Goal: Contribute content

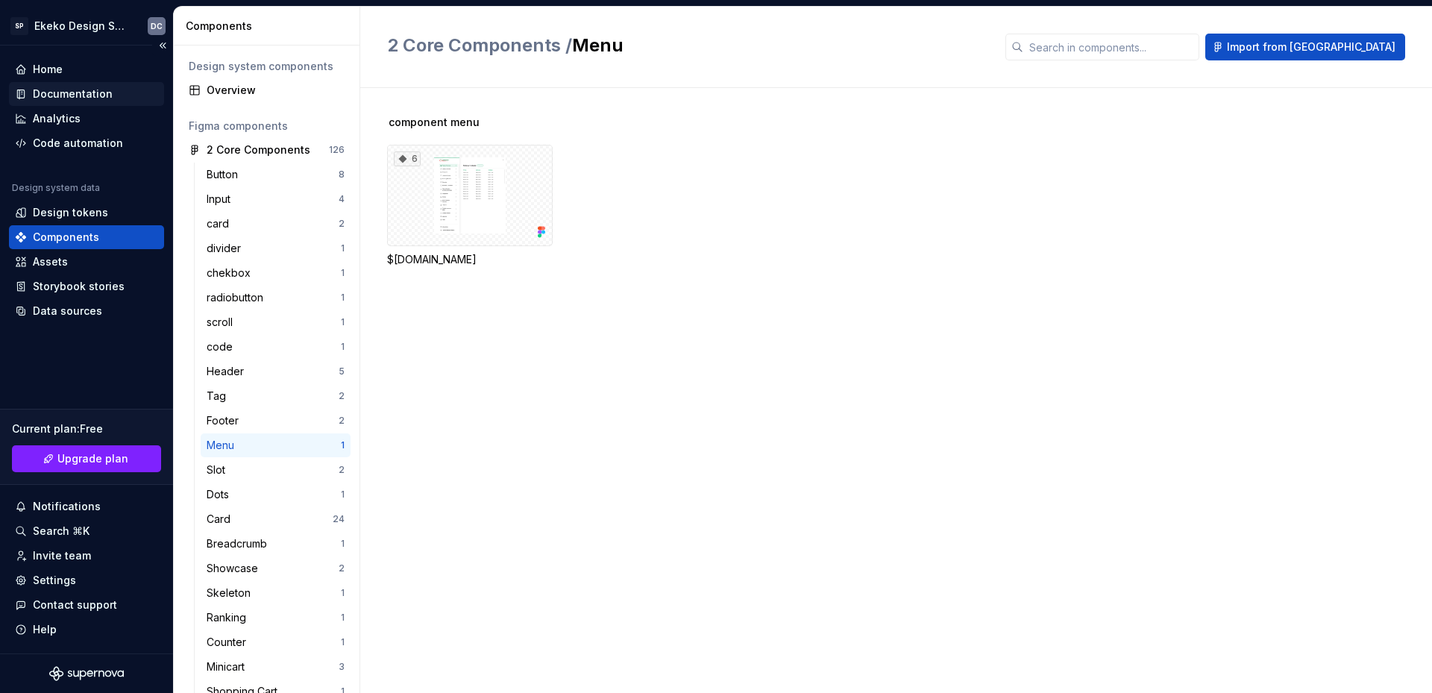
click at [81, 96] on div "Documentation" at bounding box center [73, 94] width 80 height 15
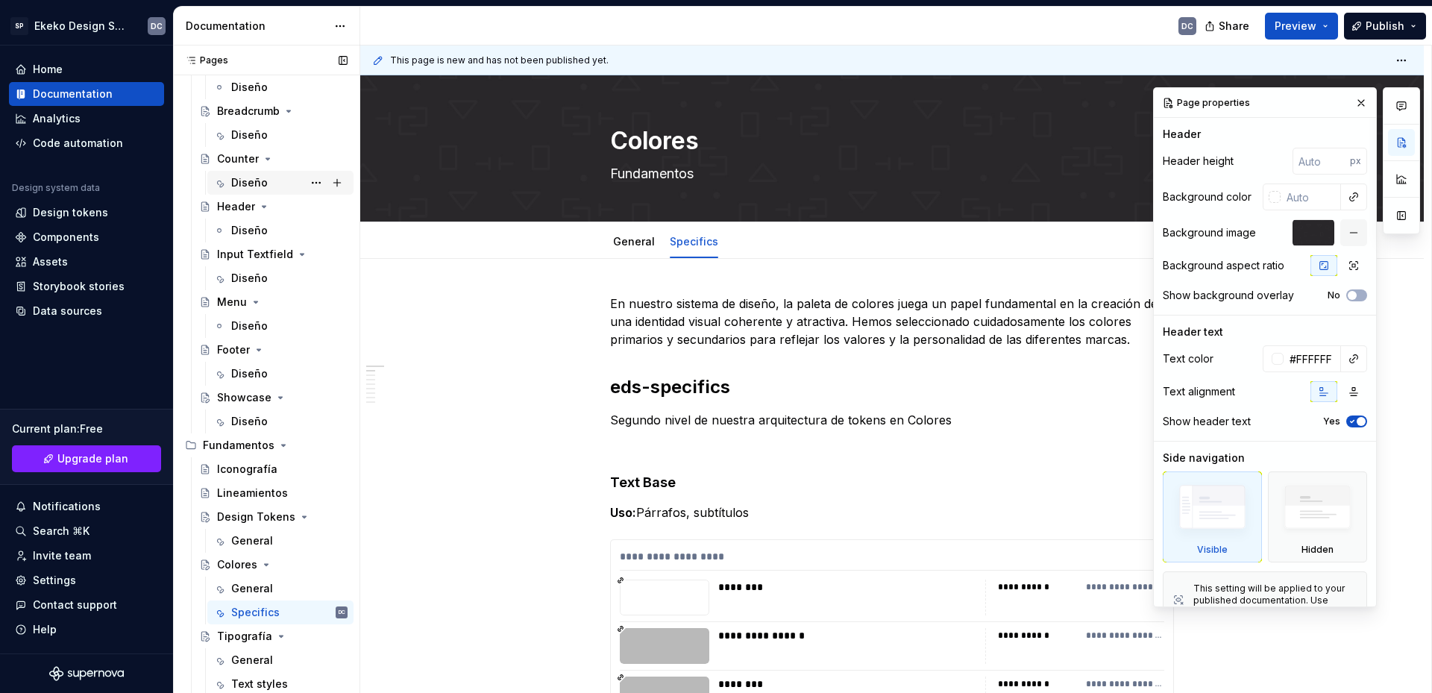
scroll to position [295, 0]
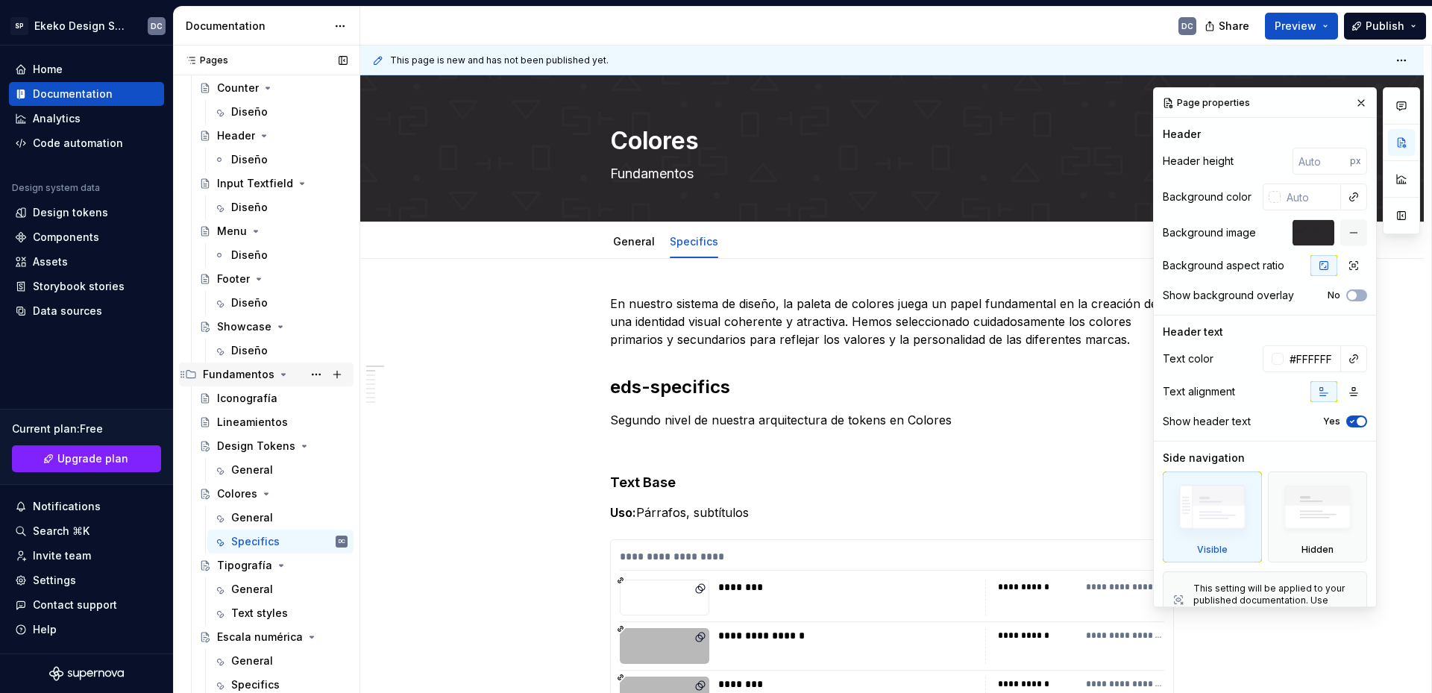
click at [240, 375] on div "Fundamentos" at bounding box center [239, 374] width 72 height 15
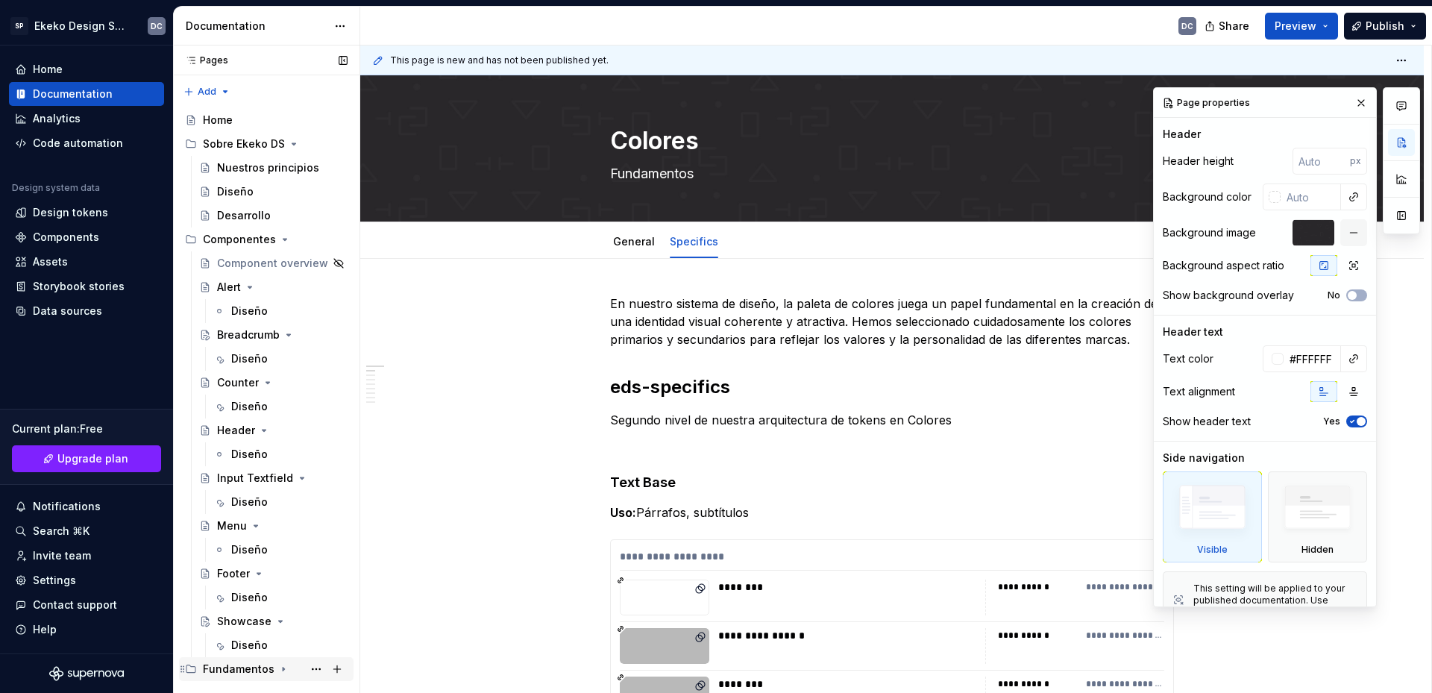
scroll to position [0, 0]
click at [284, 240] on icon "Page tree" at bounding box center [286, 239] width 4 height 1
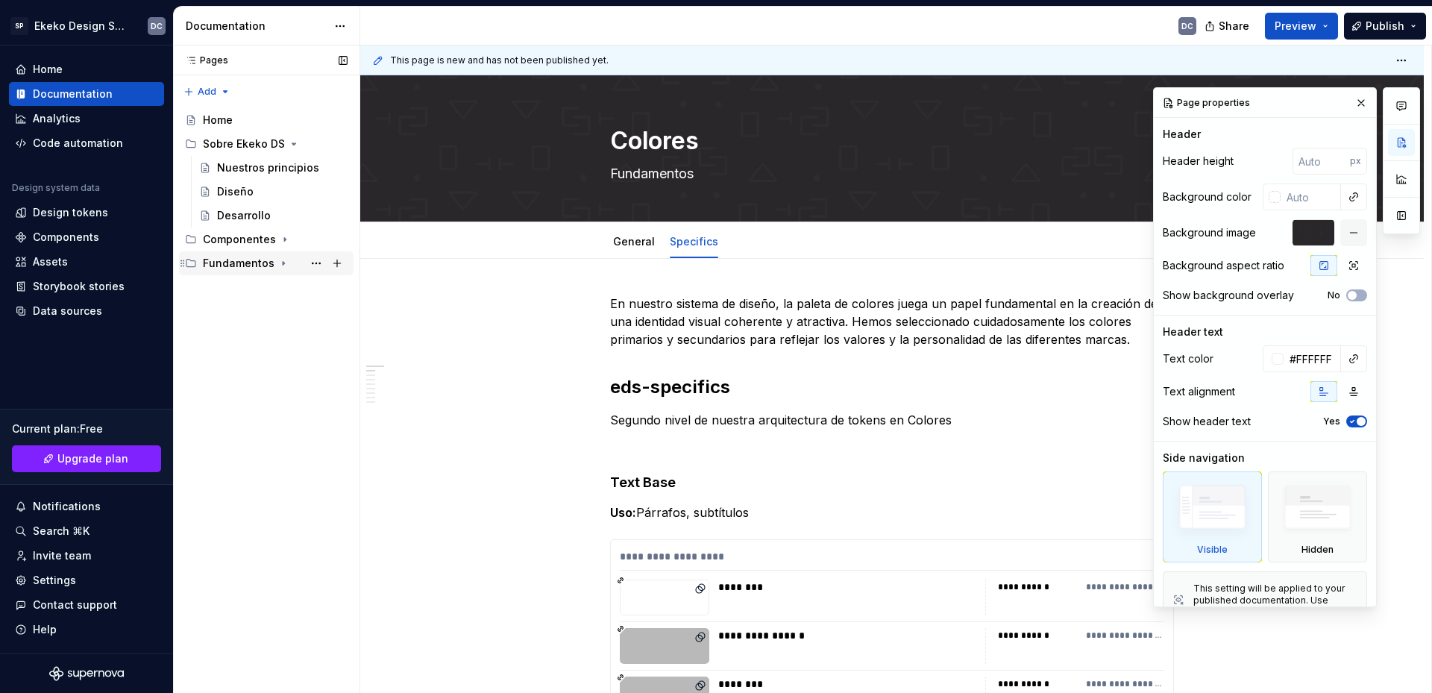
click at [234, 268] on div "Fundamentos" at bounding box center [239, 263] width 72 height 15
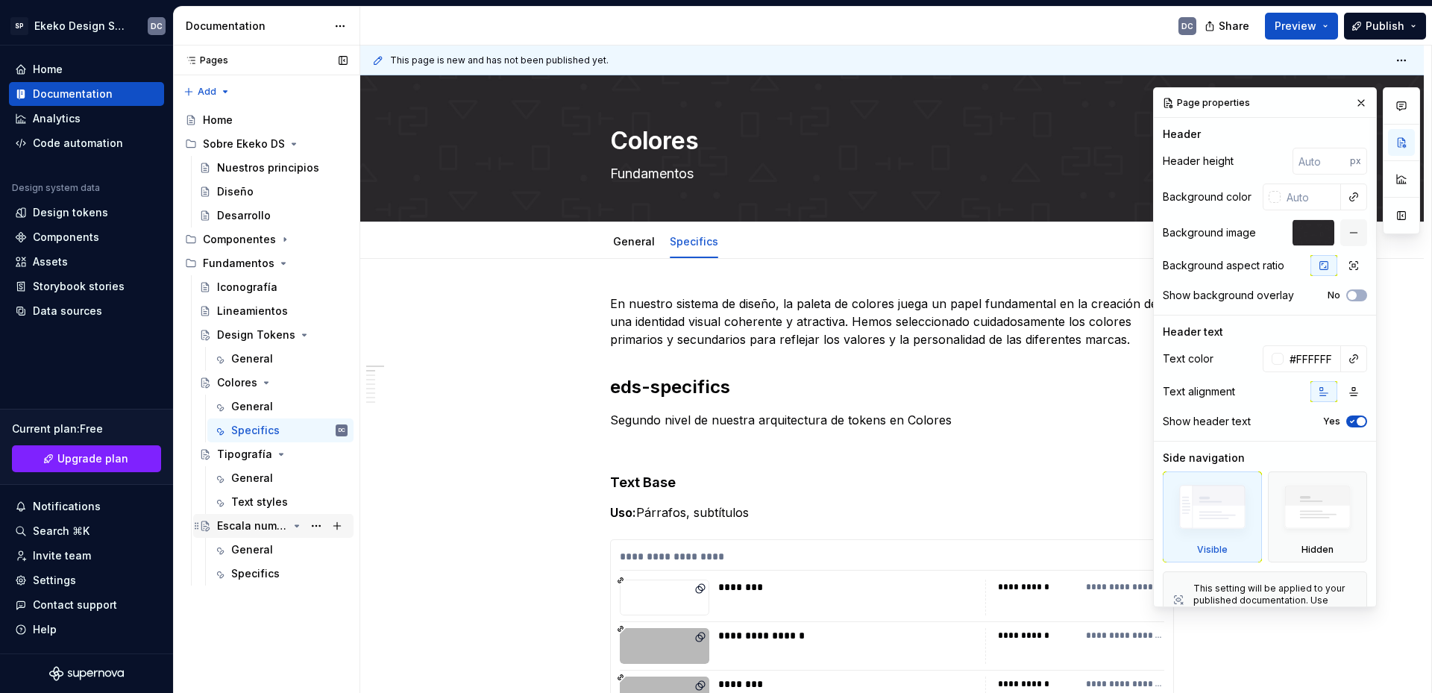
click at [242, 526] on div "Escala numérica" at bounding box center [252, 526] width 71 height 15
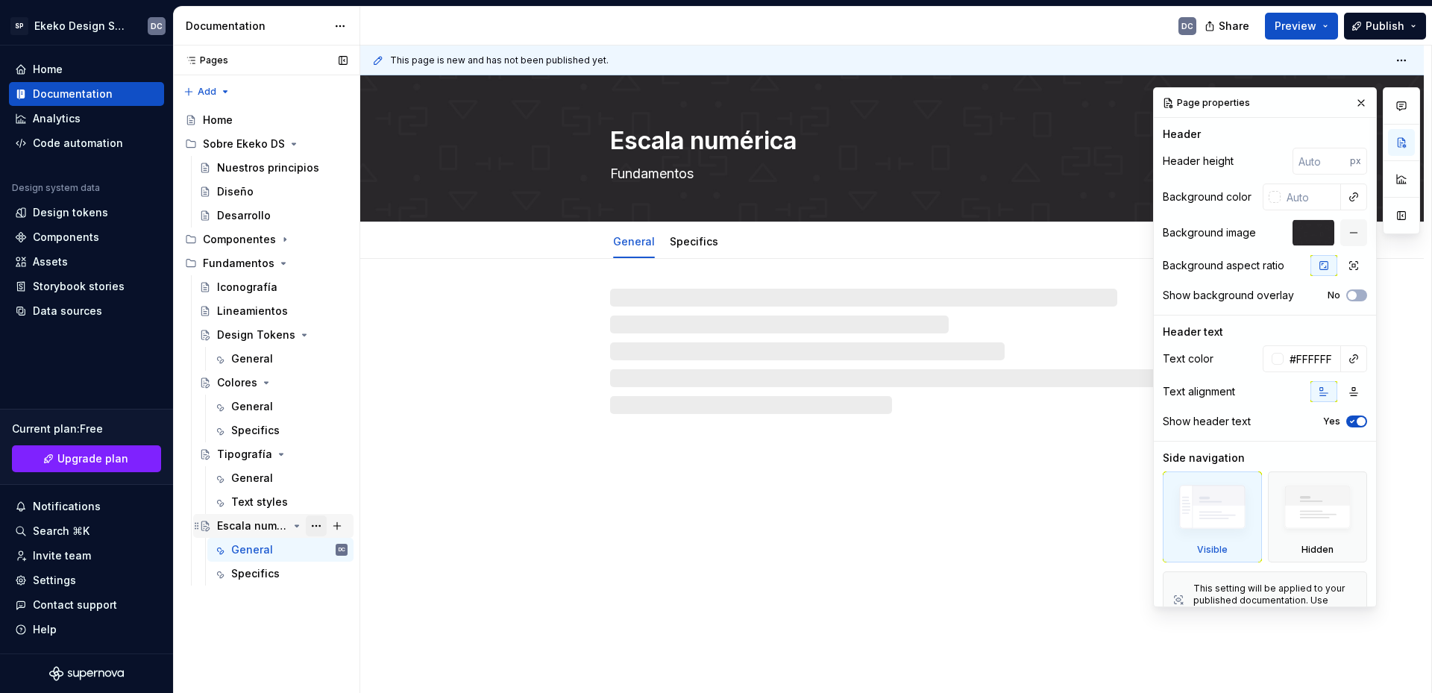
click at [320, 528] on button "Page tree" at bounding box center [316, 526] width 21 height 21
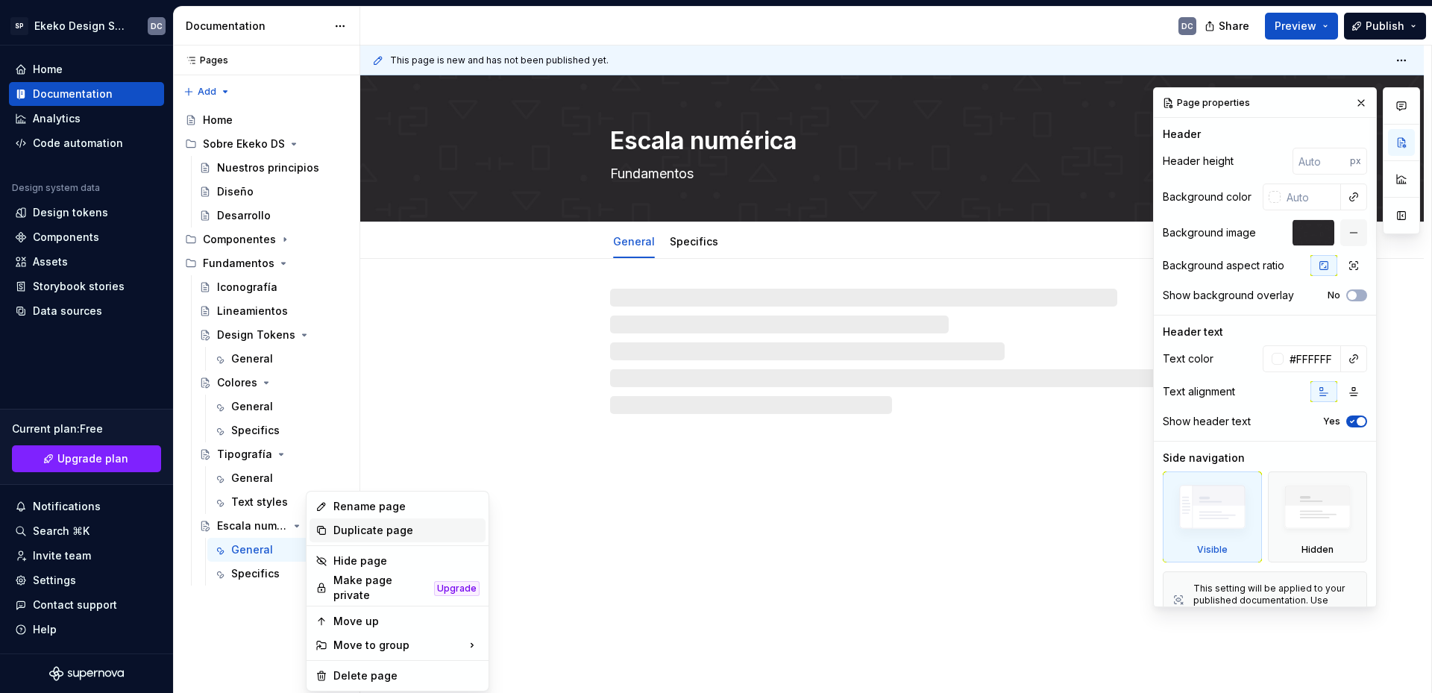
click at [393, 533] on div "Duplicate page" at bounding box center [406, 530] width 146 height 15
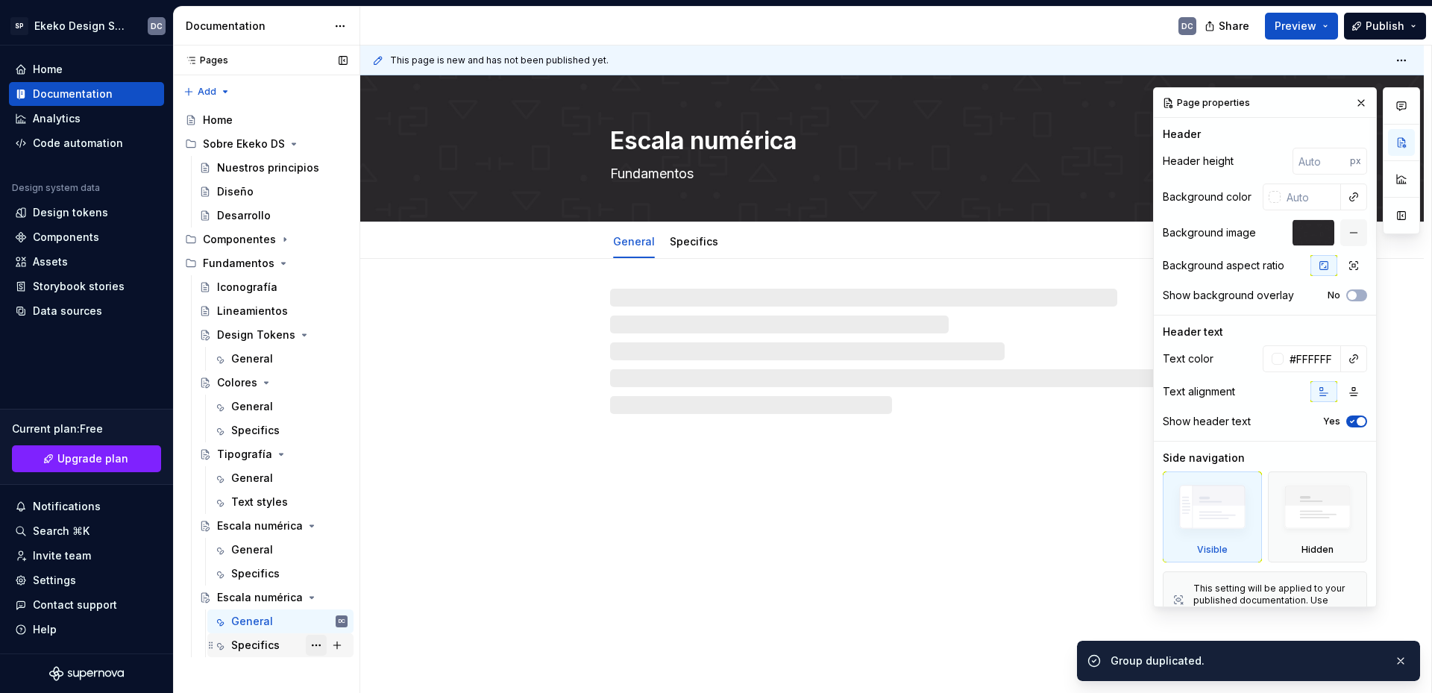
click at [316, 644] on button "Page tree" at bounding box center [316, 645] width 21 height 21
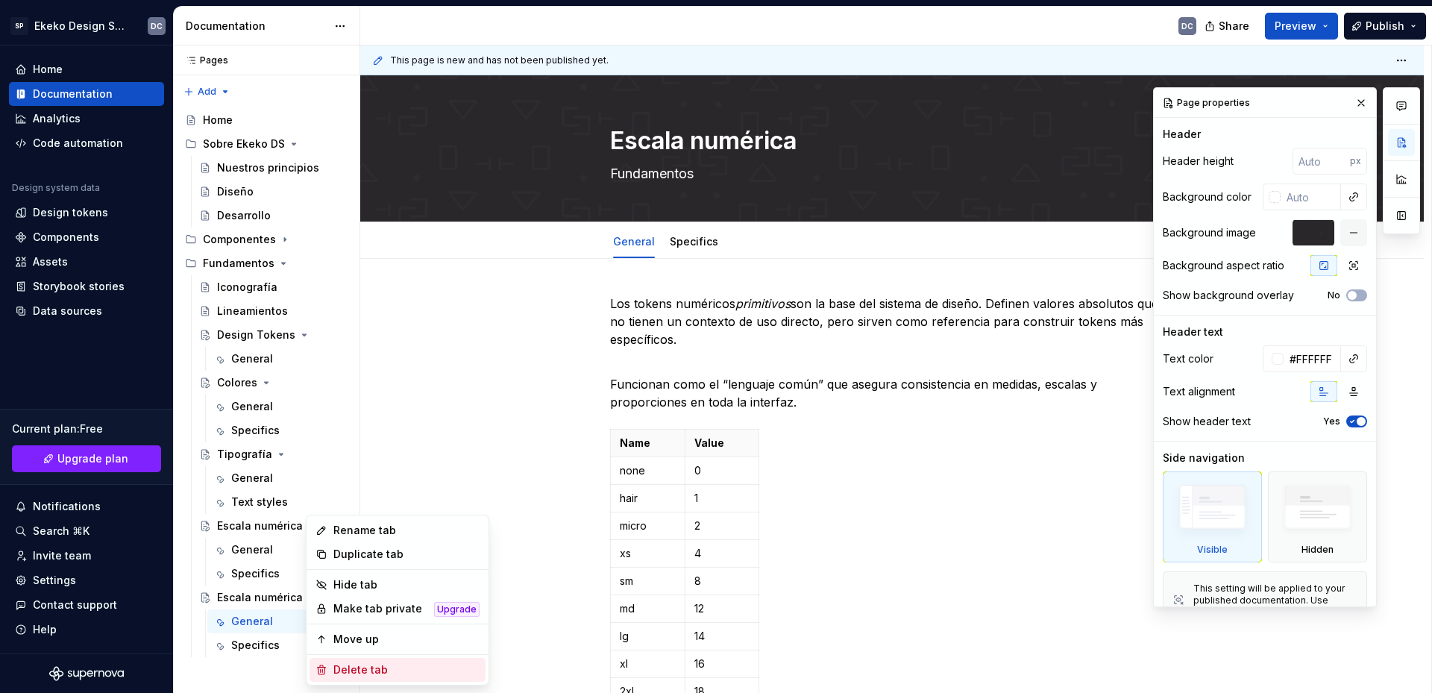
click at [363, 675] on div "Delete tab" at bounding box center [406, 670] width 146 height 15
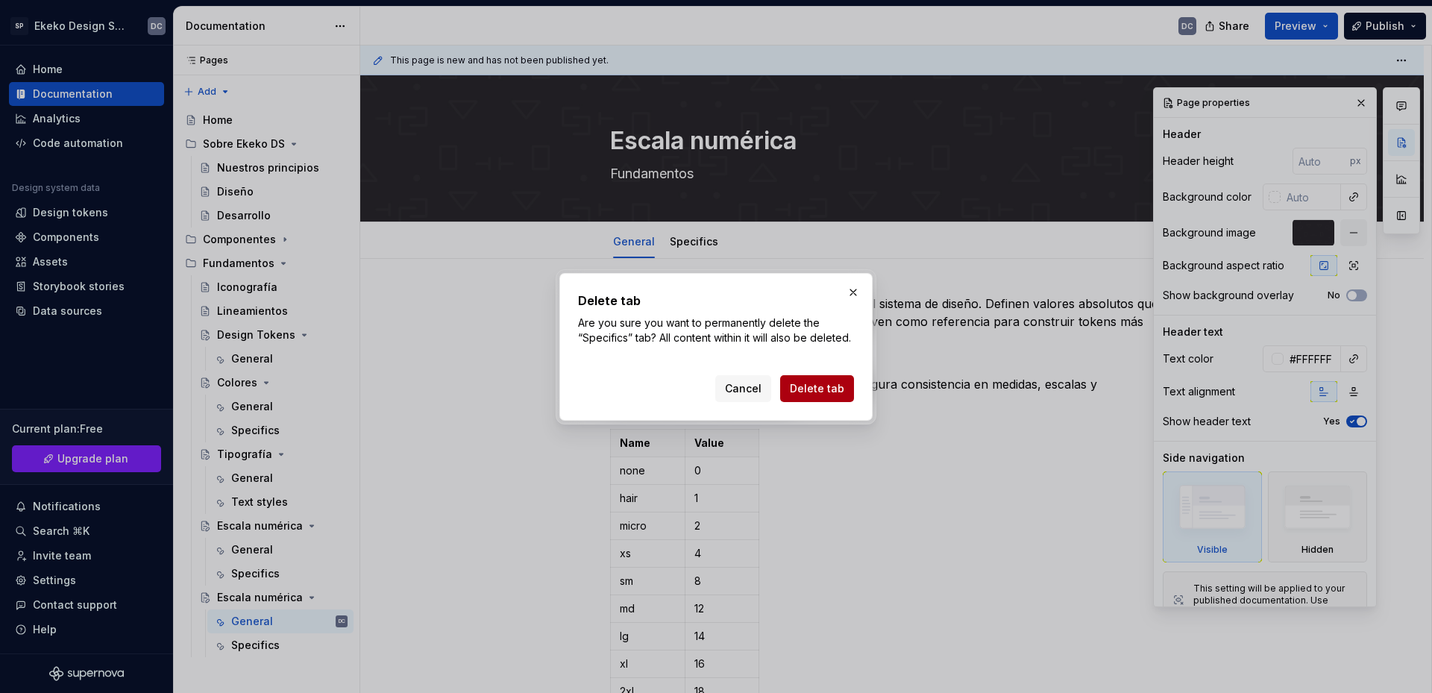
click at [827, 389] on span "Delete tab" at bounding box center [817, 388] width 54 height 15
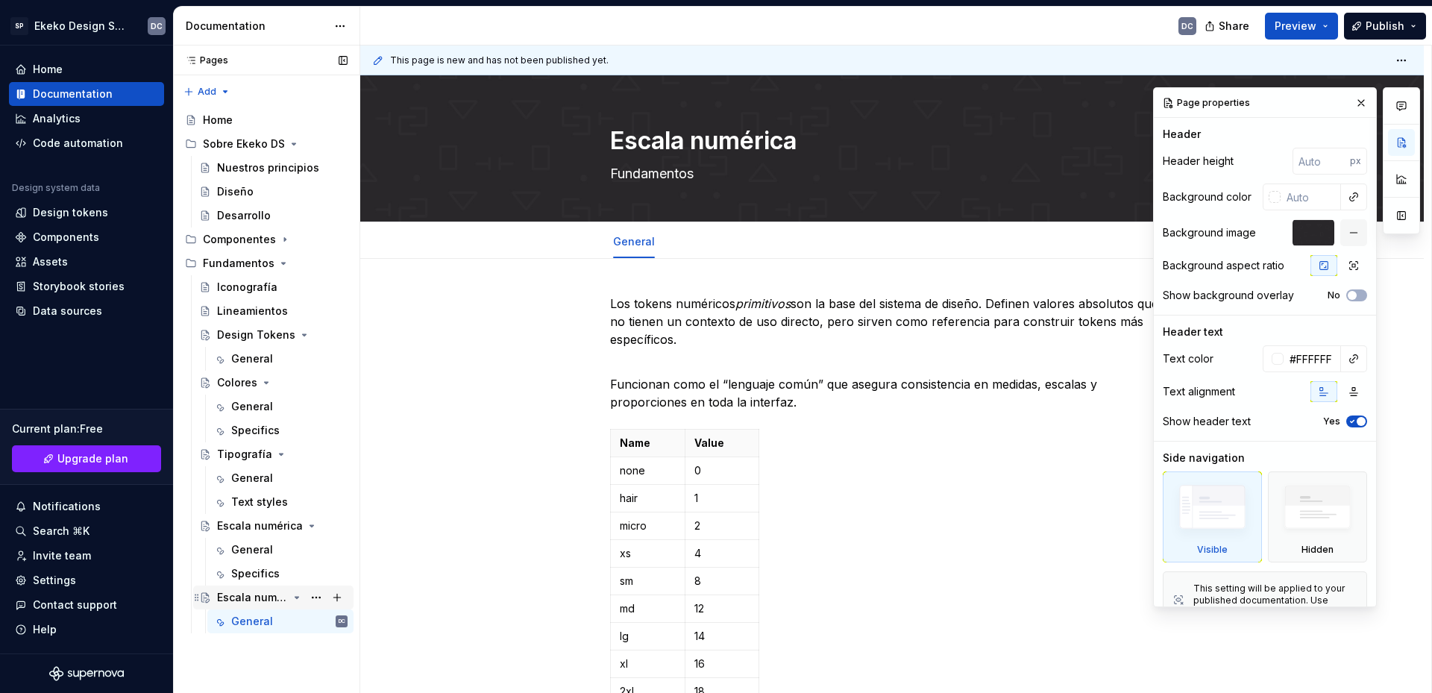
click at [238, 600] on div "Escala numérica" at bounding box center [252, 597] width 71 height 15
click at [714, 154] on textarea "Escala numérica" at bounding box center [889, 141] width 564 height 36
type textarea "*"
type textarea "S"
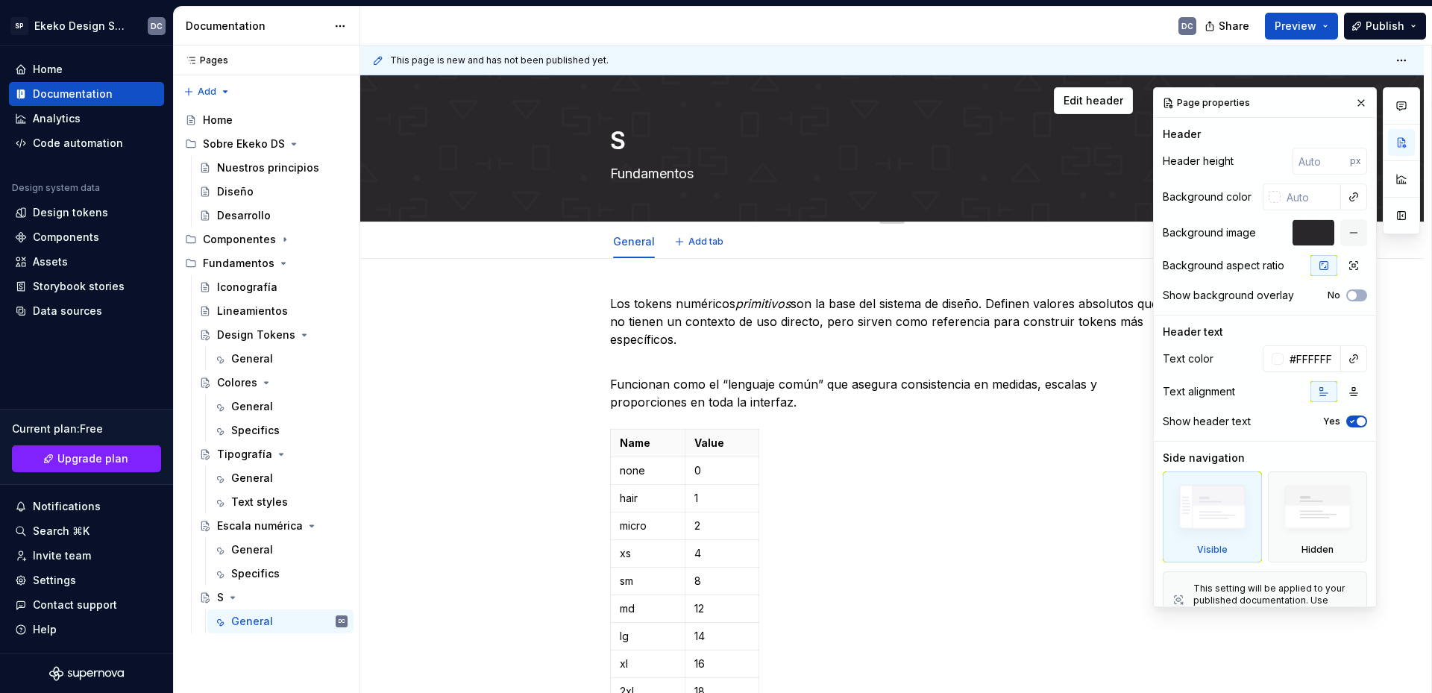
type textarea "*"
type textarea "Sh"
type textarea "*"
type textarea "Sha"
type textarea "*"
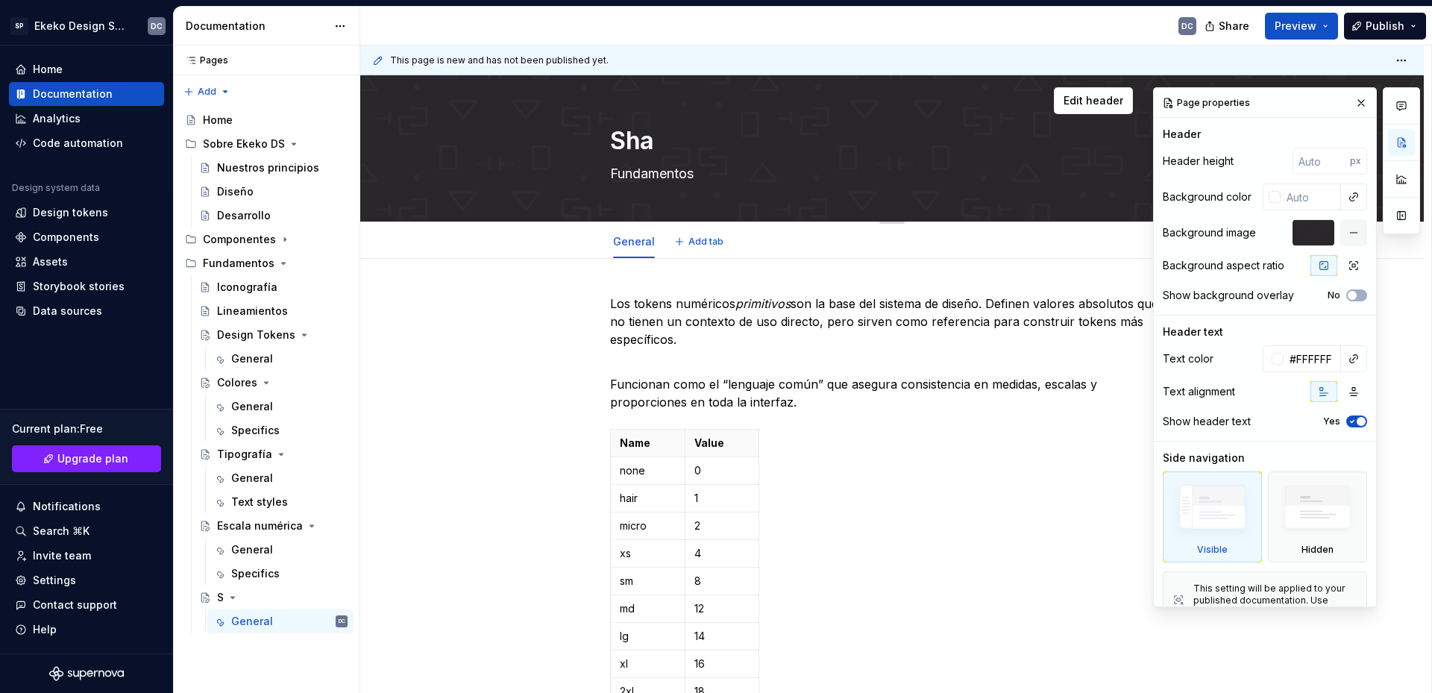
type textarea "Shad"
type textarea "*"
type textarea "Shado"
type textarea "*"
type textarea "Shadow"
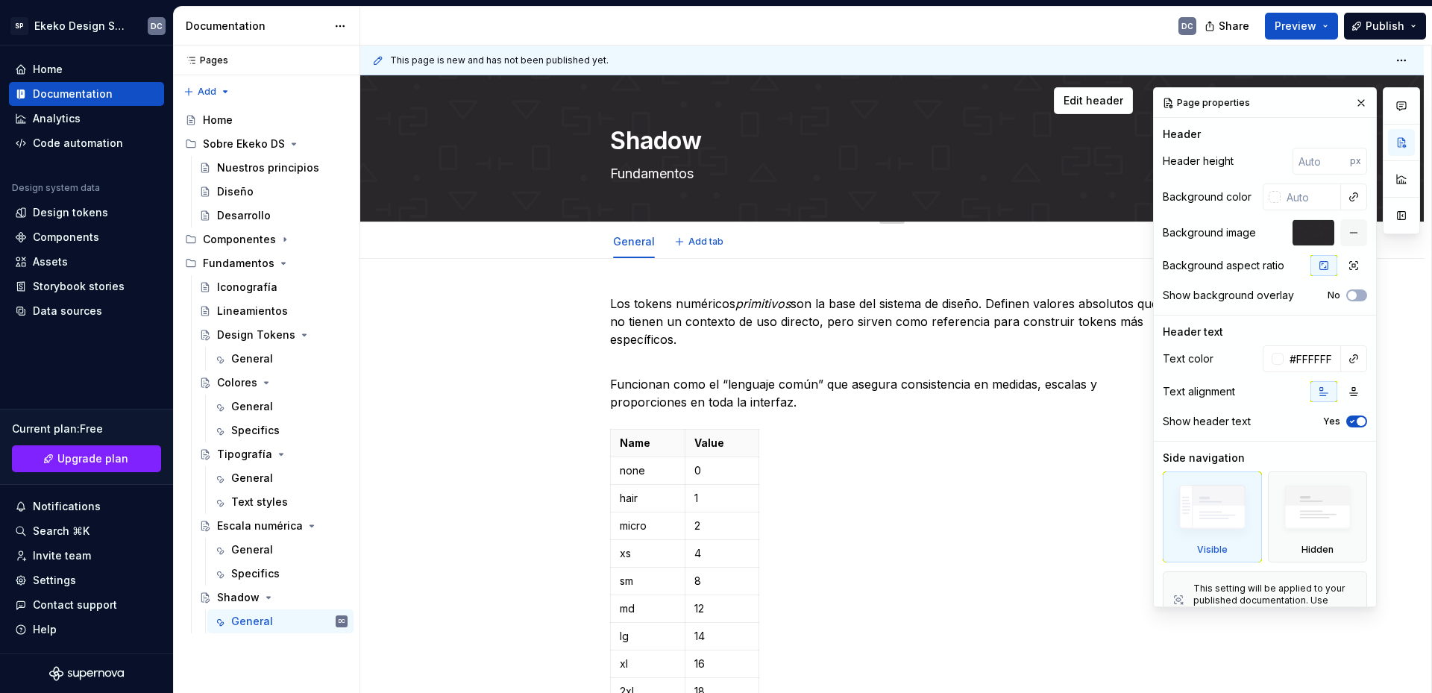
type textarea "*"
type textarea "Shadows"
type textarea "*"
type textarea "Shadowss"
type textarea "*"
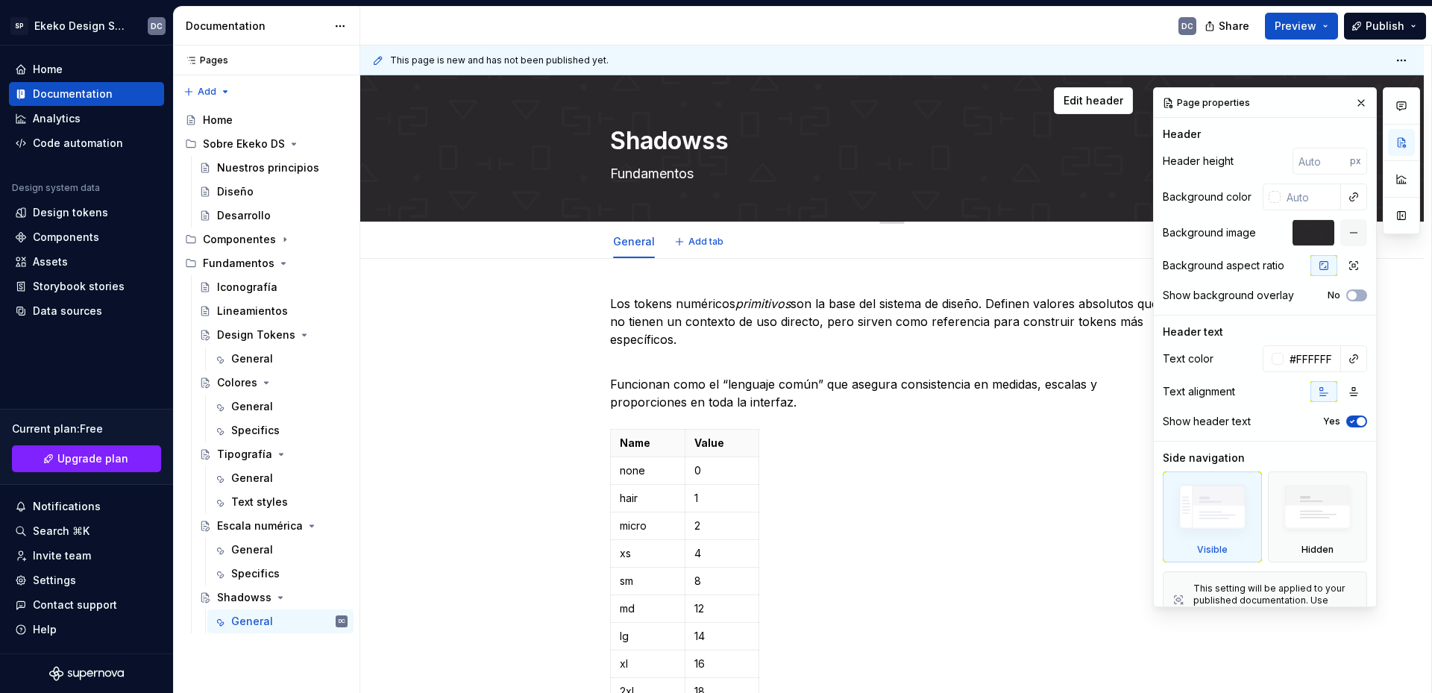
type textarea "Shadows"
type textarea "*"
type textarea "Shadows"
click at [742, 336] on p "Los tokens numéricos primitivos son la base del sistema de diseño. Definen valo…" at bounding box center [892, 322] width 564 height 54
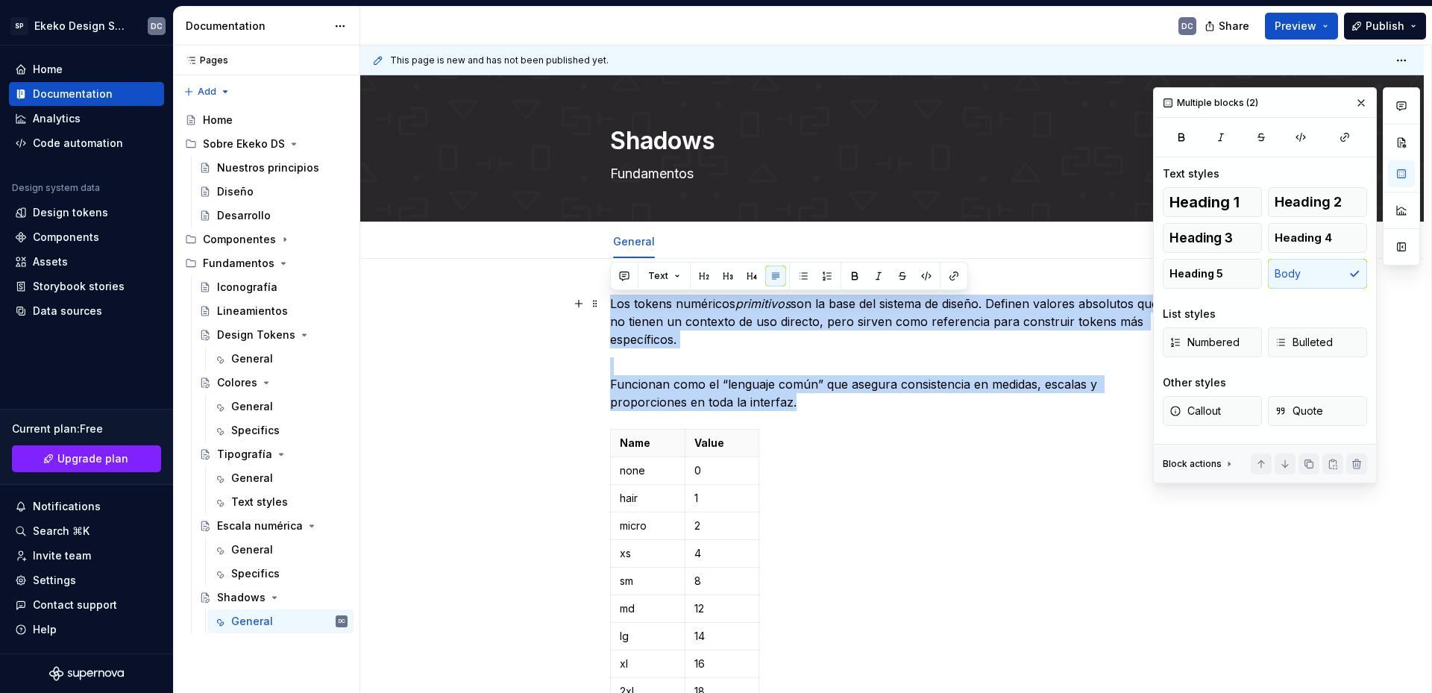
drag, startPoint x: 803, startPoint y: 405, endPoint x: 605, endPoint y: 308, distance: 220.2
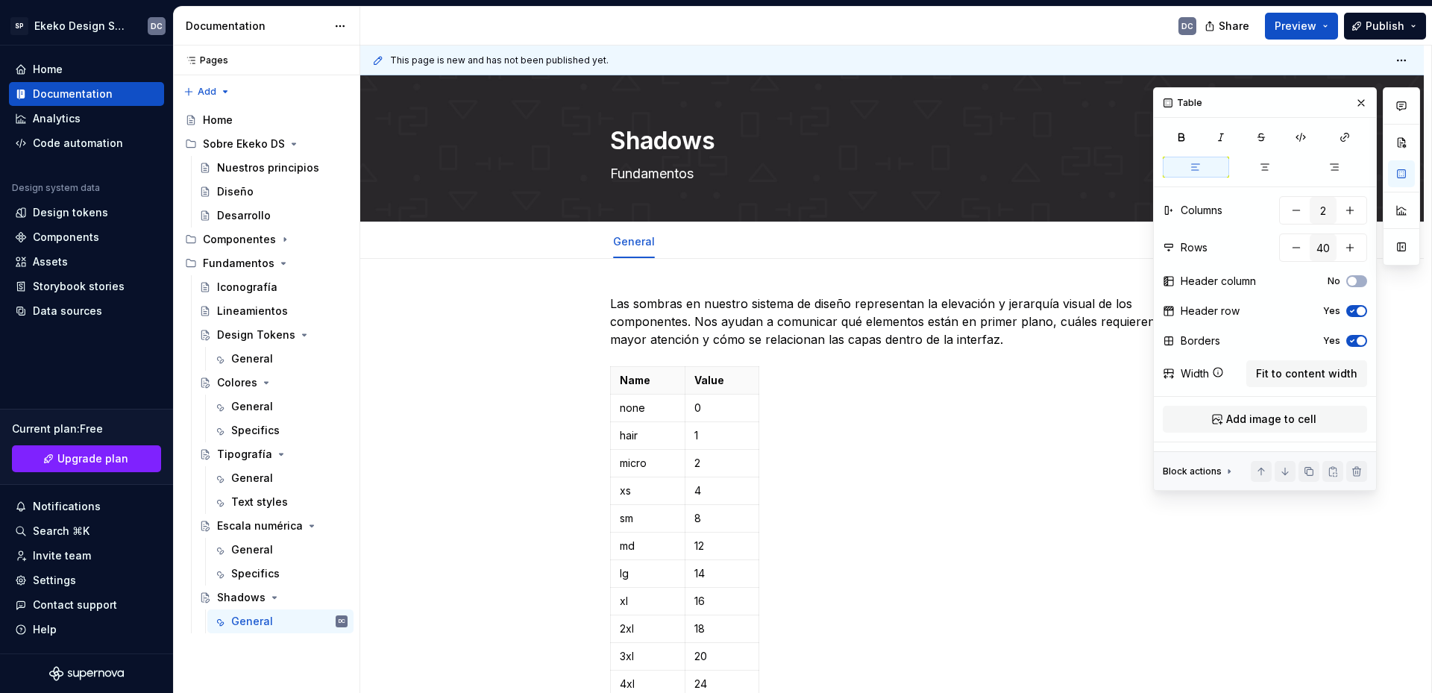
click at [1016, 344] on p "Las sombras en nuestro sistema de diseño representan la elevación y jerarquía v…" at bounding box center [892, 322] width 564 height 54
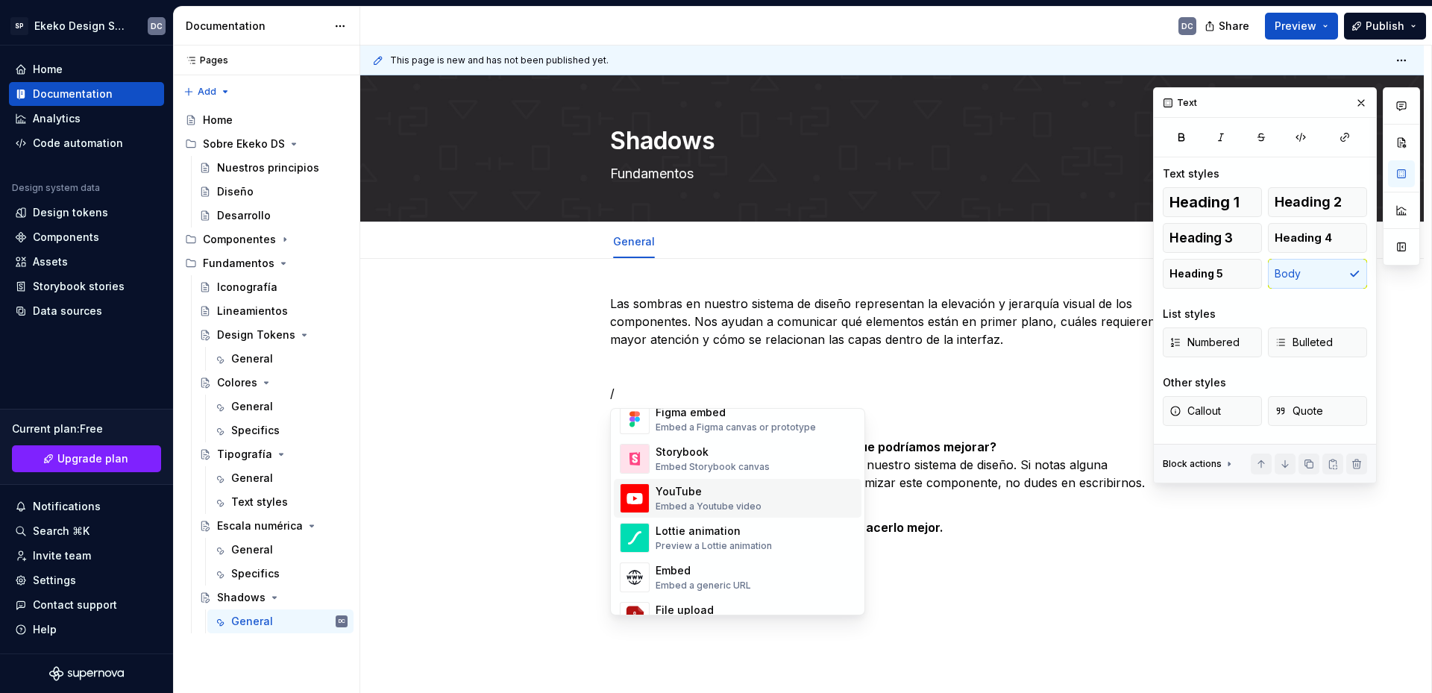
scroll to position [671, 0]
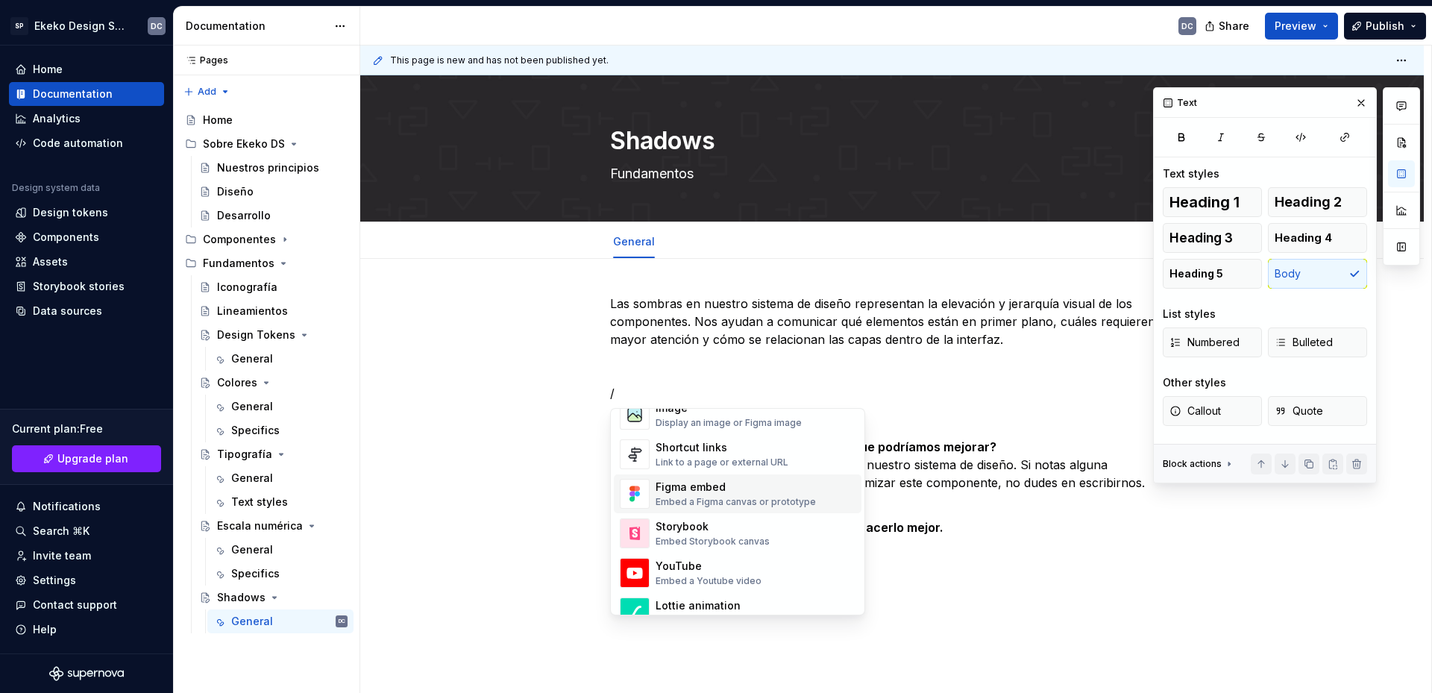
click at [807, 507] on div "Embed a Figma canvas or prototype" at bounding box center [736, 502] width 160 height 12
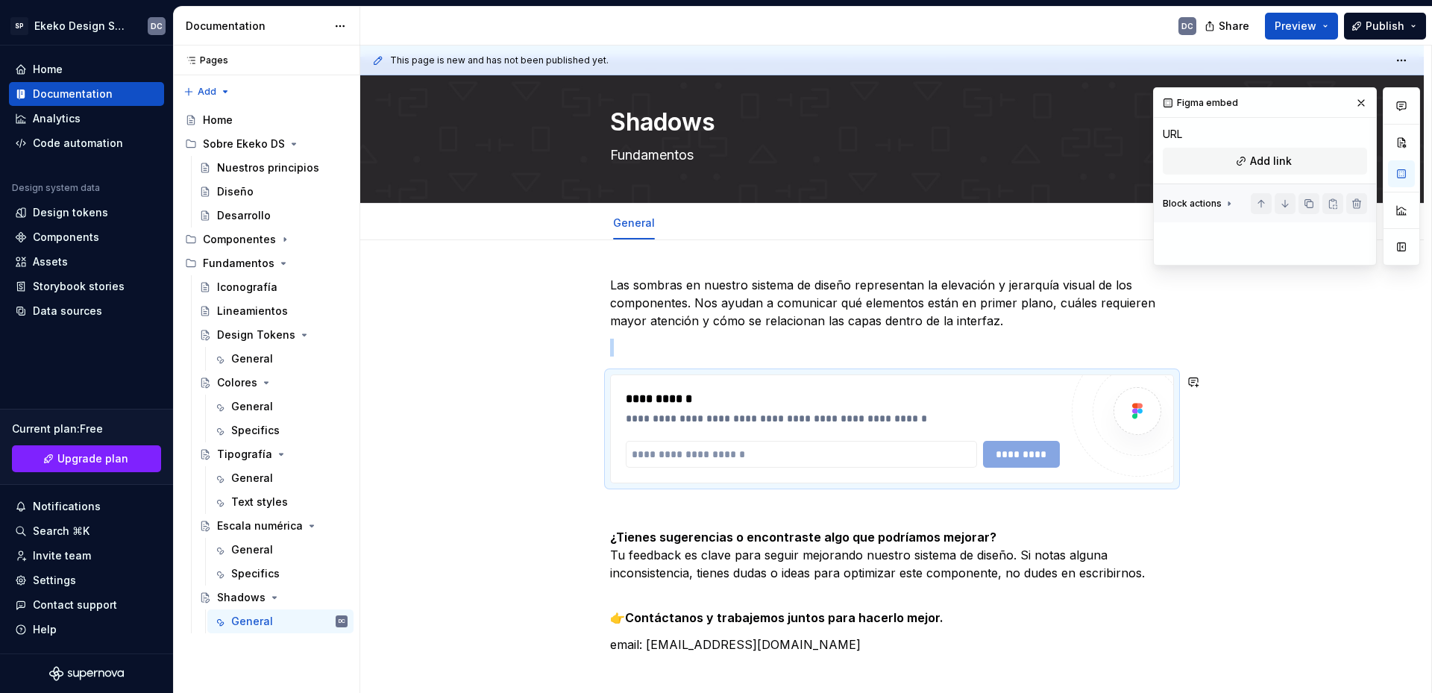
scroll to position [0, 0]
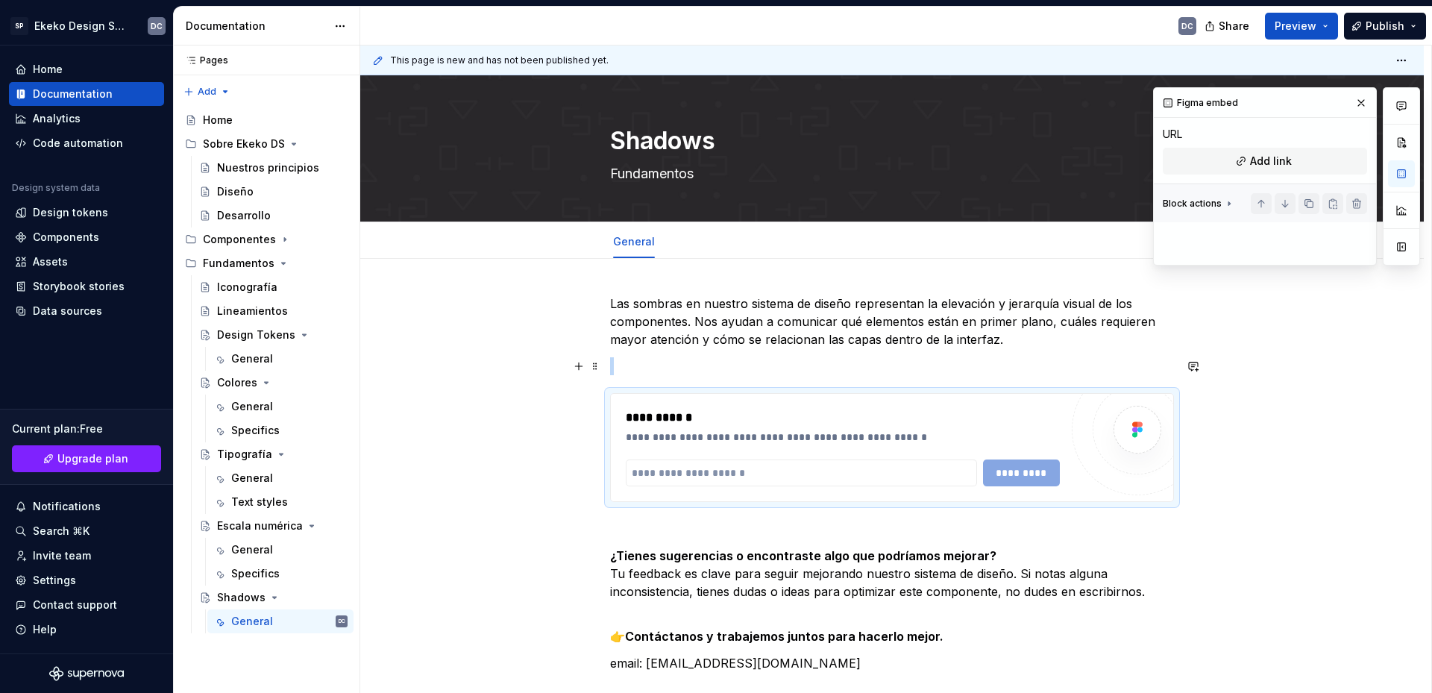
click at [924, 371] on p at bounding box center [892, 366] width 564 height 18
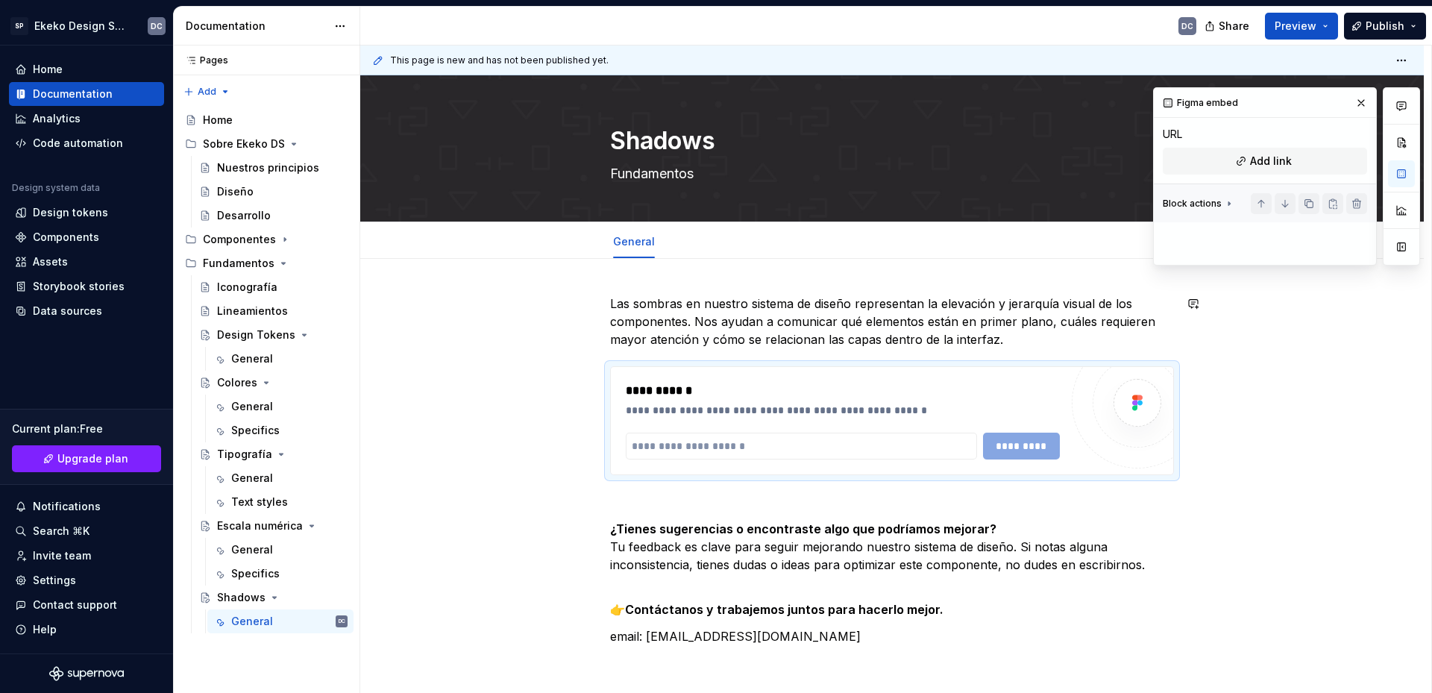
click at [1036, 351] on div "**********" at bounding box center [892, 484] width 564 height 378
click at [1035, 348] on p "Las sombras en nuestro sistema de diseño representan la elevación y jerarquía v…" at bounding box center [892, 322] width 564 height 54
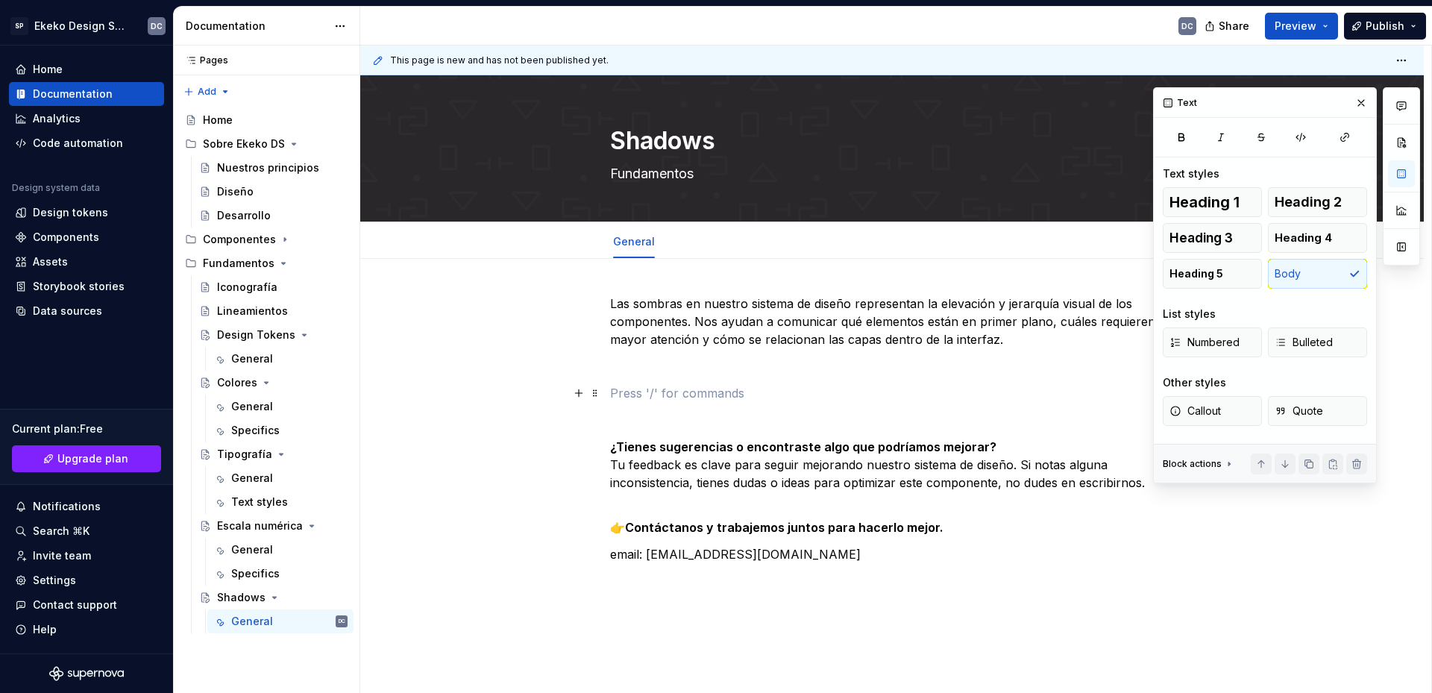
click at [827, 385] on p at bounding box center [892, 393] width 564 height 18
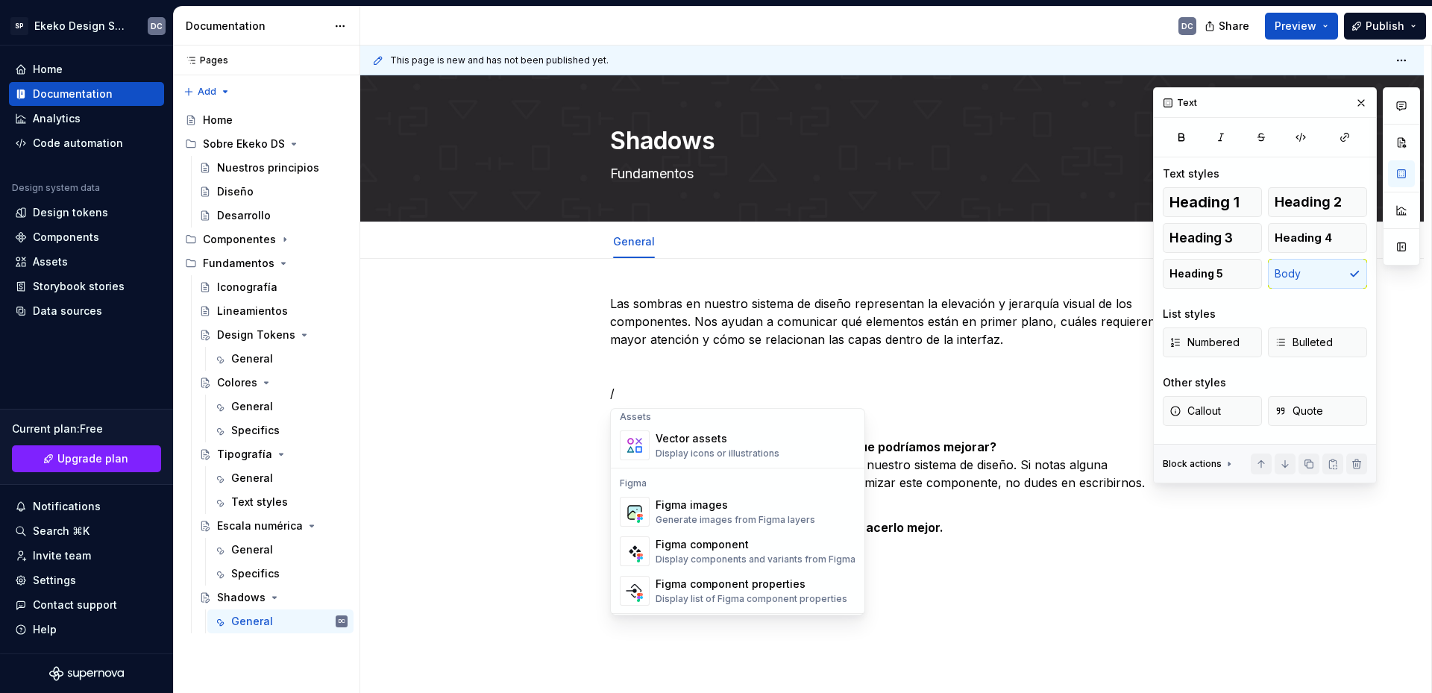
scroll to position [1343, 0]
click at [741, 519] on div "Generate images from Figma layers" at bounding box center [736, 519] width 160 height 12
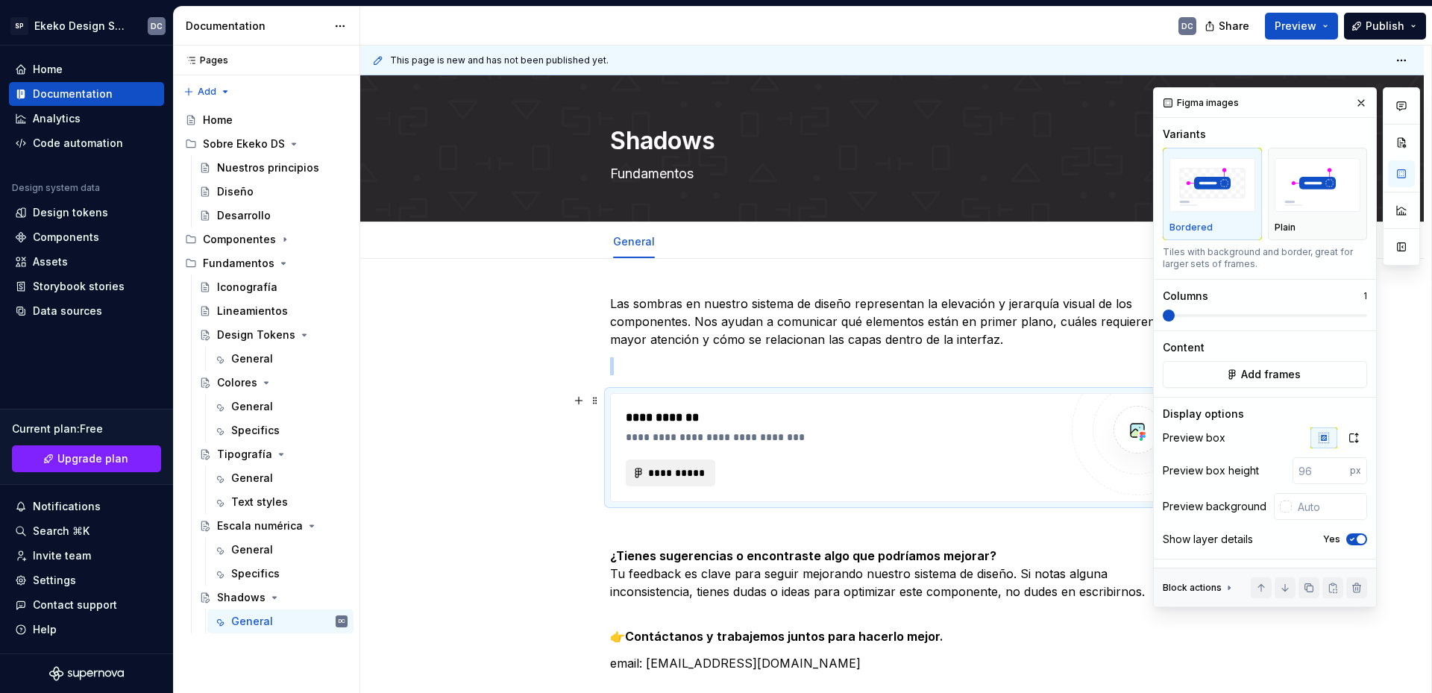
click at [679, 466] on span "**********" at bounding box center [677, 473] width 58 height 15
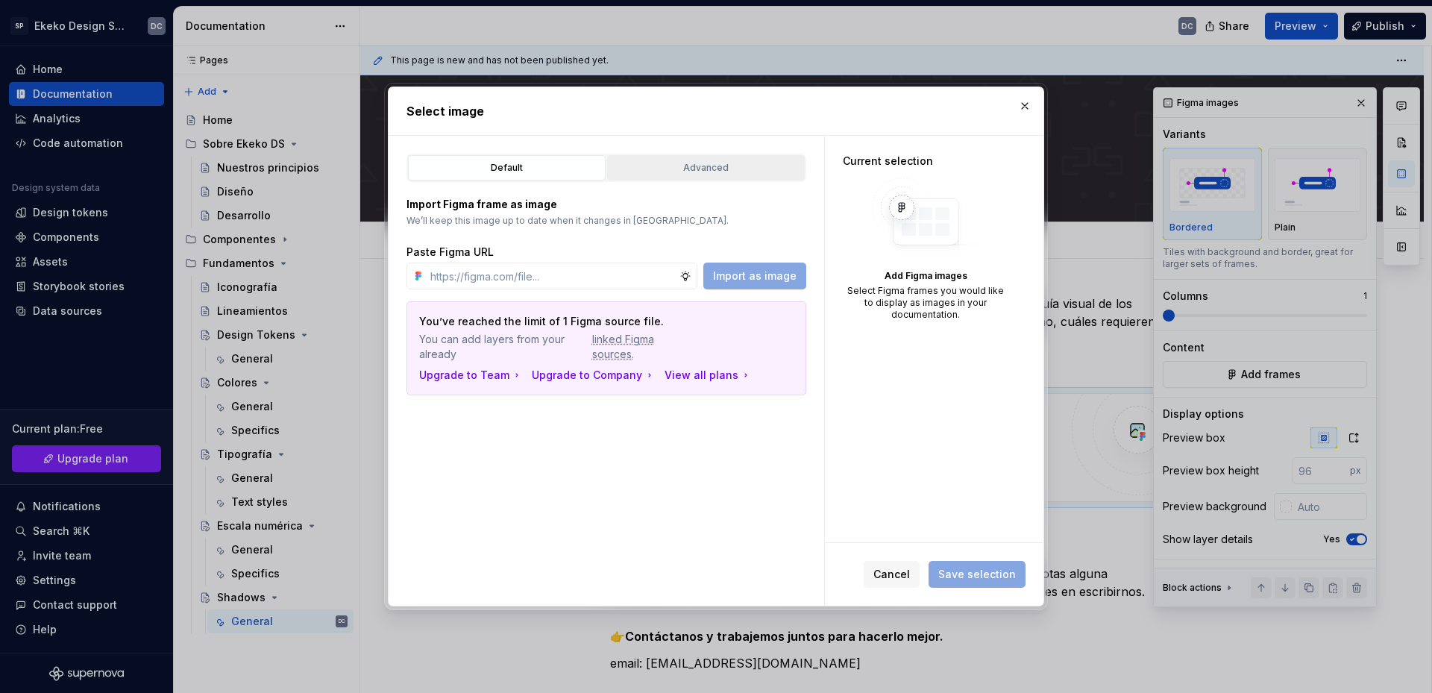
click at [722, 173] on div "Advanced" at bounding box center [706, 167] width 187 height 15
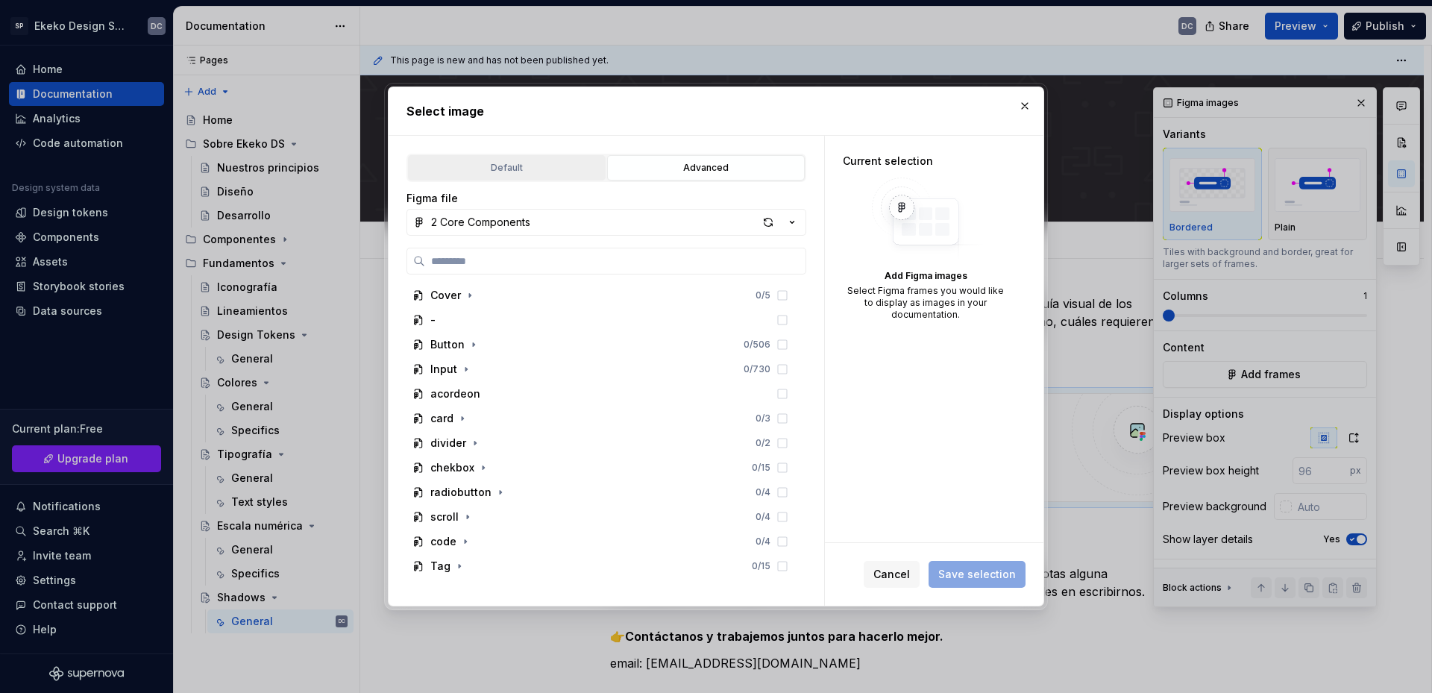
click at [560, 160] on button "Default" at bounding box center [507, 167] width 198 height 25
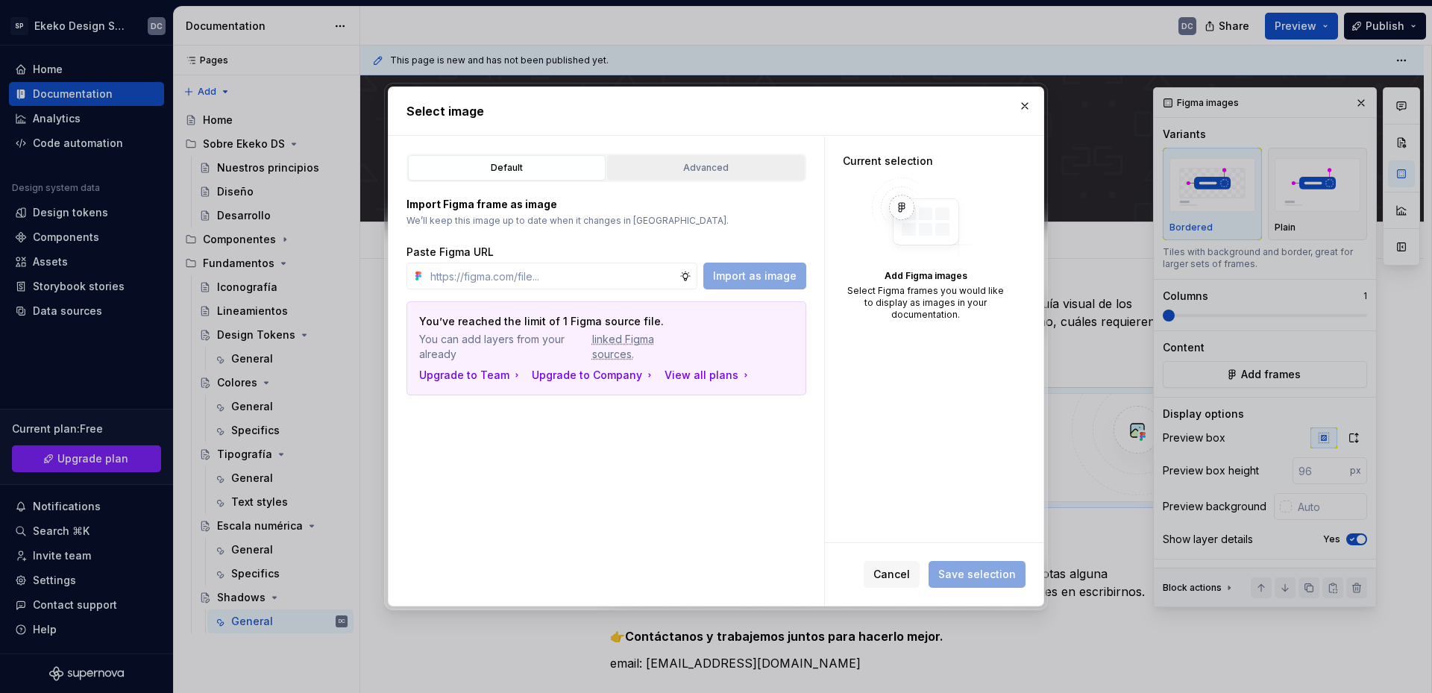
click at [701, 171] on div "Advanced" at bounding box center [706, 167] width 187 height 15
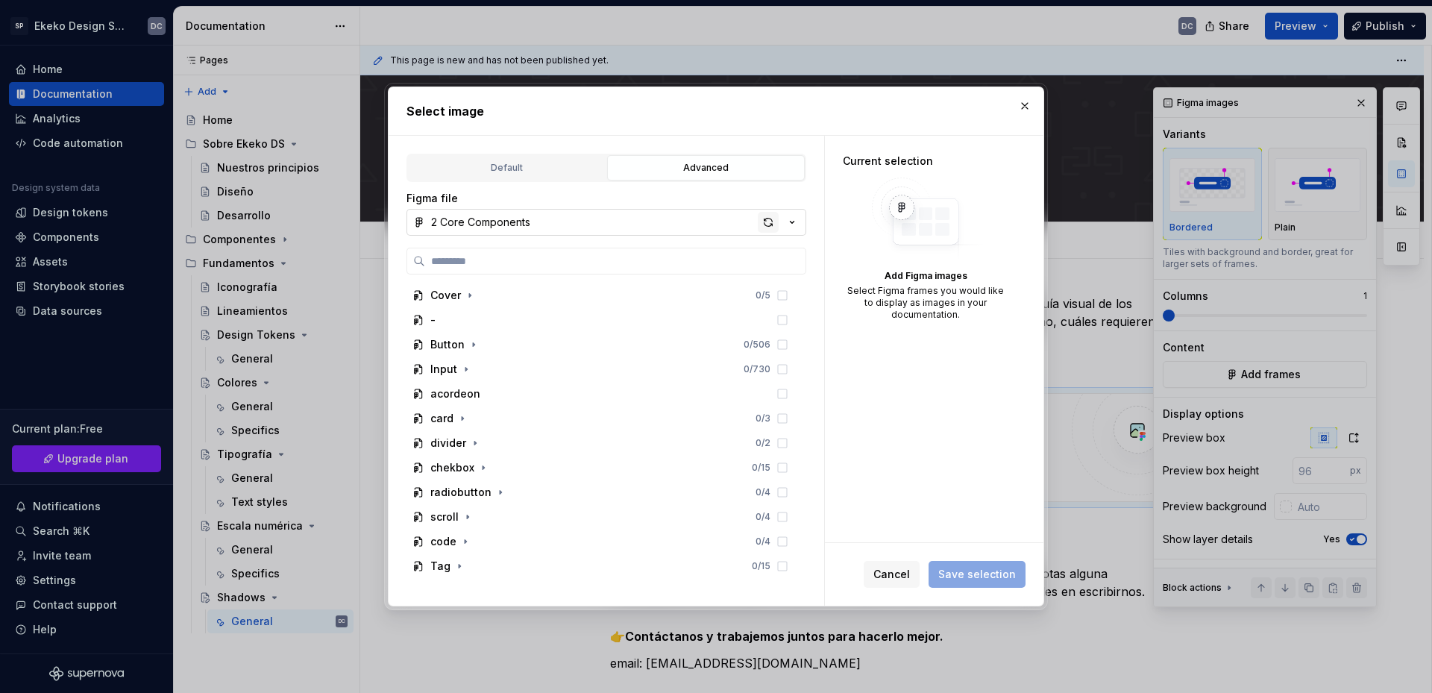
click at [768, 220] on div "button" at bounding box center [768, 222] width 21 height 21
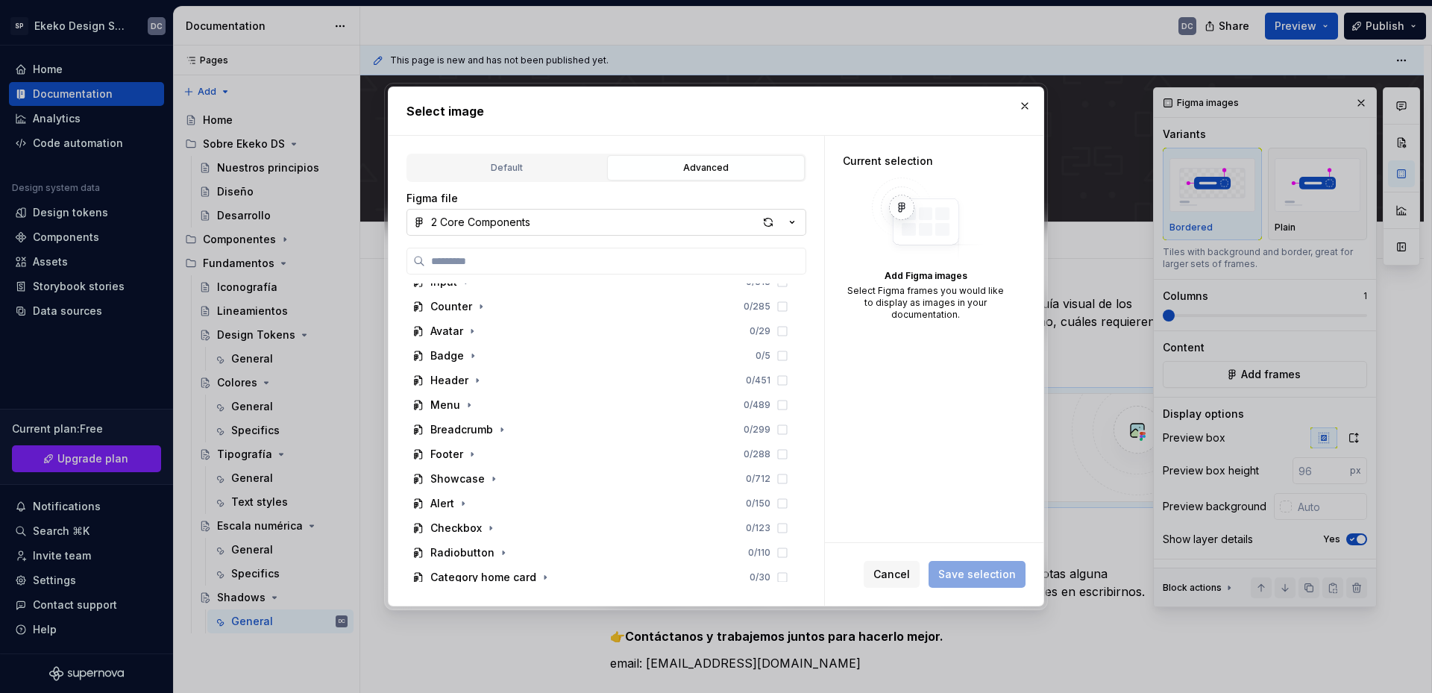
scroll to position [0, 0]
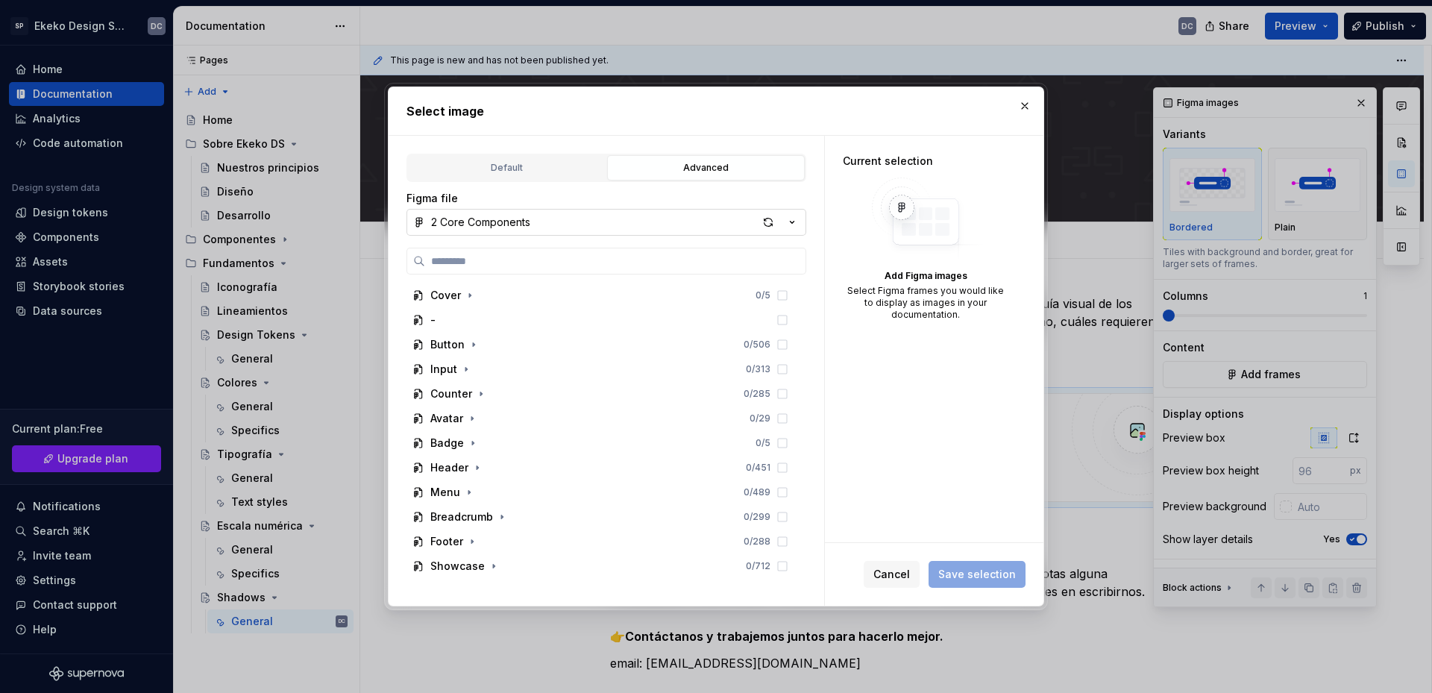
click at [794, 224] on icon "button" at bounding box center [792, 222] width 15 height 15
click at [794, 224] on div "Select image Default Advanced Import Figma frame as image We’ll keep this image…" at bounding box center [716, 346] width 1432 height 693
click at [542, 163] on div "Default" at bounding box center [506, 167] width 187 height 15
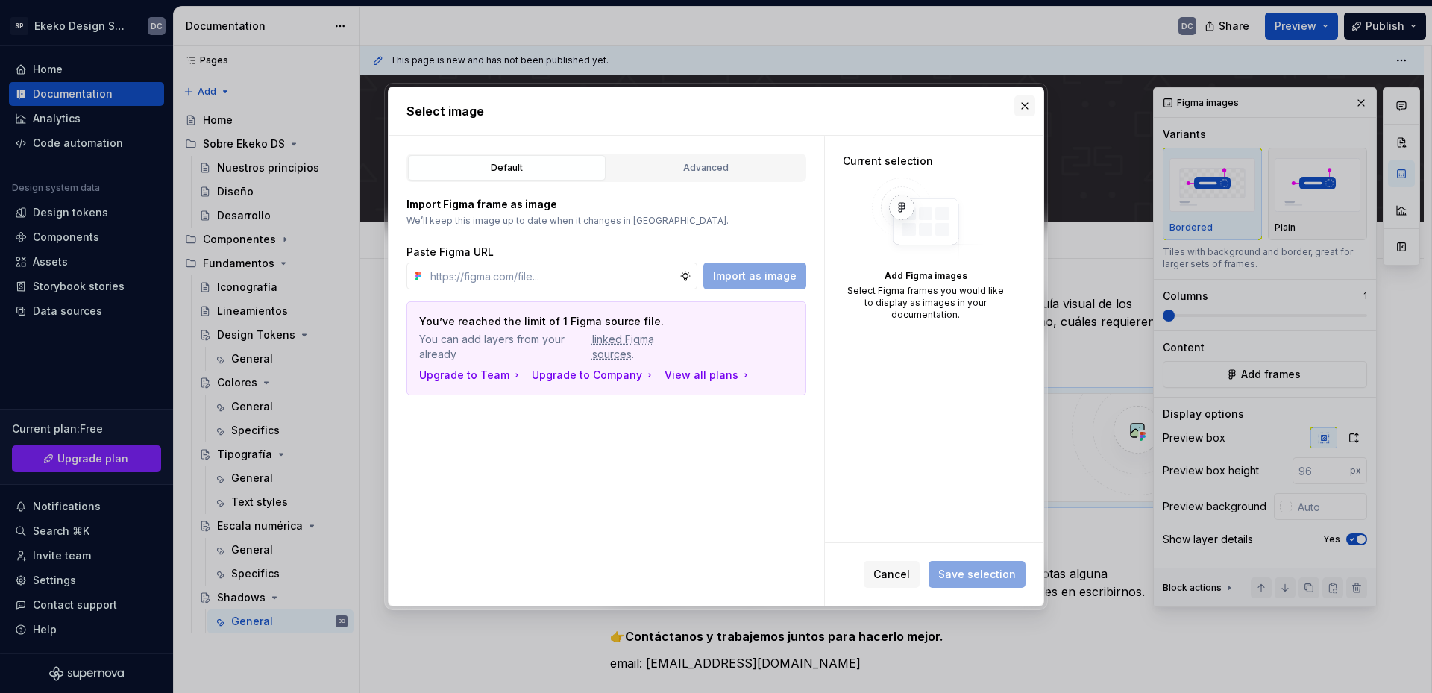
click at [1024, 112] on button "button" at bounding box center [1025, 105] width 21 height 21
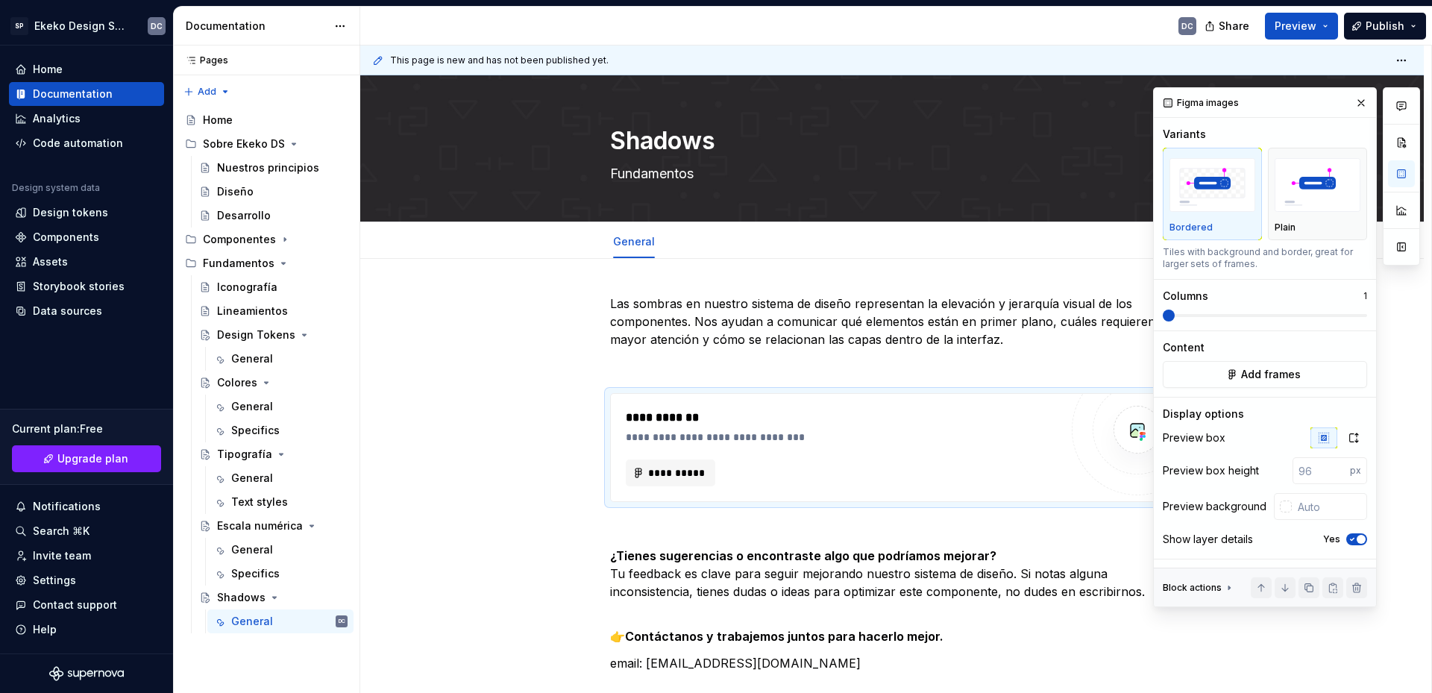
click at [1053, 356] on div "**********" at bounding box center [892, 497] width 564 height 404
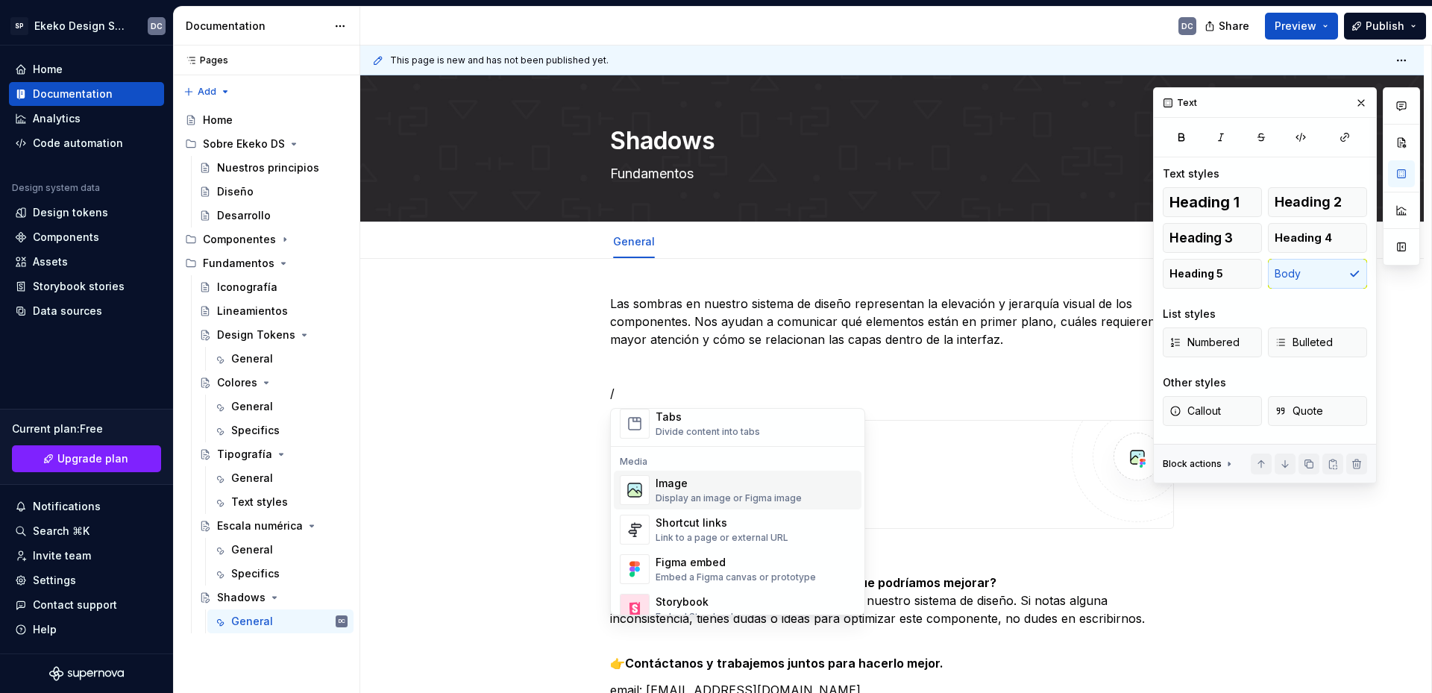
scroll to position [597, 0]
click at [718, 486] on div "Image" at bounding box center [729, 482] width 146 height 15
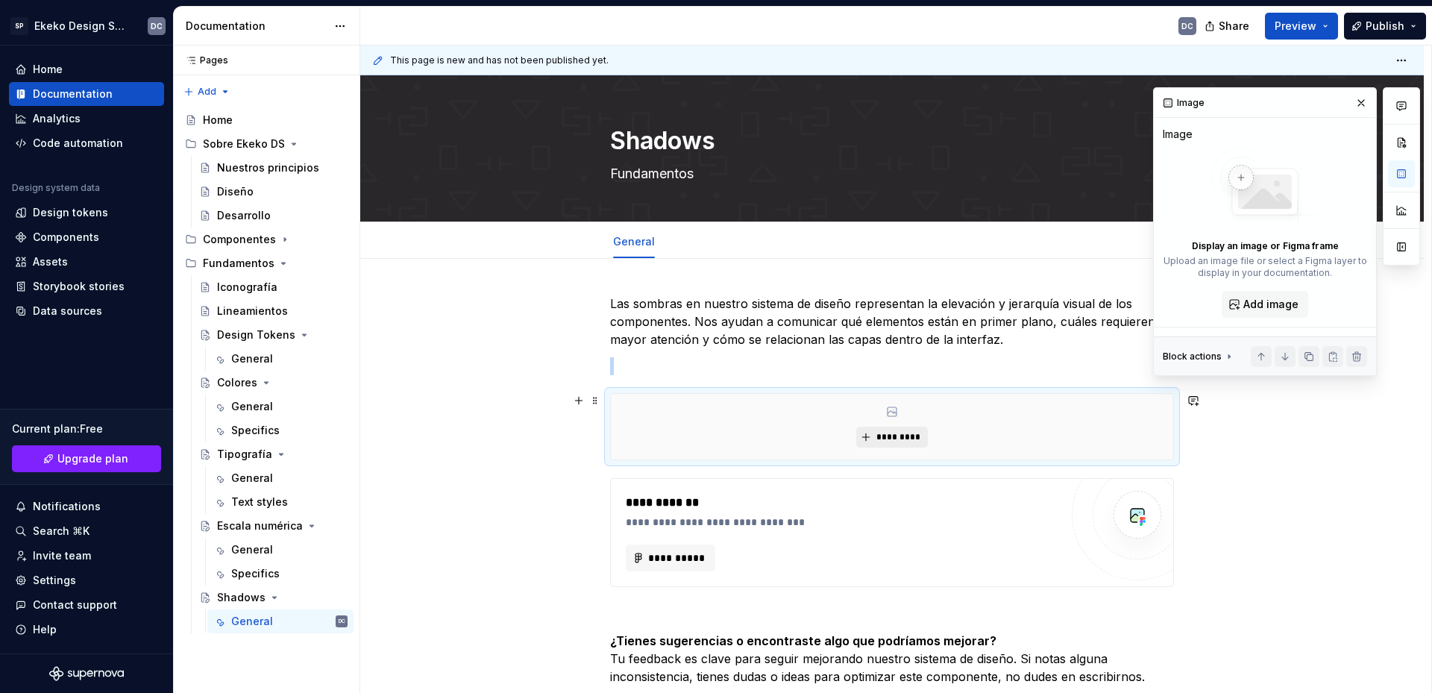
click at [895, 434] on span "*********" at bounding box center [898, 437] width 46 height 12
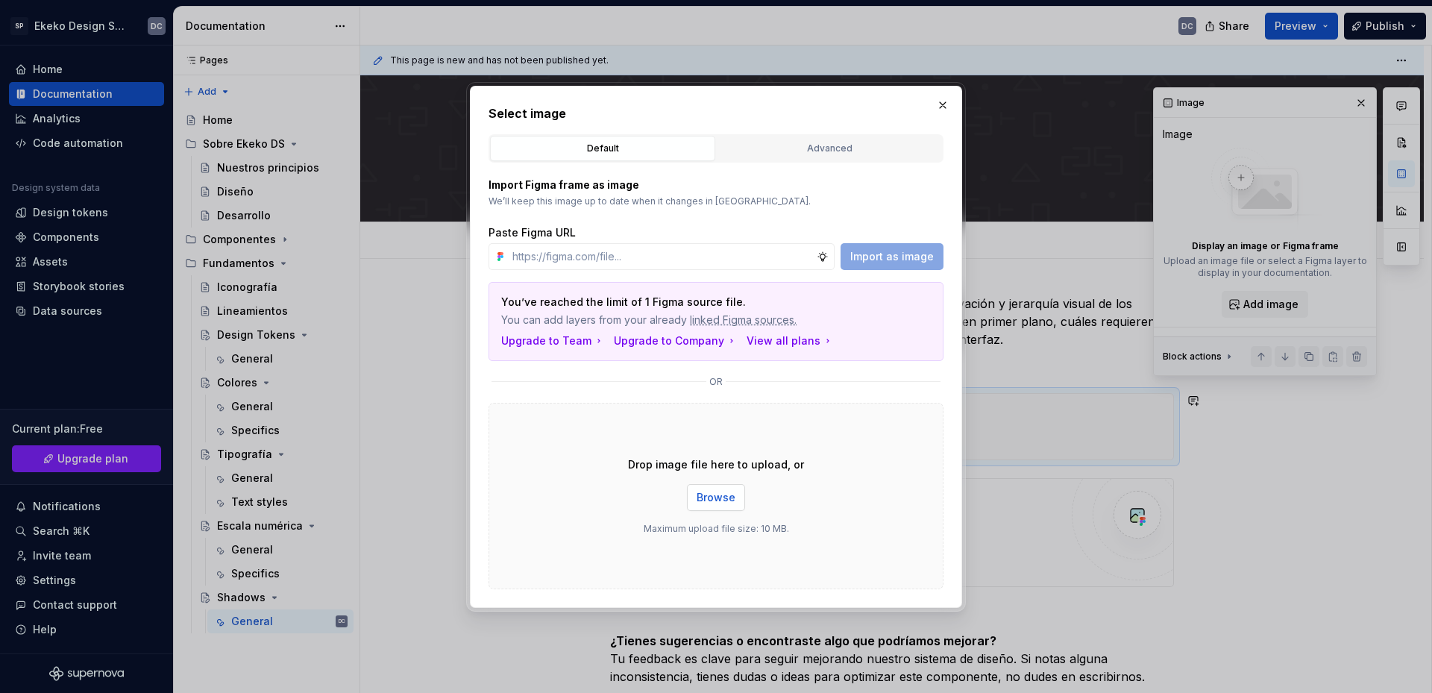
click at [727, 501] on span "Browse" at bounding box center [716, 497] width 39 height 15
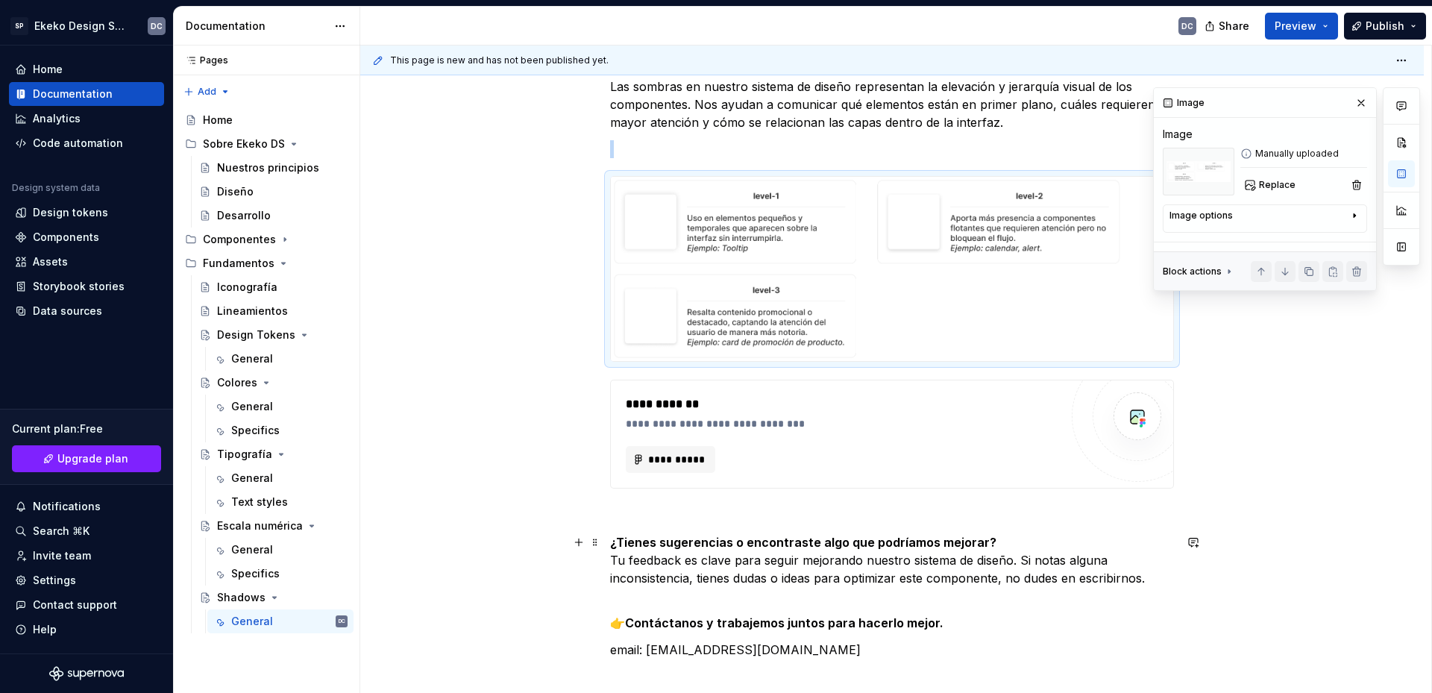
scroll to position [224, 0]
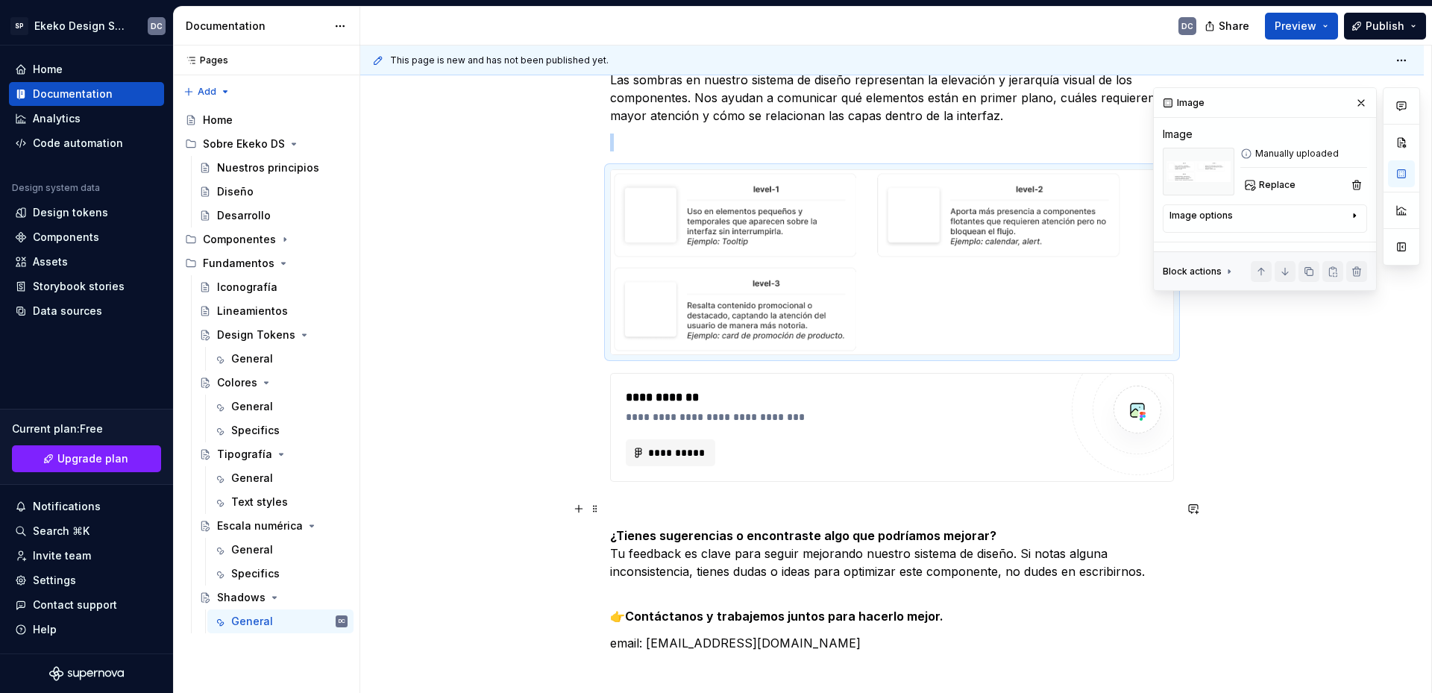
click at [714, 503] on p at bounding box center [892, 509] width 564 height 18
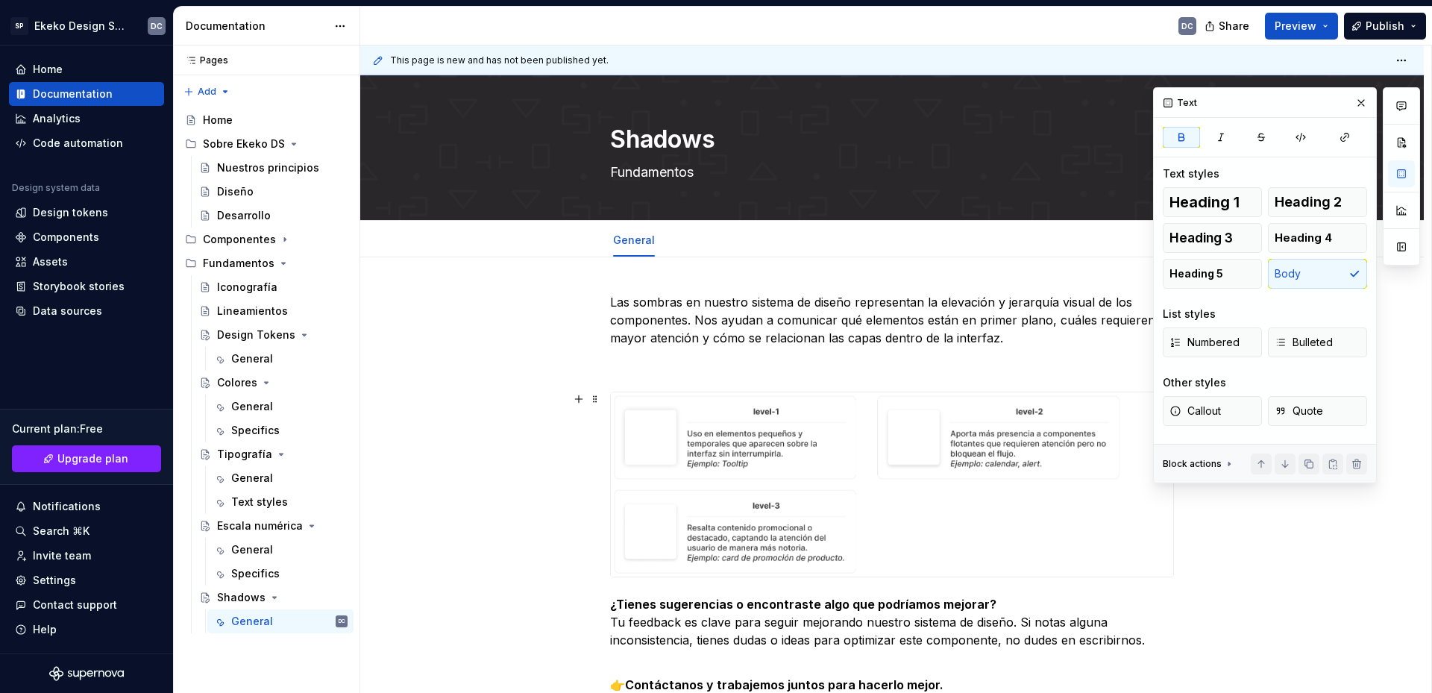
scroll to position [0, 0]
click at [1328, 27] on button "Preview" at bounding box center [1301, 26] width 73 height 27
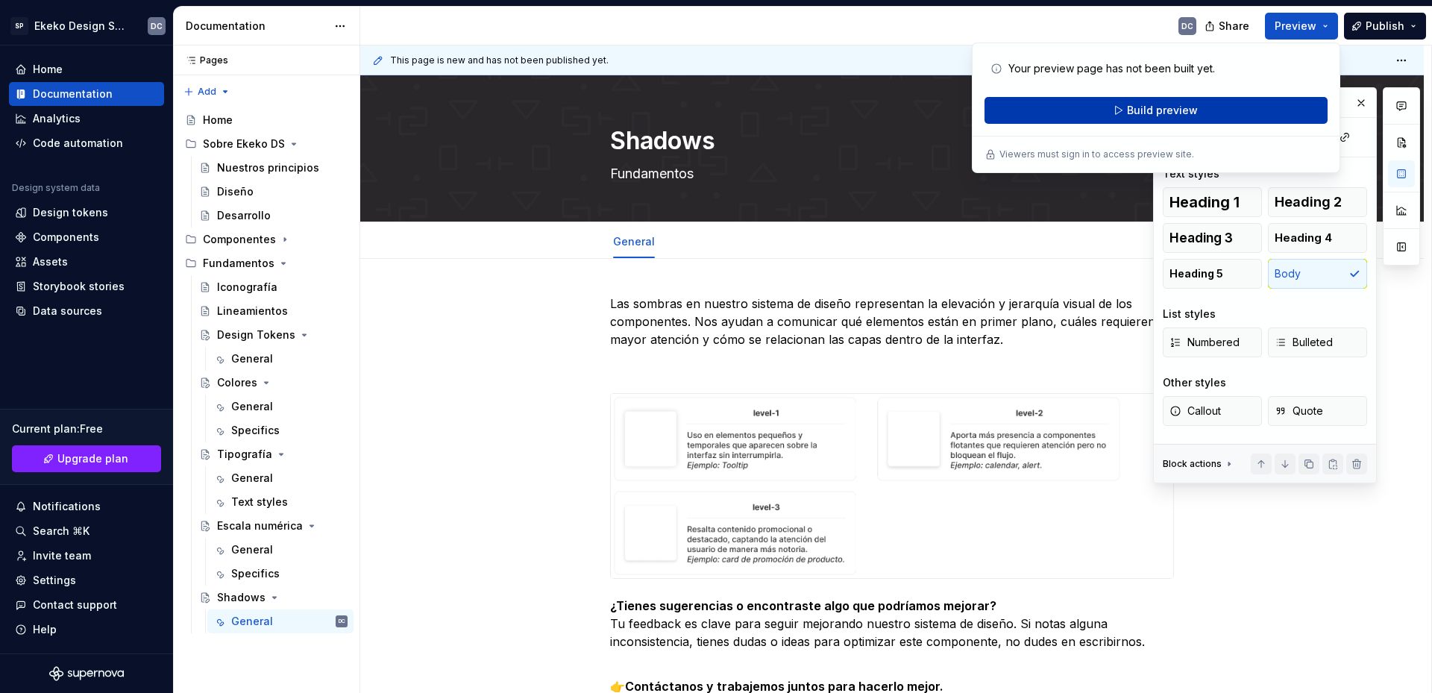
click at [1234, 112] on button "Build preview" at bounding box center [1156, 110] width 343 height 27
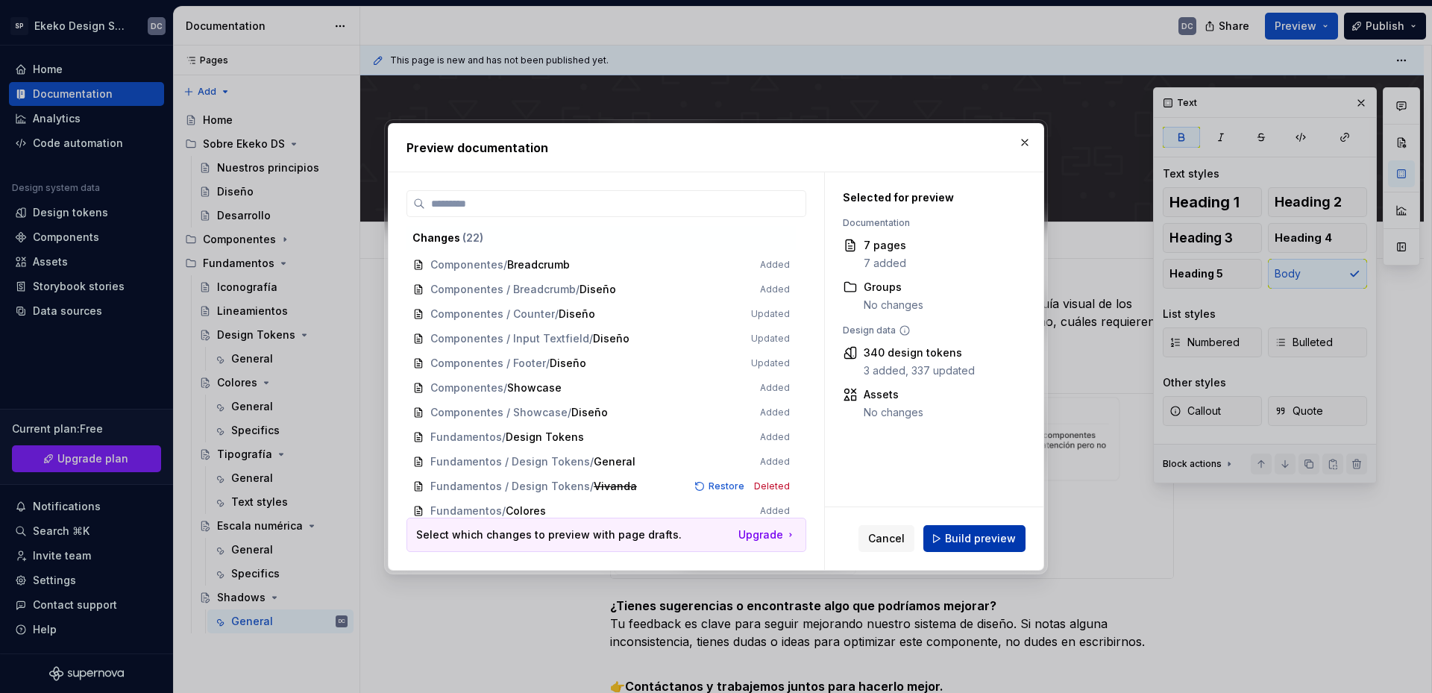
click at [983, 536] on span "Build preview" at bounding box center [980, 538] width 71 height 15
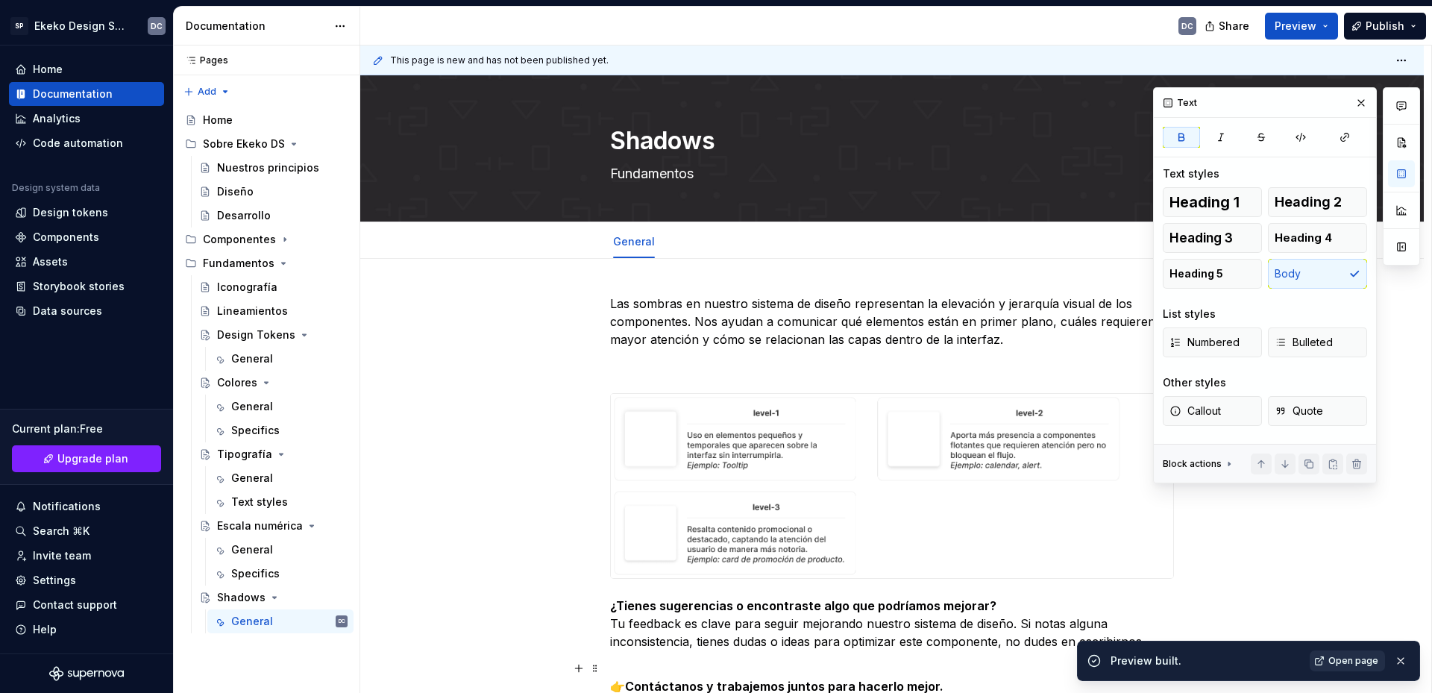
click at [1349, 667] on link "Open page" at bounding box center [1347, 661] width 75 height 21
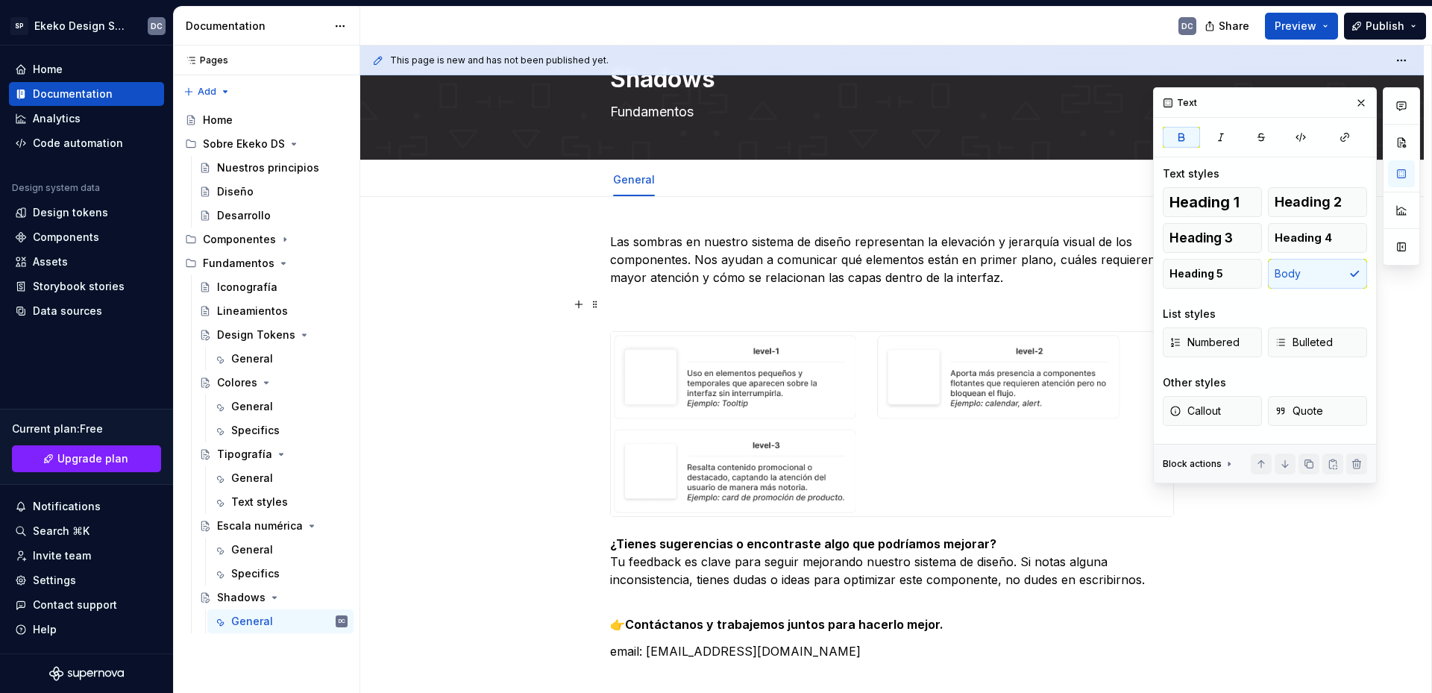
scroll to position [149, 0]
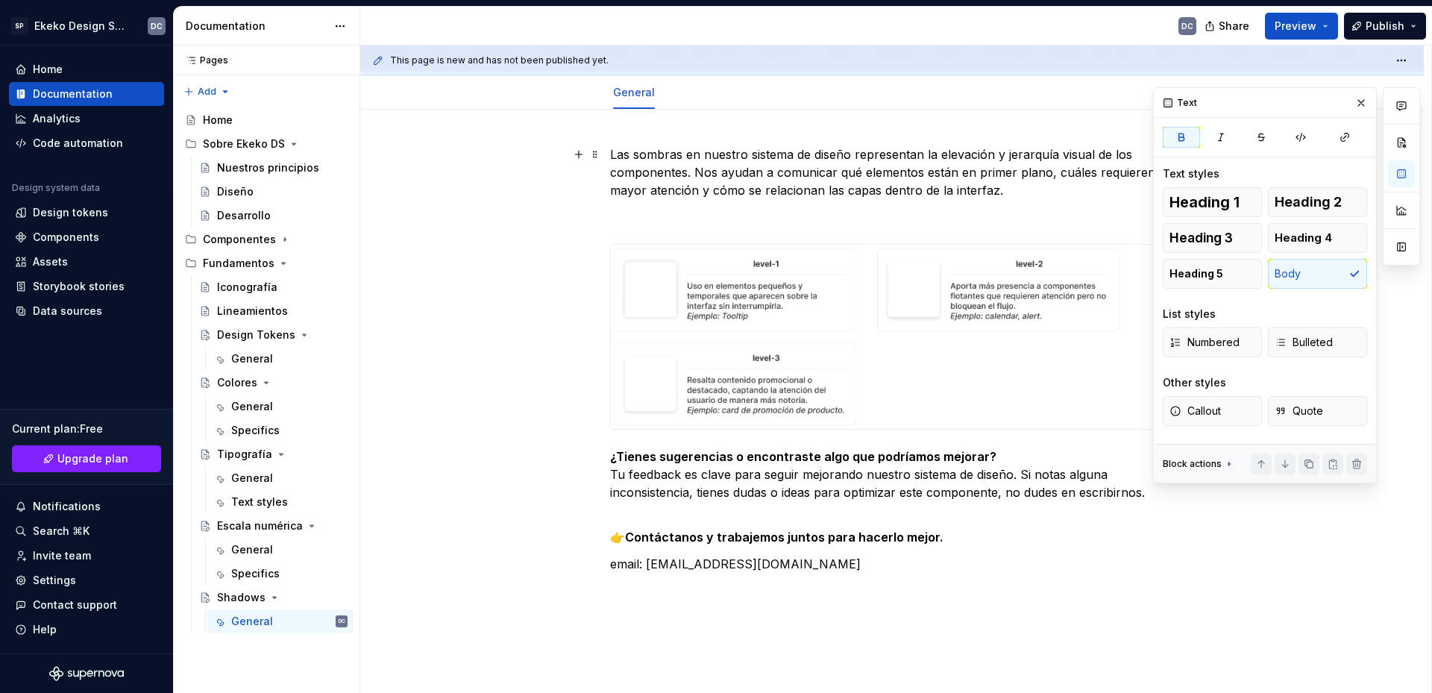
click at [1021, 198] on p "Las sombras en nuestro sistema de diseño representan la elevación y jerarquía v…" at bounding box center [892, 172] width 564 height 54
click at [1021, 209] on p at bounding box center [892, 217] width 564 height 18
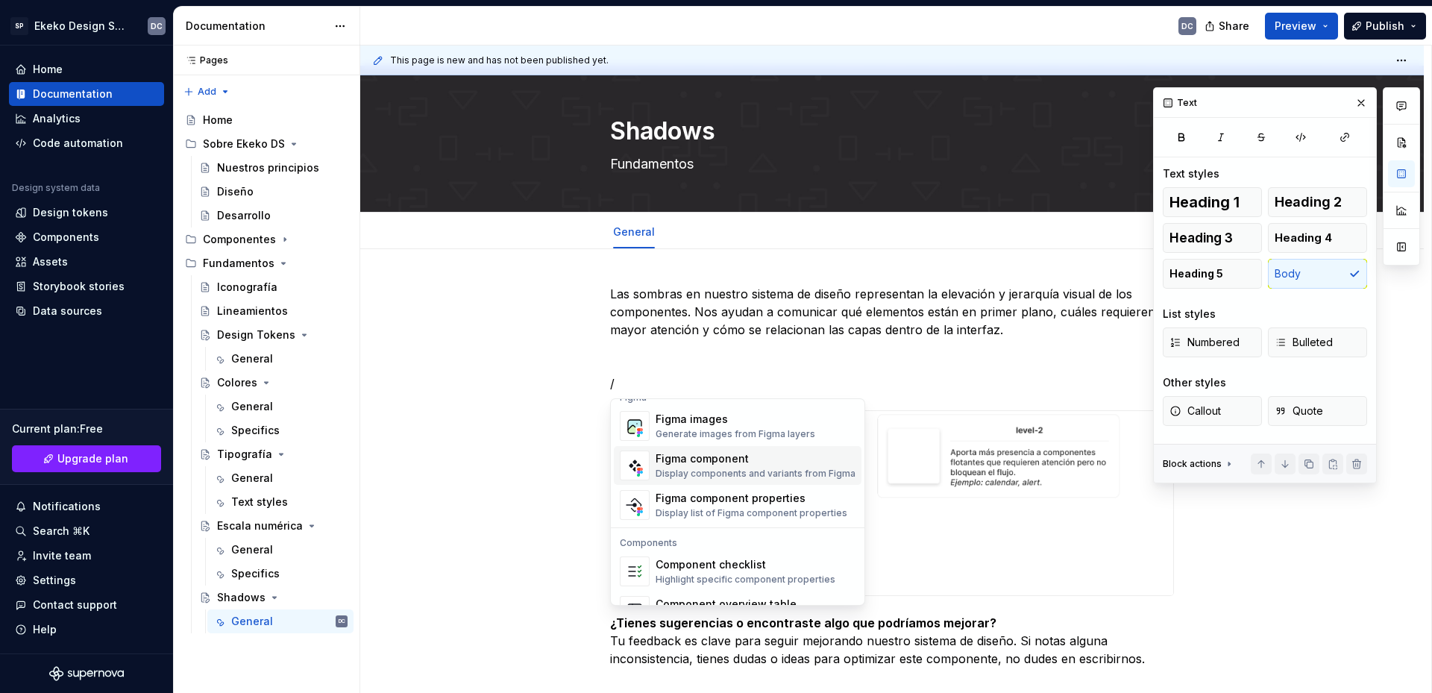
scroll to position [1485, 0]
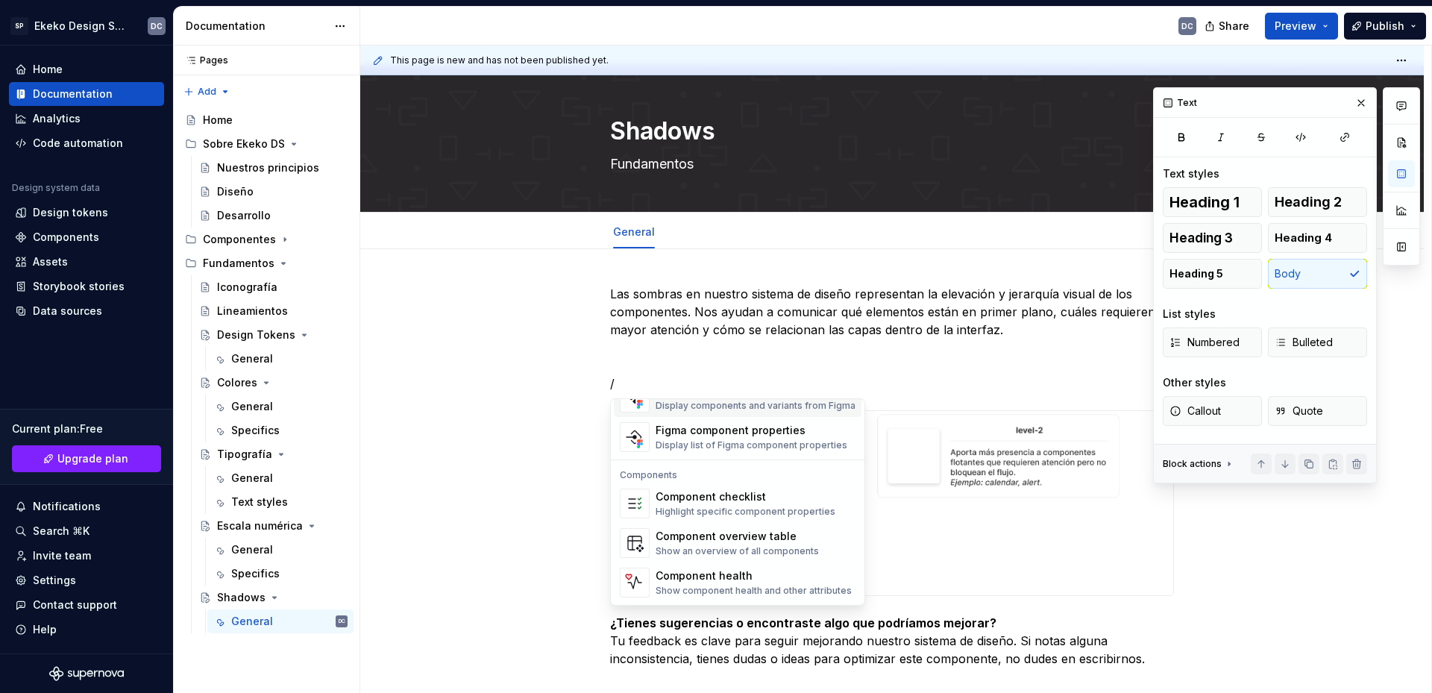
click at [942, 371] on div "Las sombras en nuestro sistema de diseño representan la elevación y jerarquía v…" at bounding box center [892, 525] width 564 height 481
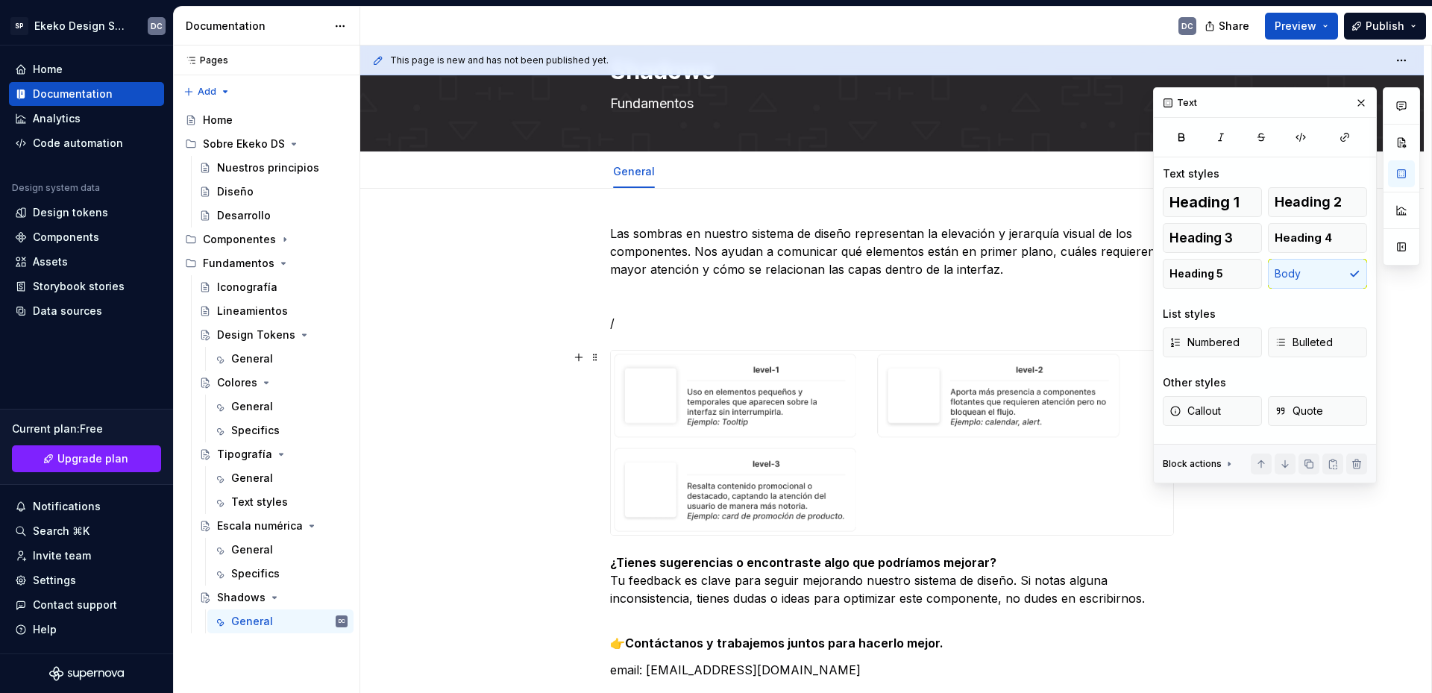
scroll to position [84, 0]
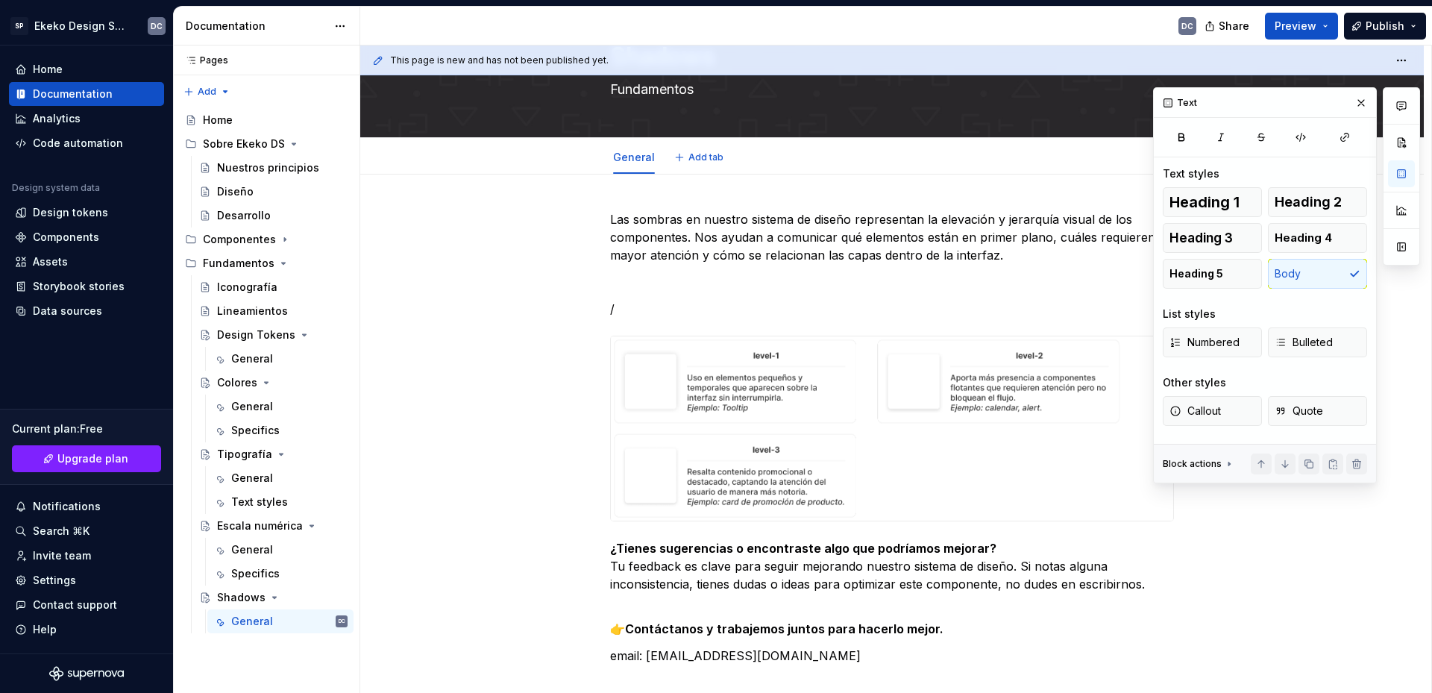
type textarea "*"
click at [781, 304] on p "/" at bounding box center [892, 309] width 564 height 18
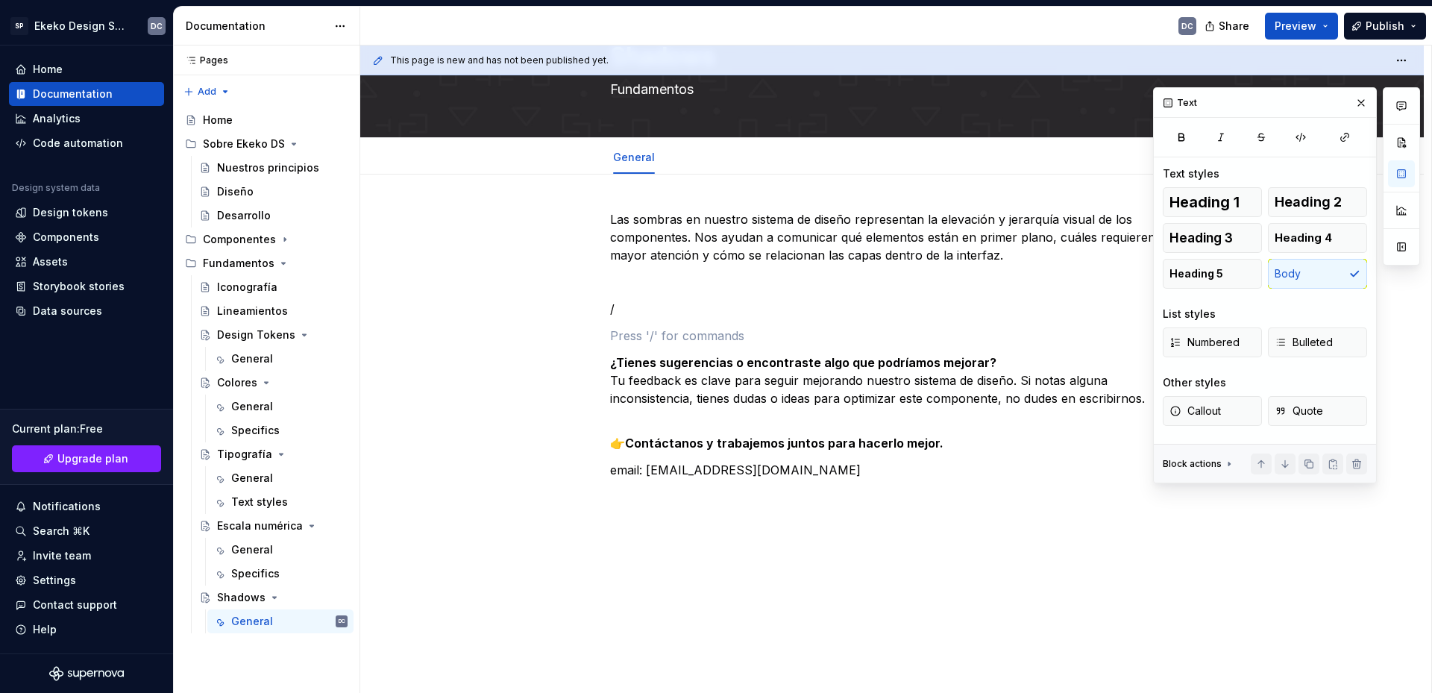
click at [782, 309] on p "/" at bounding box center [892, 309] width 564 height 18
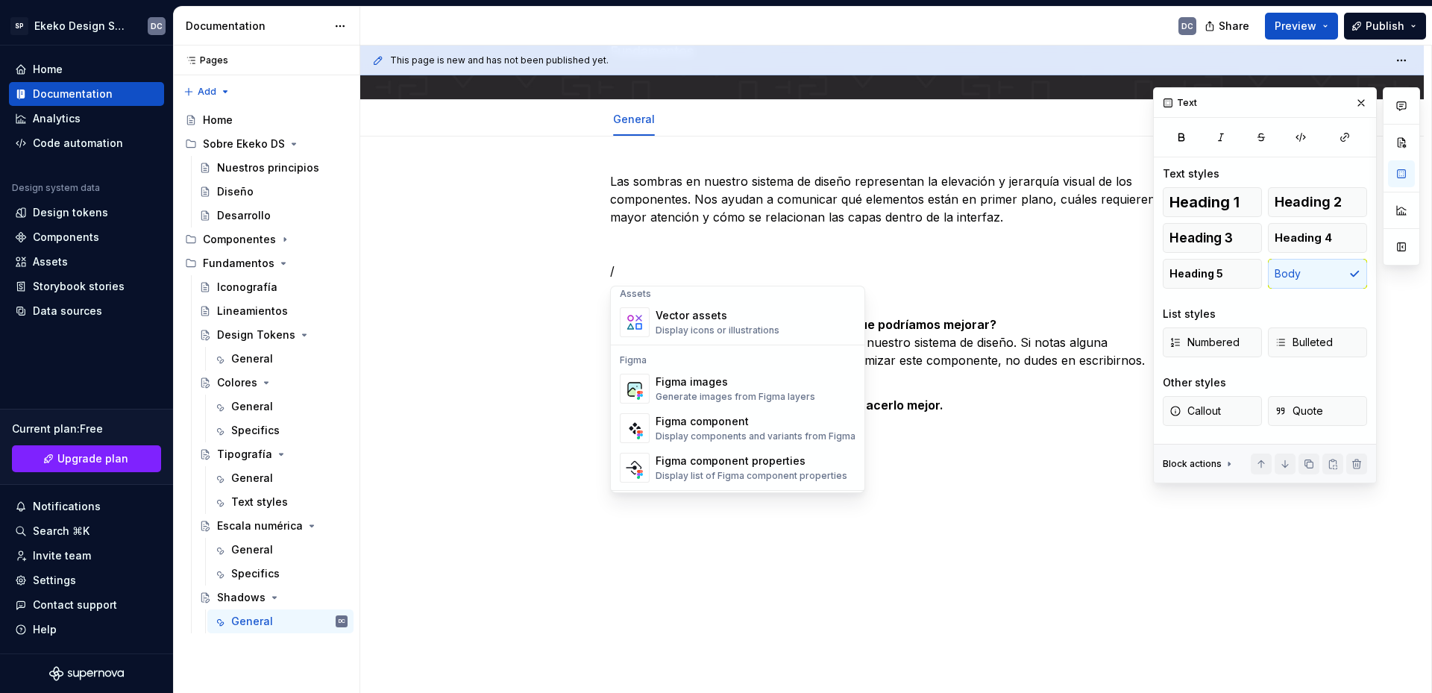
scroll to position [1343, 0]
click at [760, 390] on div "Generate images from Figma layers" at bounding box center [736, 396] width 160 height 12
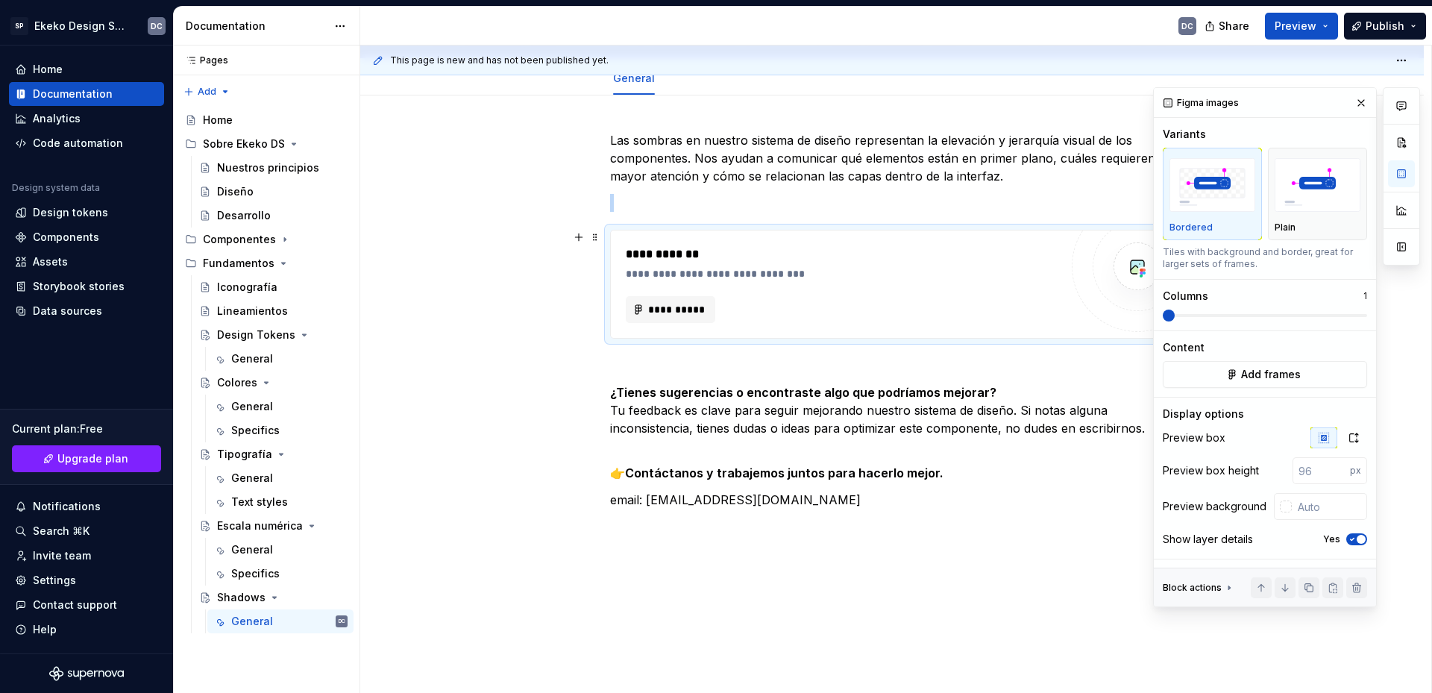
scroll to position [197, 0]
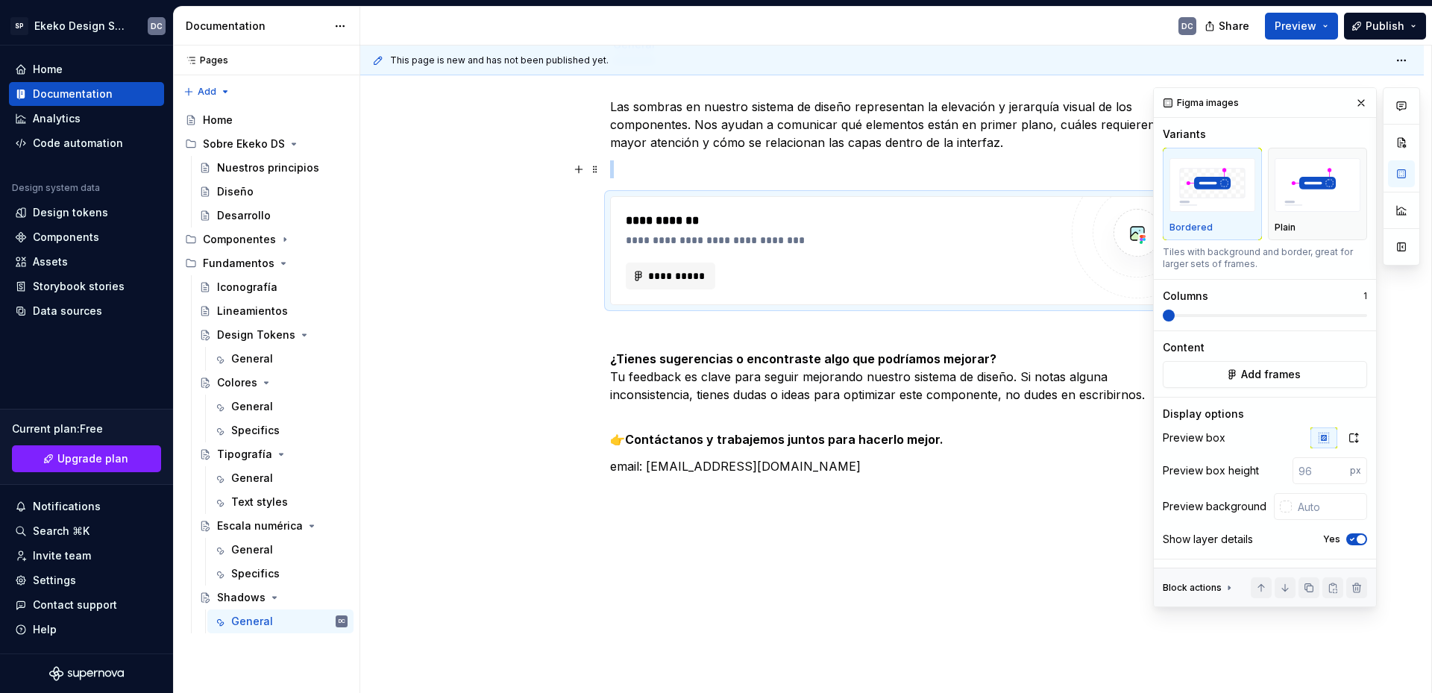
click at [1068, 163] on p at bounding box center [892, 169] width 564 height 18
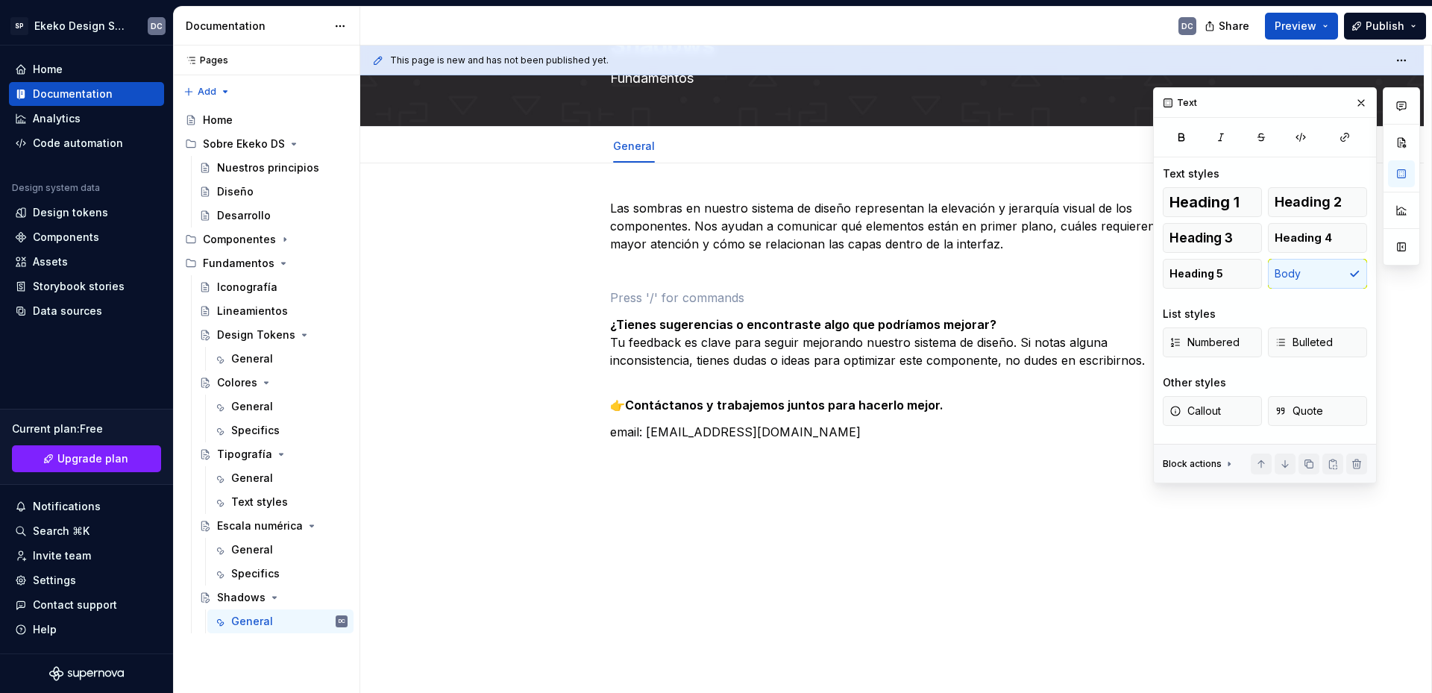
scroll to position [122, 0]
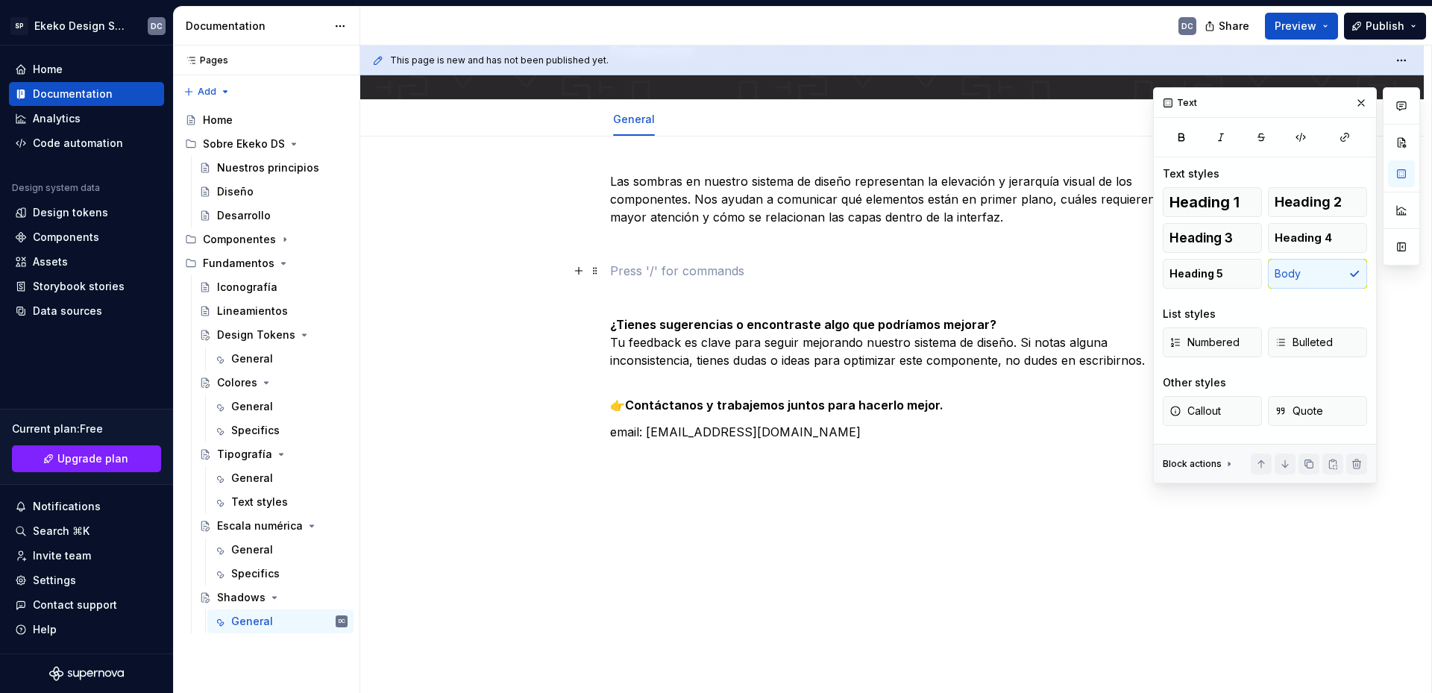
click at [936, 269] on p at bounding box center [892, 271] width 564 height 18
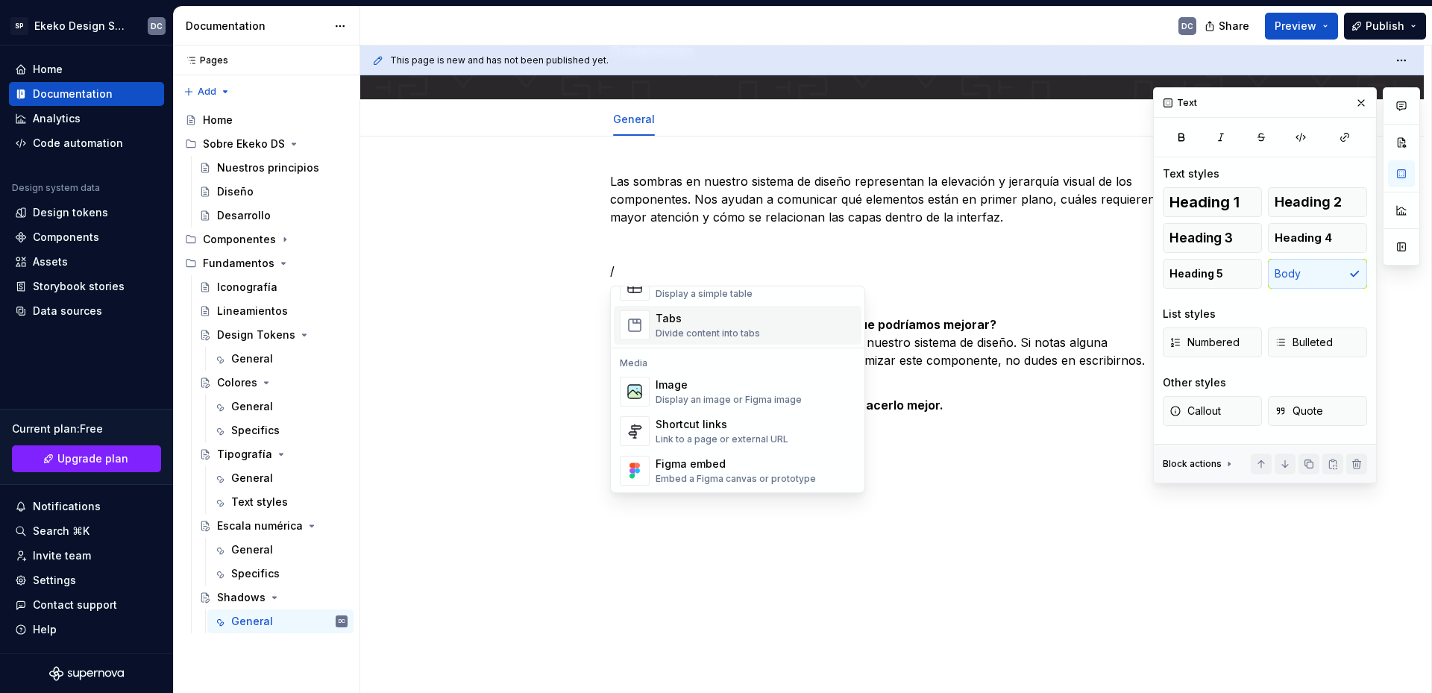
scroll to position [597, 0]
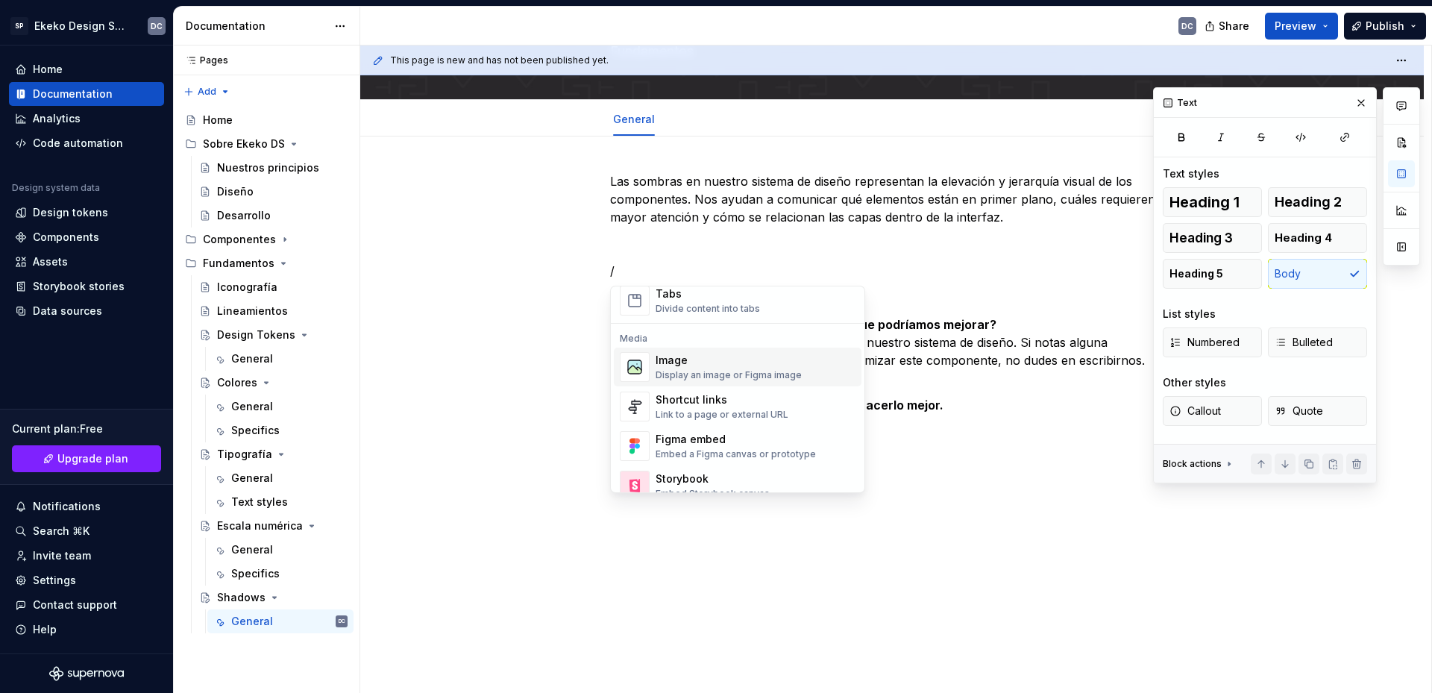
click at [782, 375] on div "Display an image or Figma image" at bounding box center [729, 375] width 146 height 12
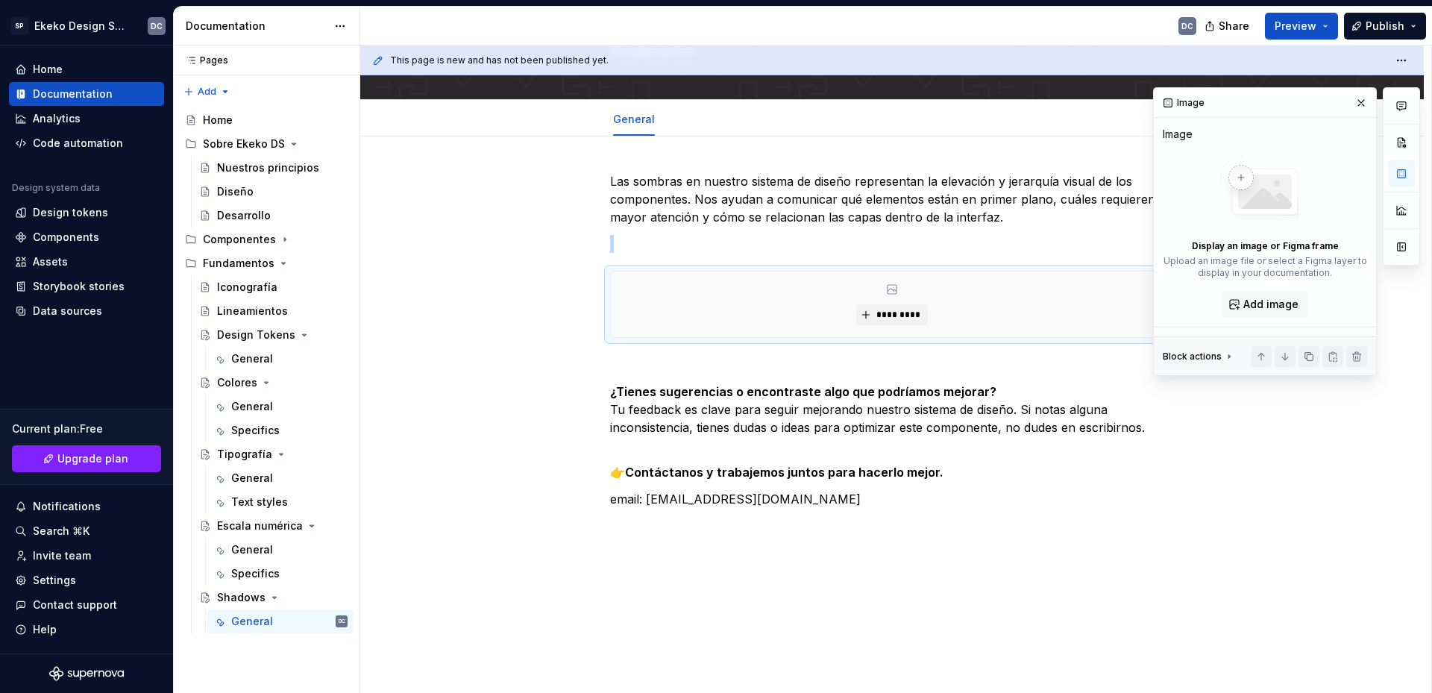
click at [912, 253] on div "Las sombras en nuestro sistema de diseño representan la elevación y jerarquía v…" at bounding box center [892, 353] width 564 height 363
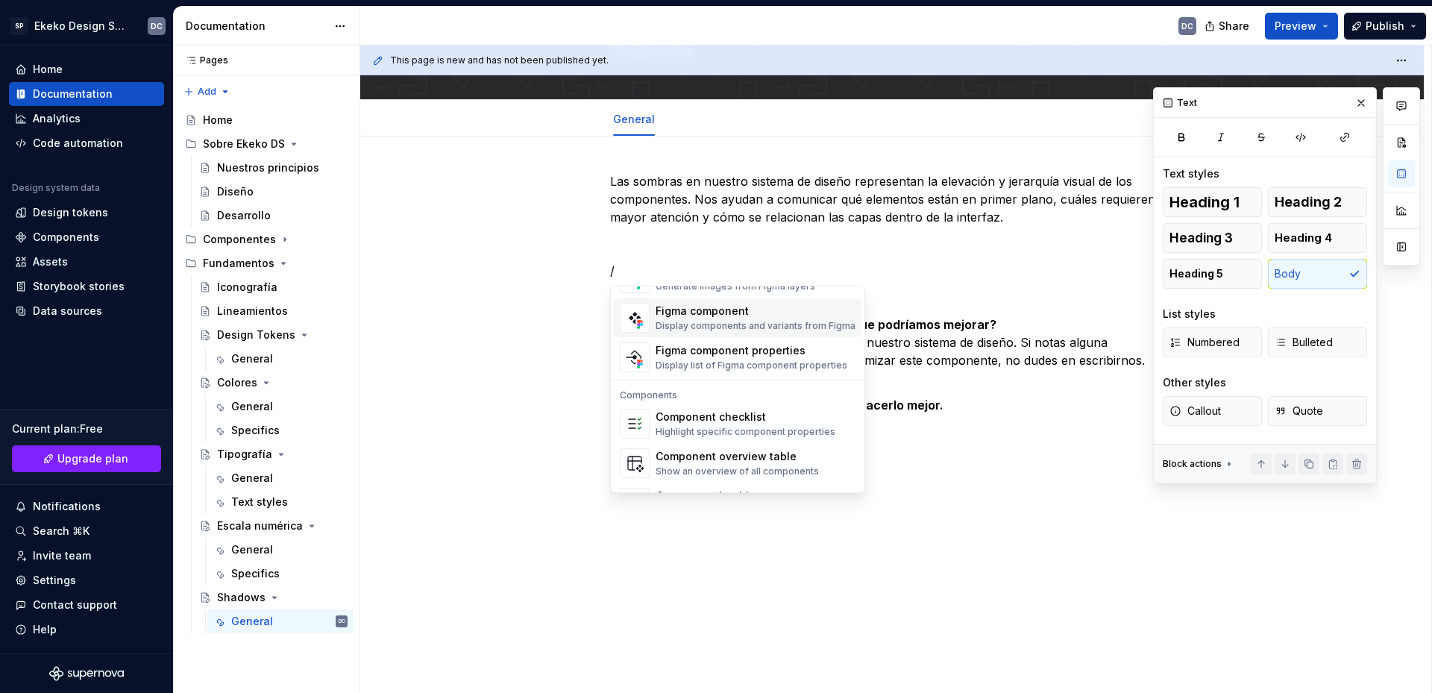
scroll to position [1485, 0]
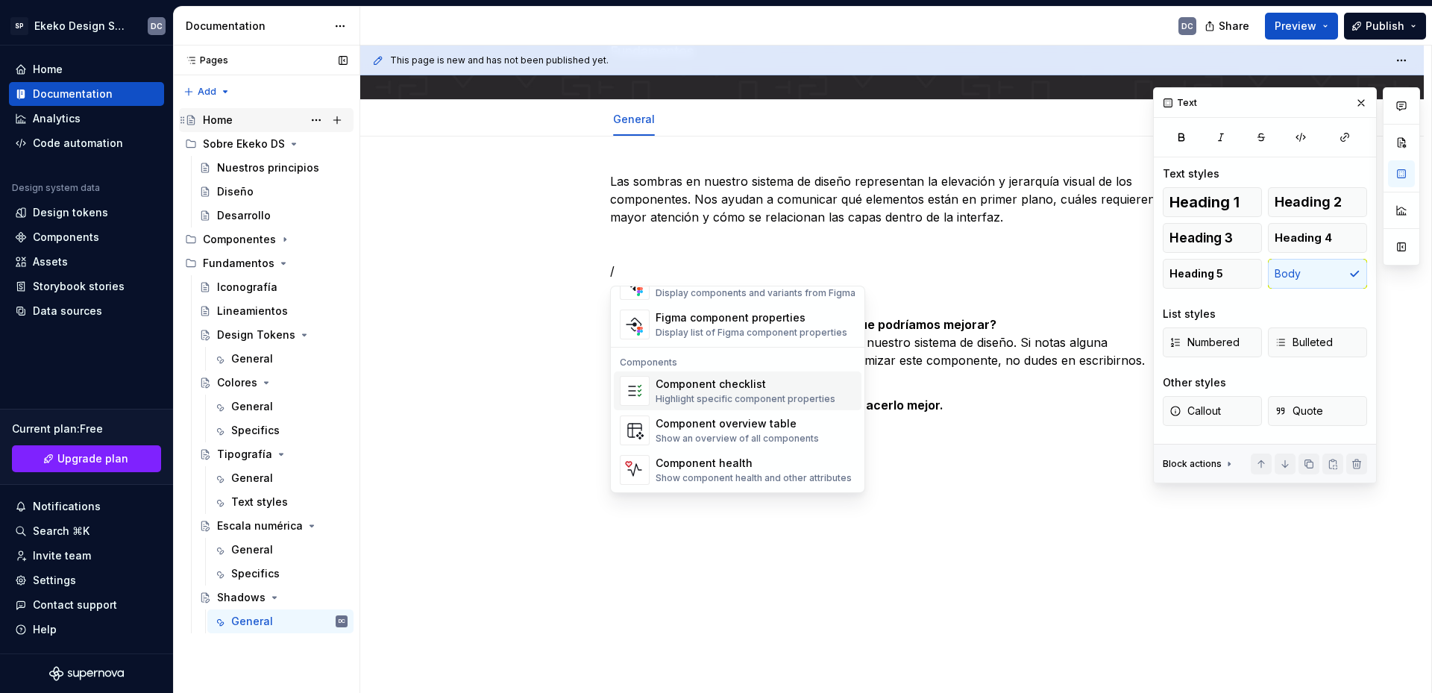
click at [241, 119] on div "Home" at bounding box center [275, 120] width 145 height 21
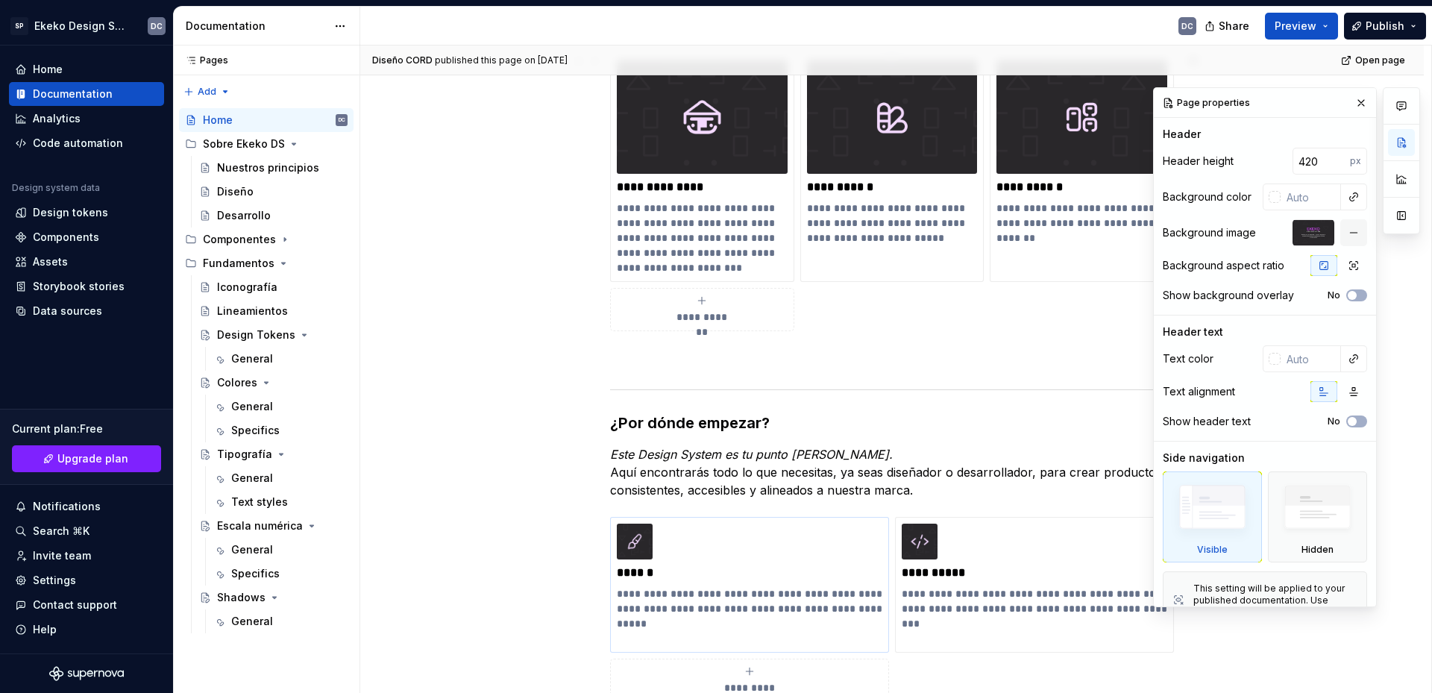
scroll to position [671, 0]
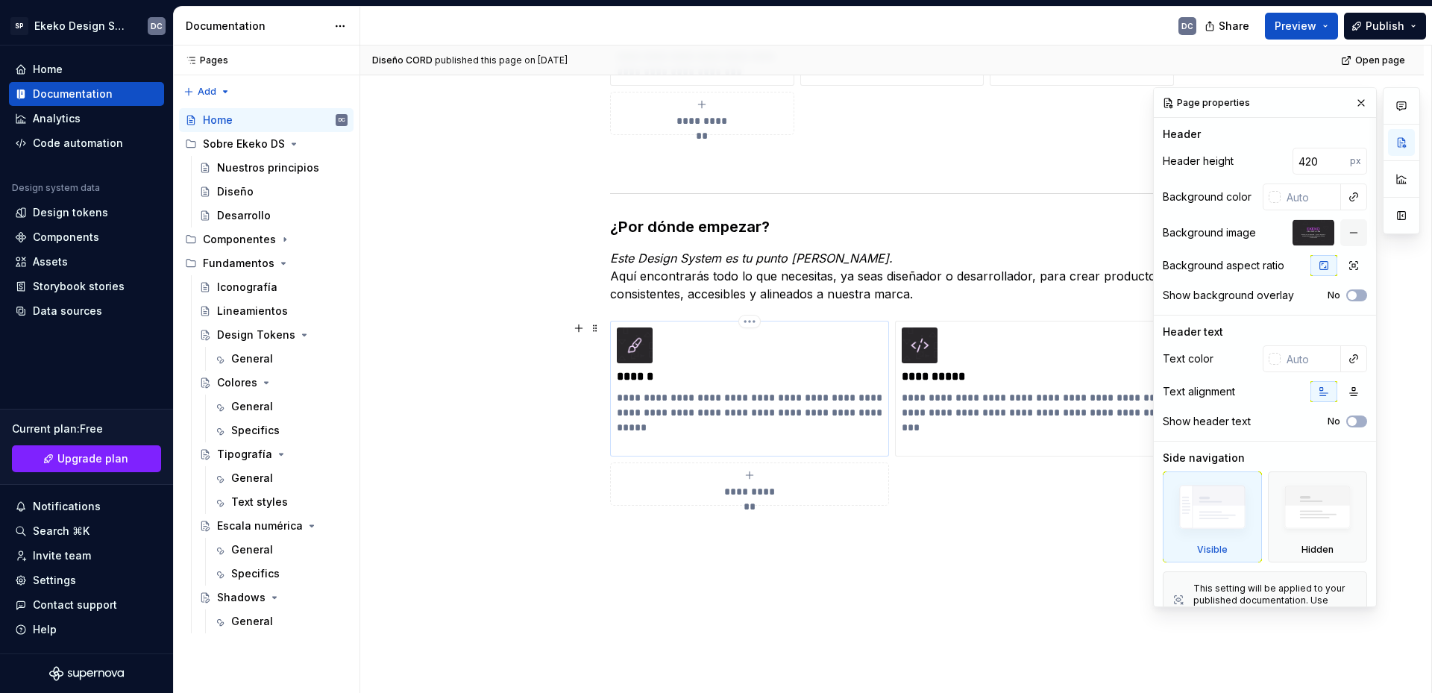
click at [792, 379] on p "******" at bounding box center [750, 376] width 266 height 15
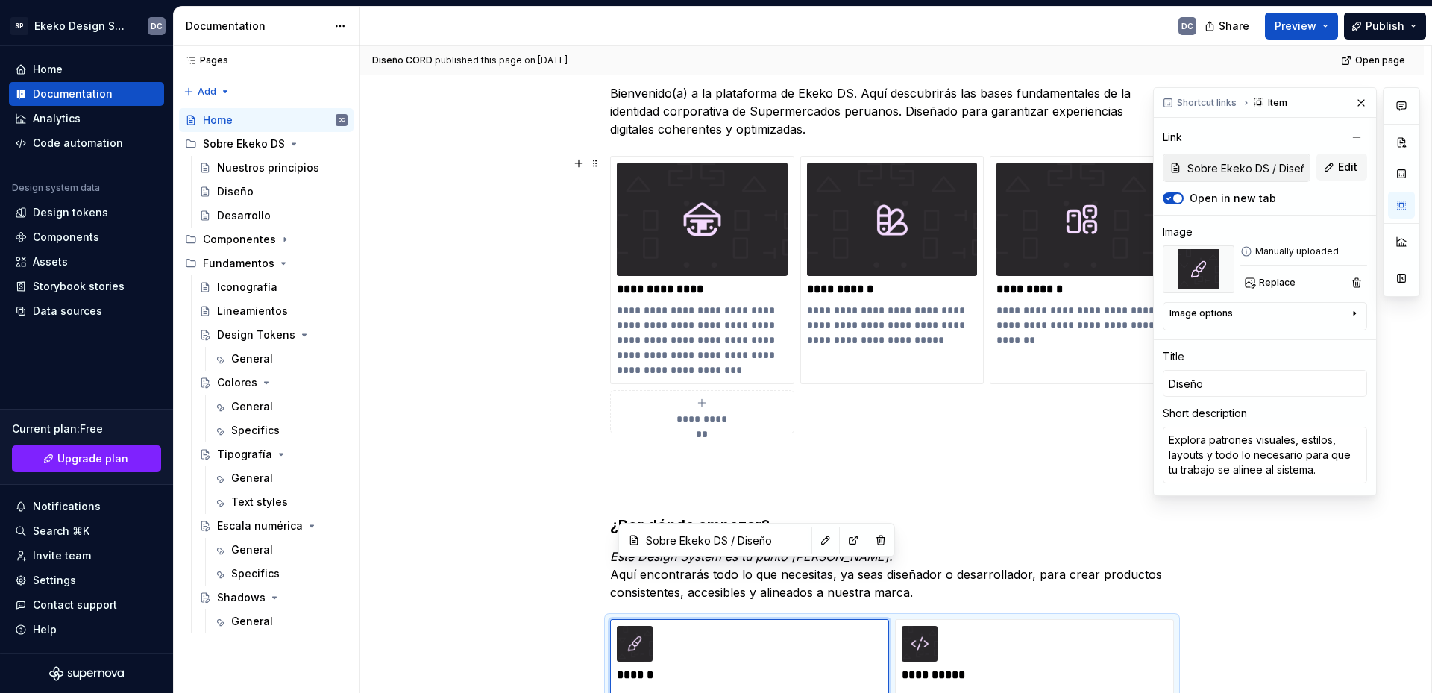
scroll to position [522, 0]
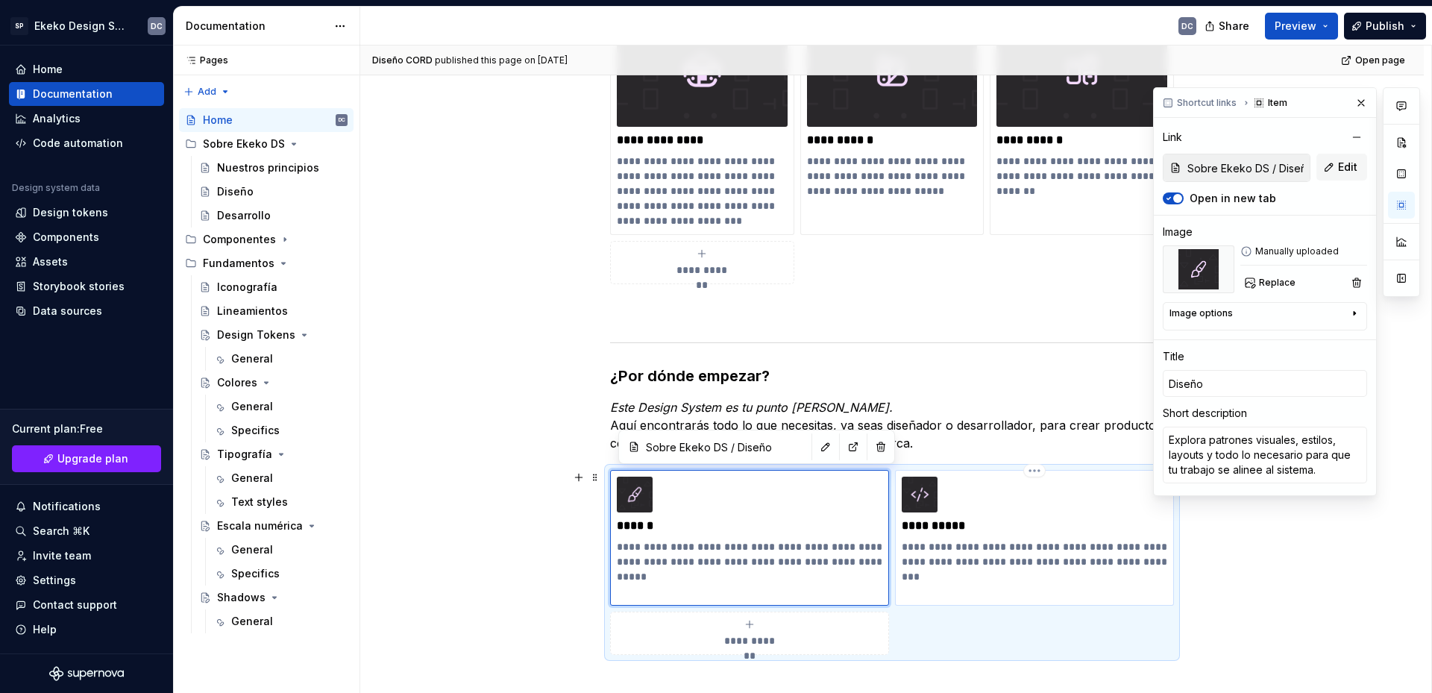
type textarea "*"
type input "Sobre Ekeko DS / Desarrollo"
type input "Desarrollo"
type textarea "Accede a especificaciones, librerías y ejemplos de código para construir produc…"
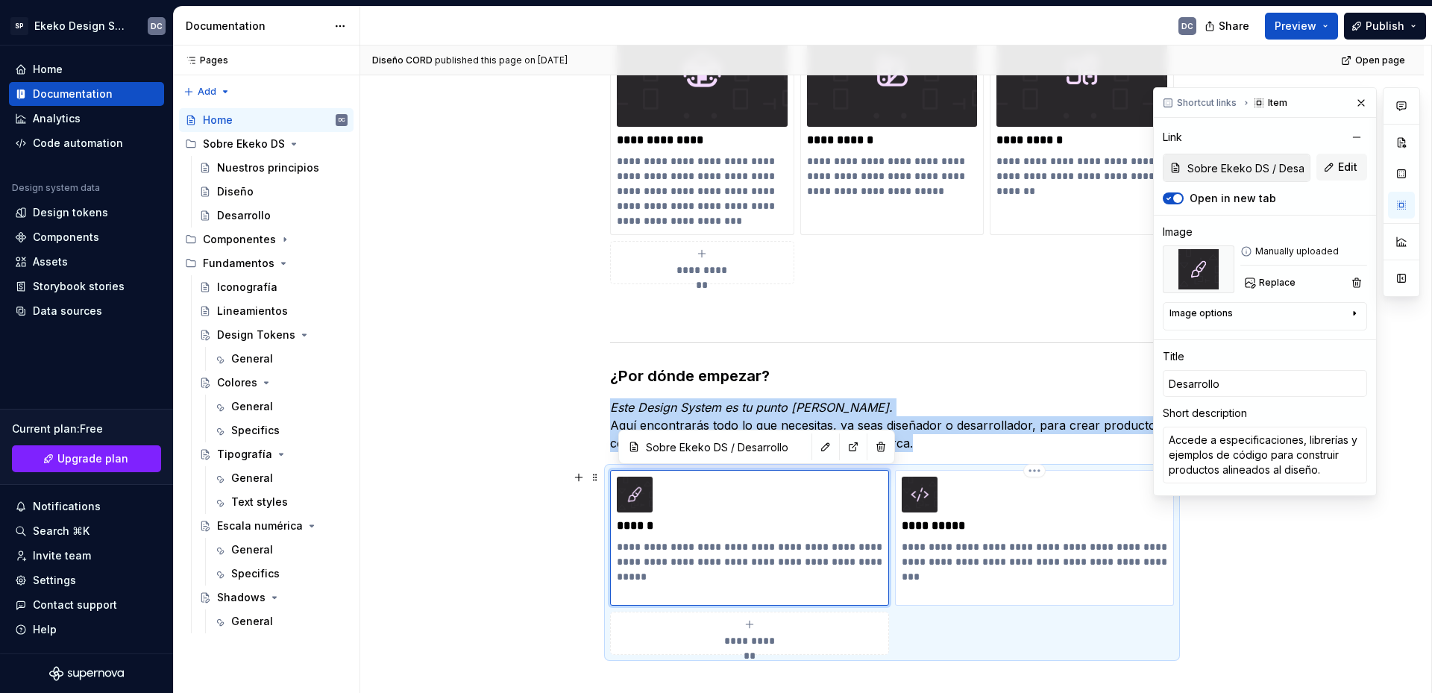
click at [985, 518] on div "**********" at bounding box center [1035, 538] width 266 height 122
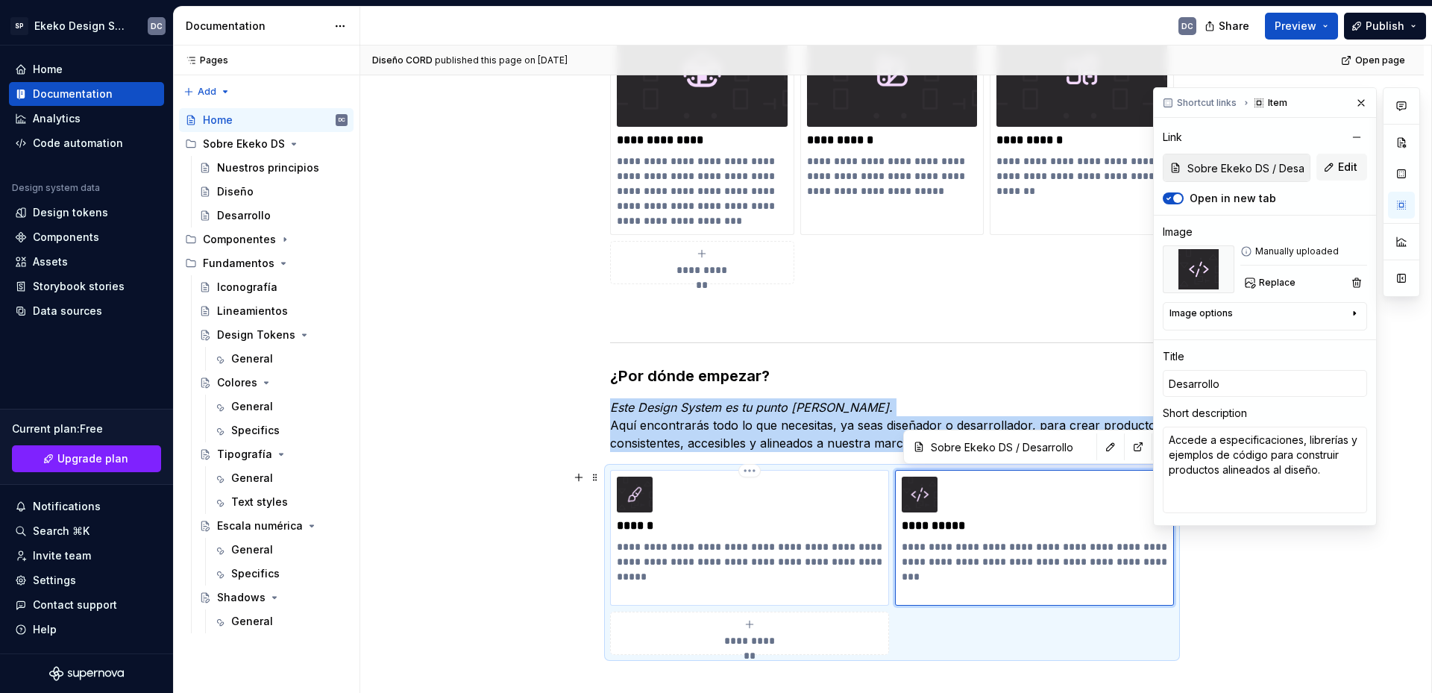
type textarea "*"
type input "Sobre Ekeko DS / Diseño"
type input "Diseño"
type textarea "Explora patrones visuales, estilos, layouts y todo lo necesario para que tu tra…"
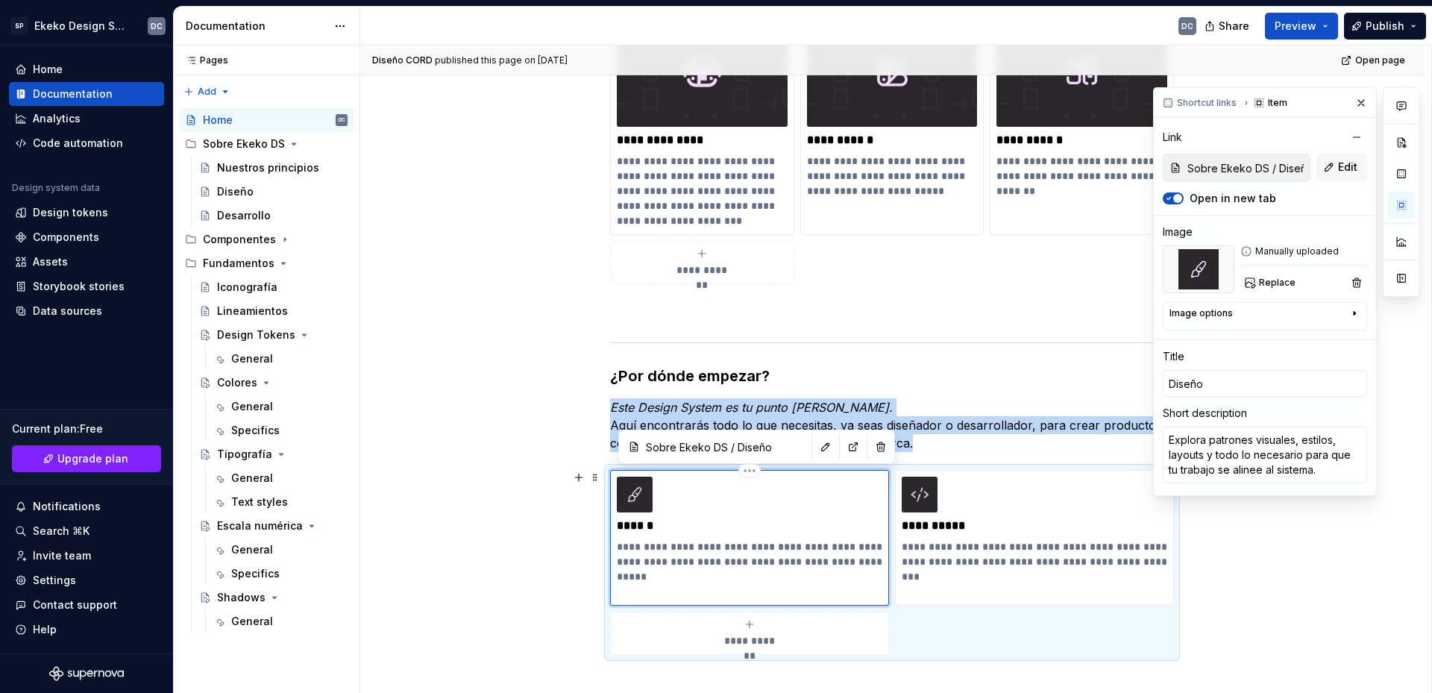
click at [762, 510] on div "**********" at bounding box center [750, 523] width 266 height 93
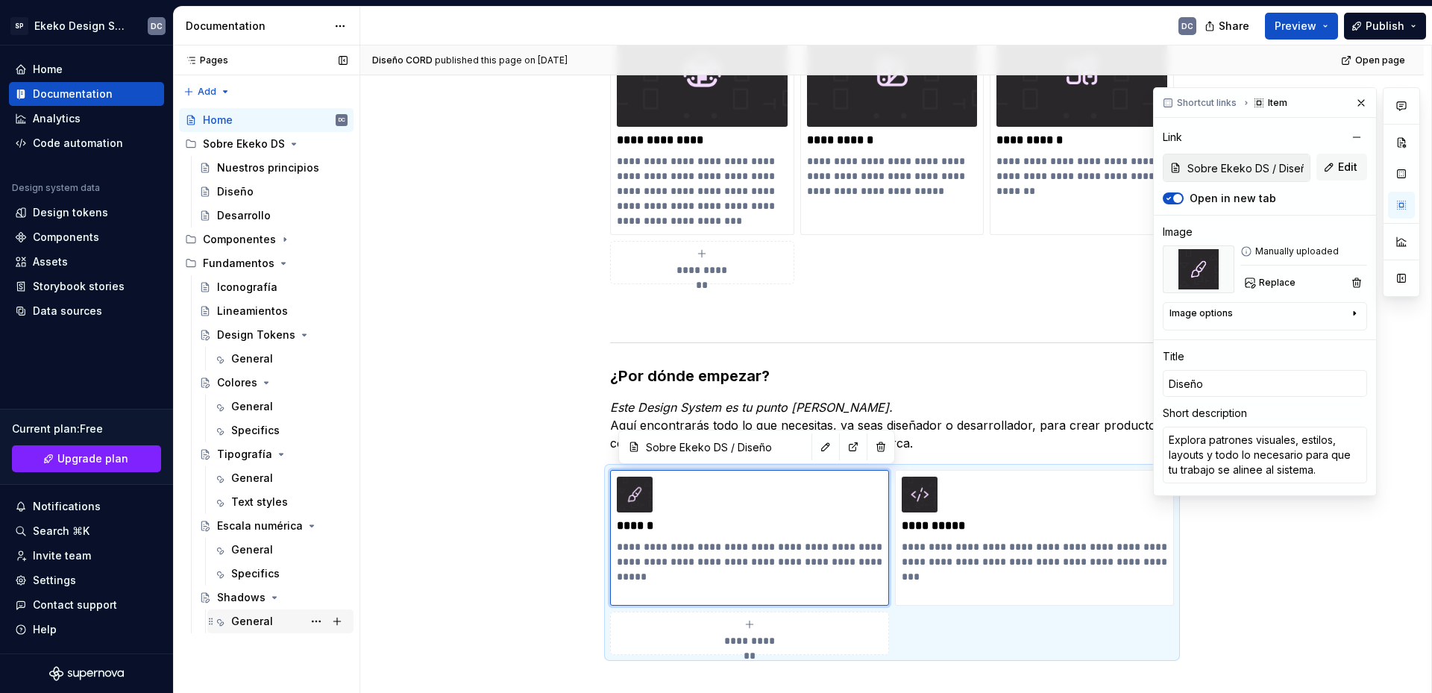
click at [243, 624] on div "General" at bounding box center [252, 621] width 42 height 15
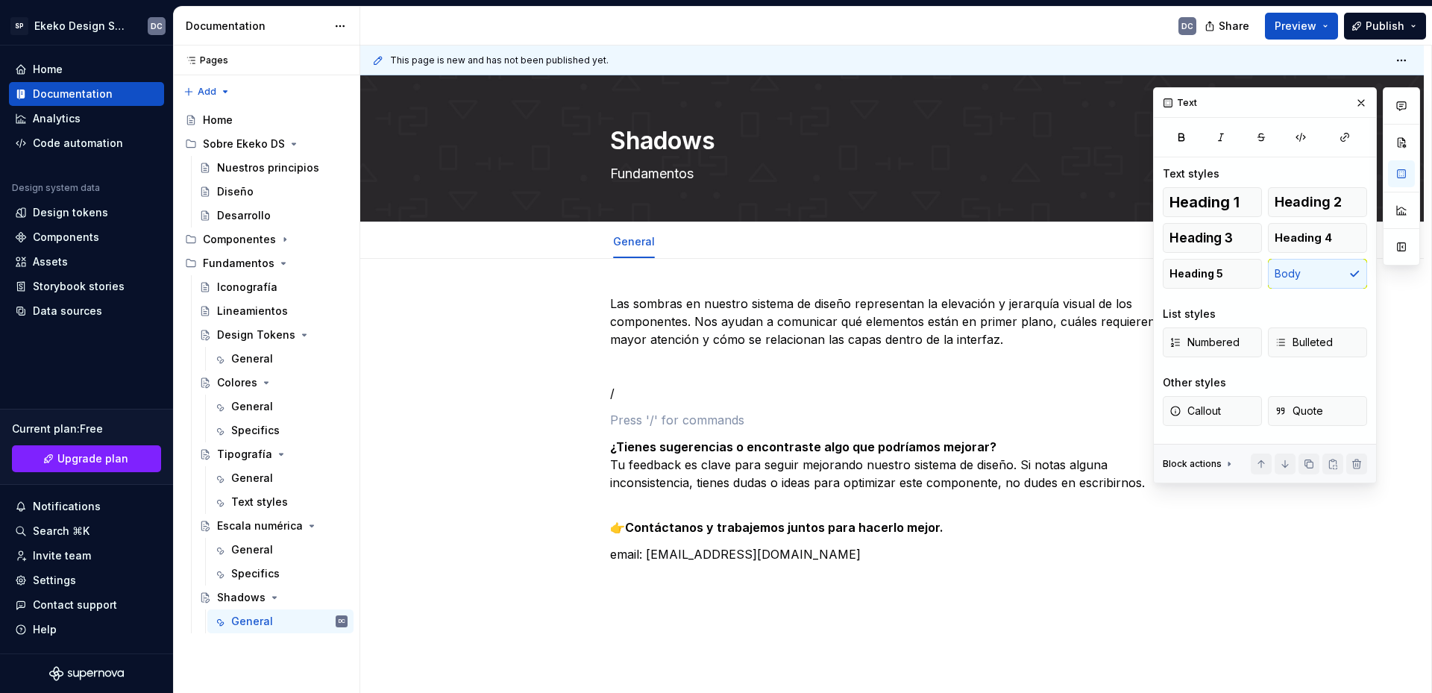
type textarea "*"
click at [708, 407] on div "Las sombras en nuestro sistema de diseño representan la elevación y jerarquía v…" at bounding box center [892, 442] width 564 height 295
paste div
click at [655, 396] on p "/" at bounding box center [892, 393] width 564 height 18
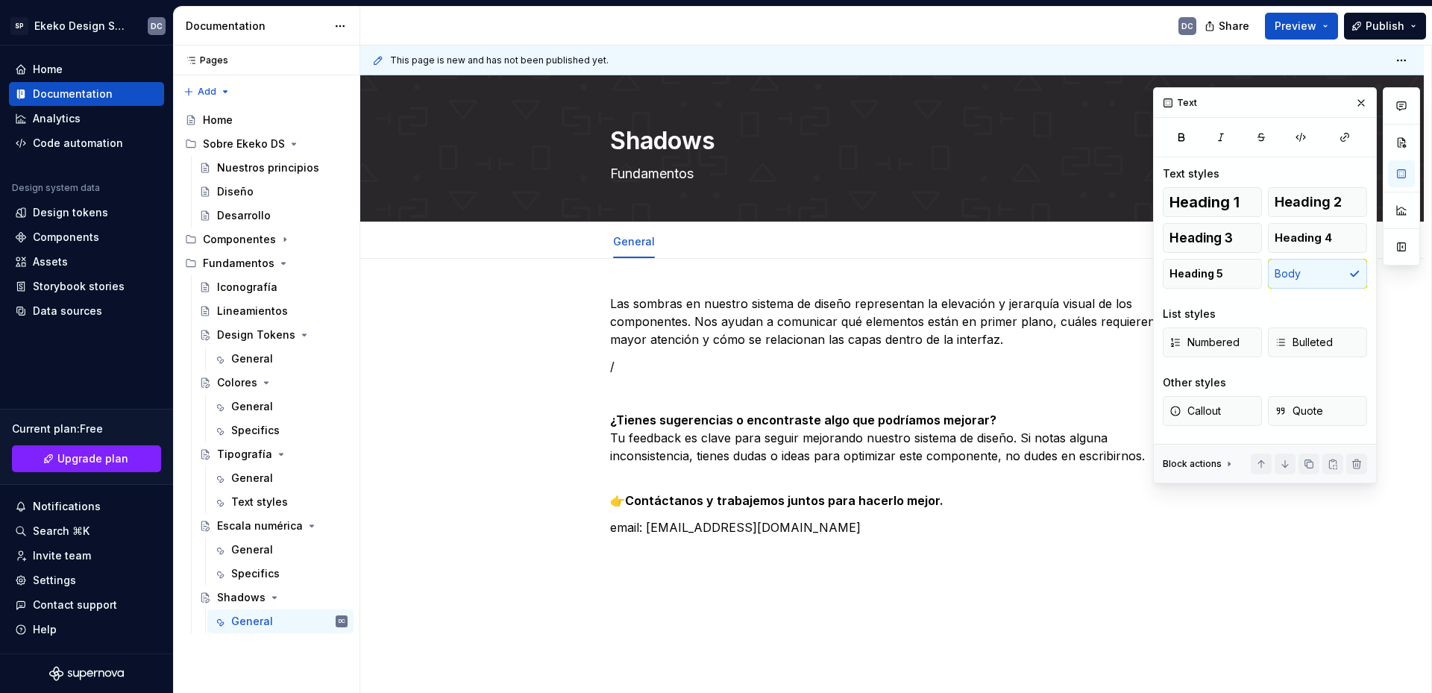
click at [660, 372] on p "/" at bounding box center [892, 366] width 564 height 18
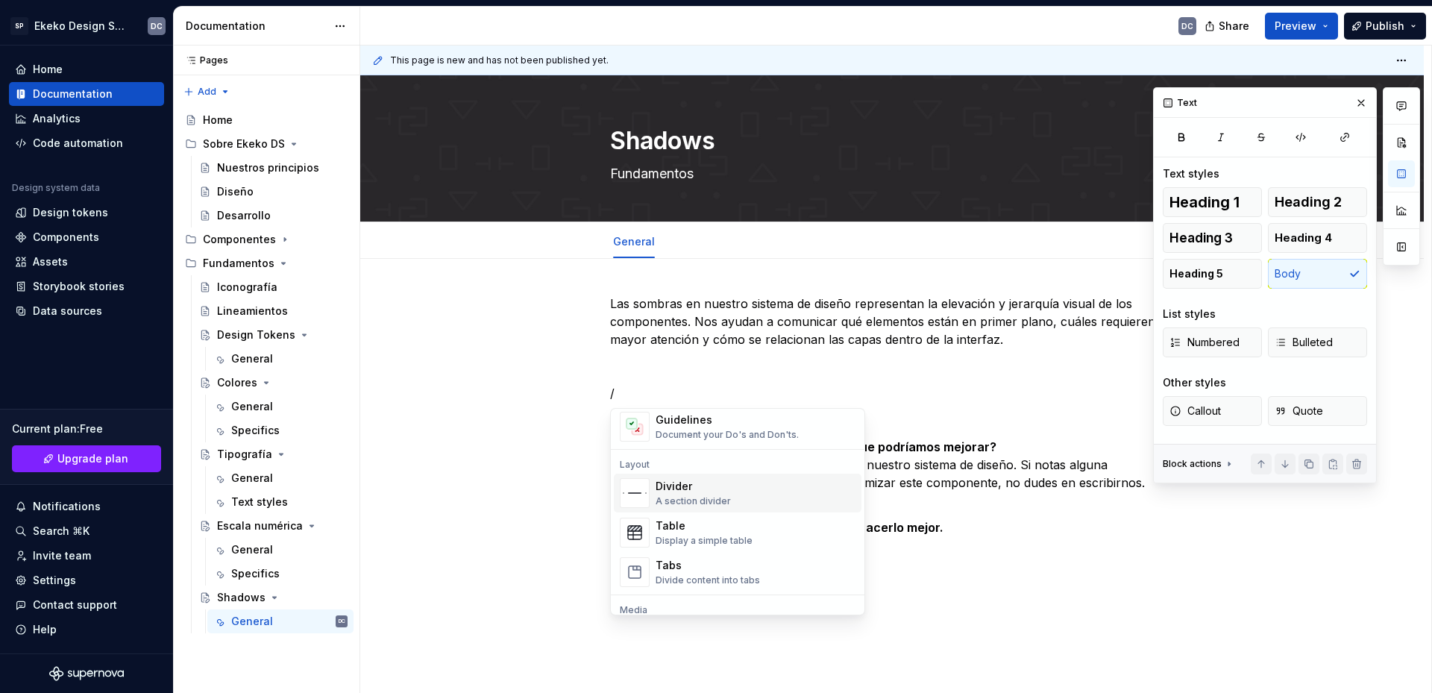
scroll to position [597, 0]
click at [730, 531] on div "Link to a page or external URL" at bounding box center [722, 537] width 133 height 12
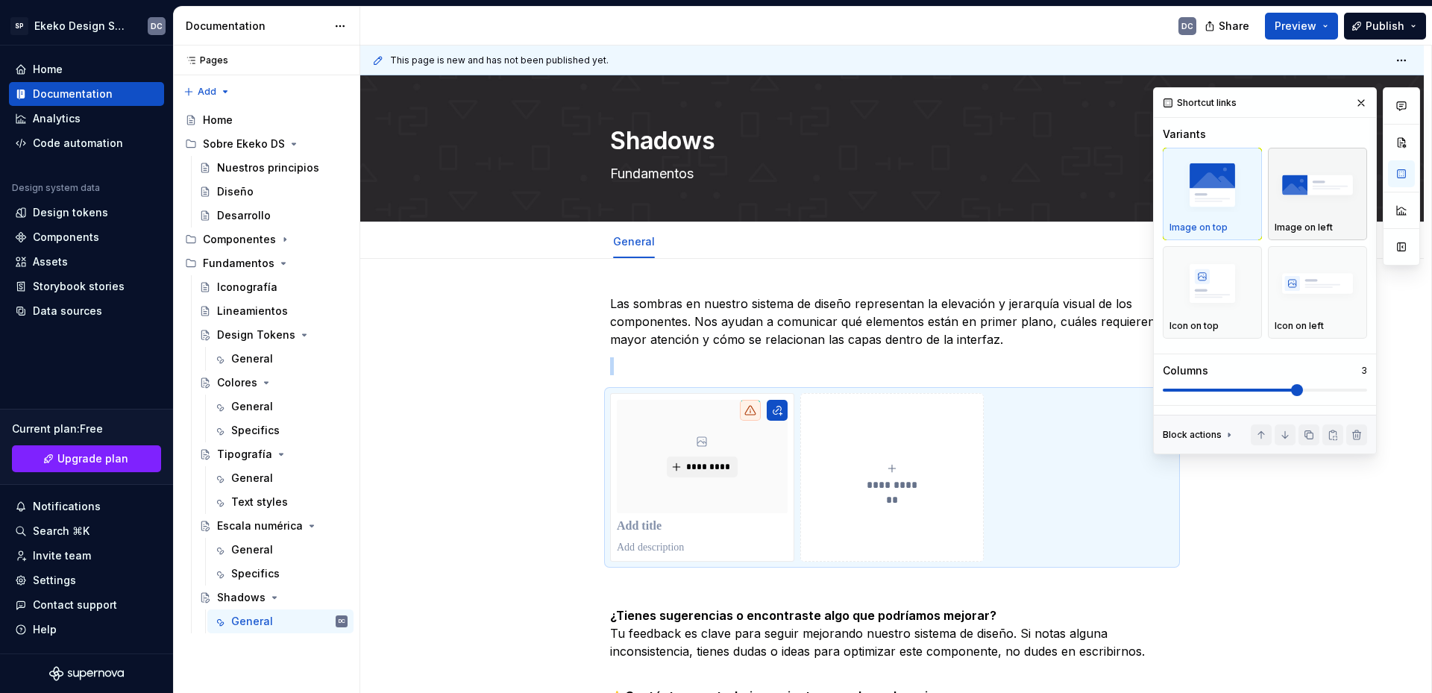
click at [1308, 197] on img "button" at bounding box center [1318, 185] width 86 height 54
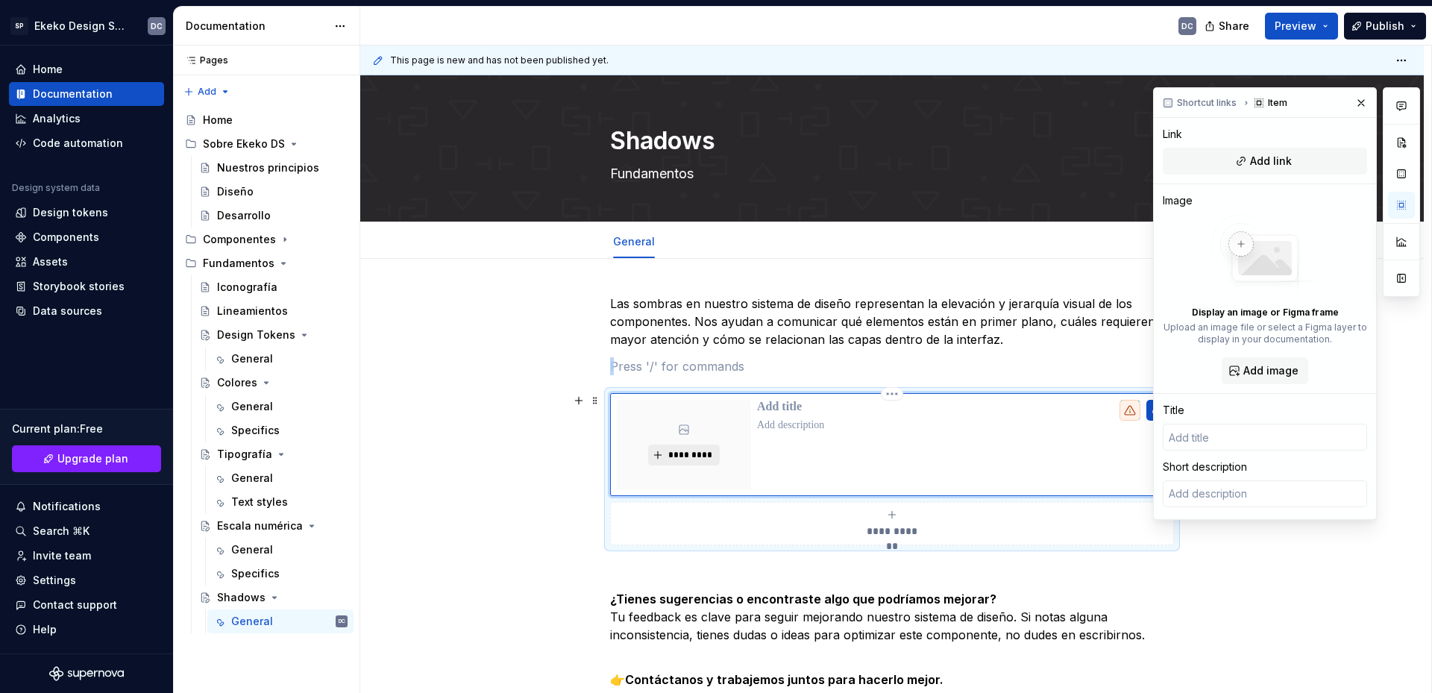
click at [687, 456] on span "*********" at bounding box center [690, 455] width 46 height 12
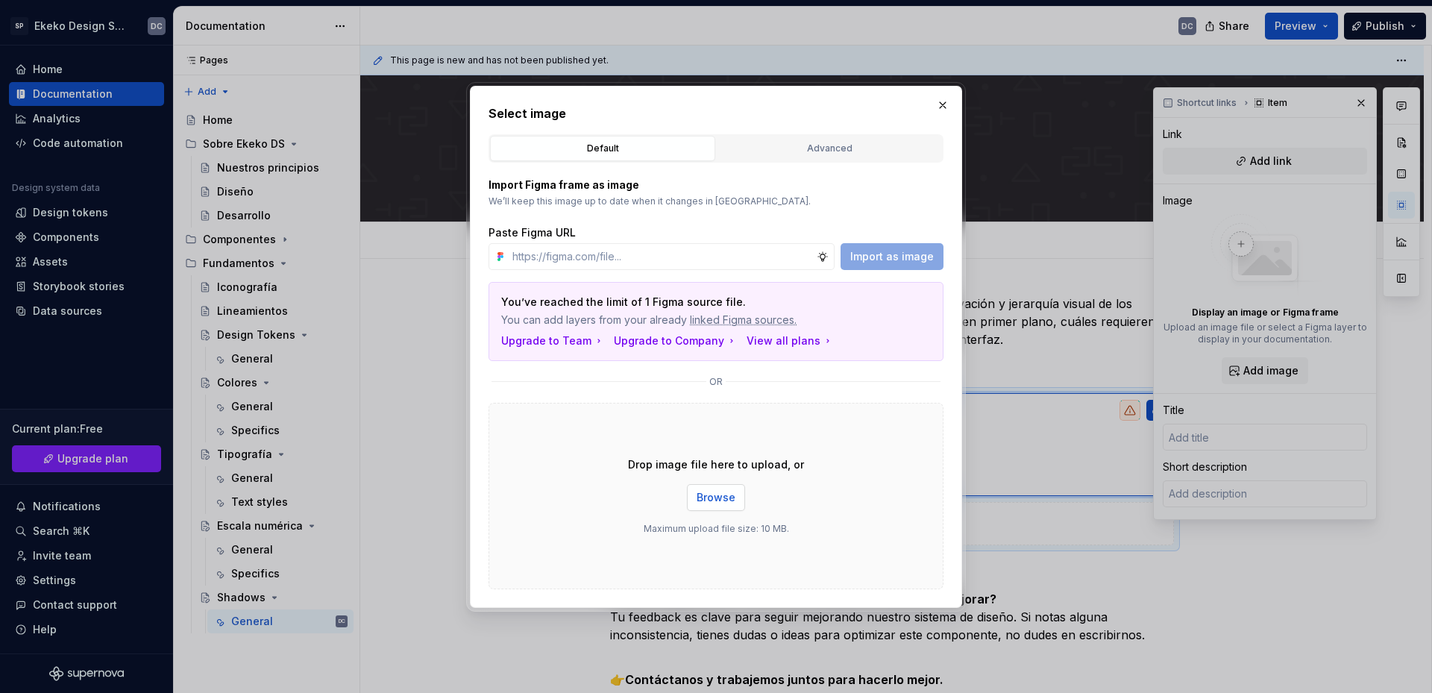
click at [730, 493] on span "Browse" at bounding box center [716, 497] width 39 height 15
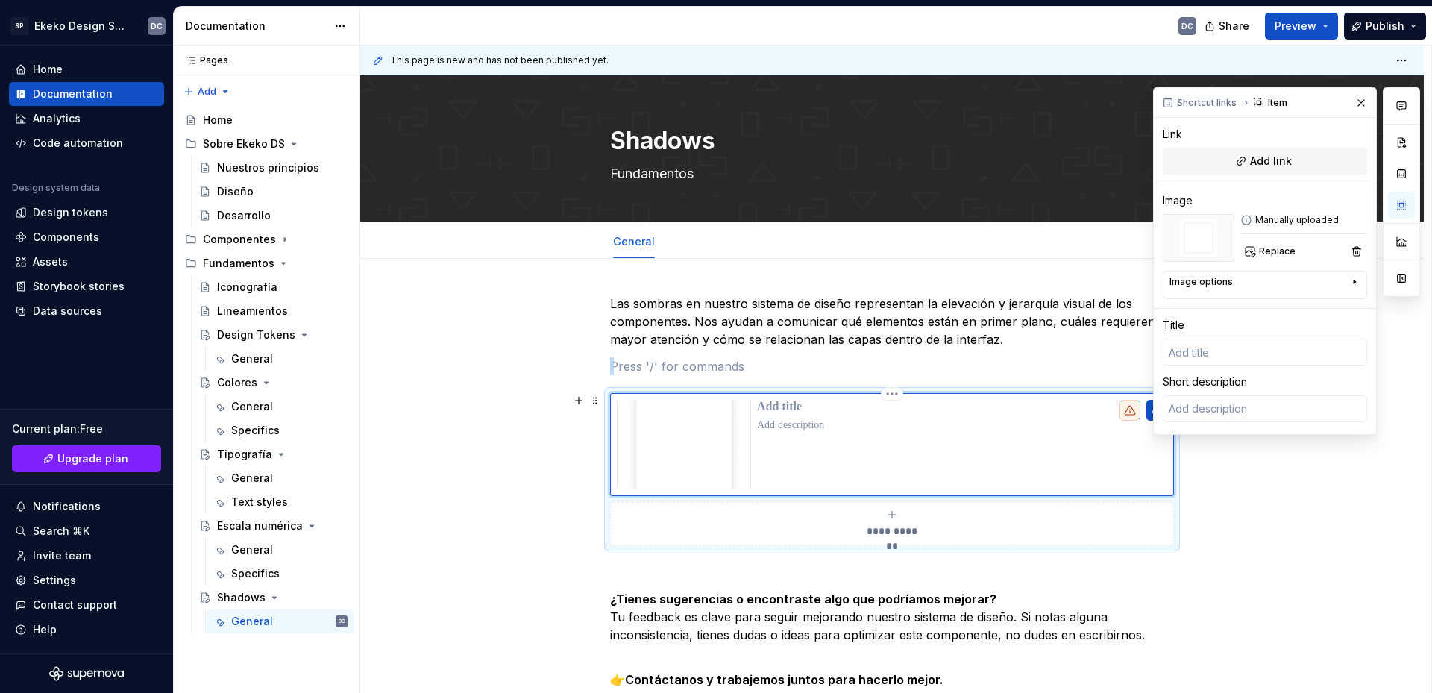
click at [804, 421] on p at bounding box center [962, 425] width 410 height 15
type textarea "*"
type textarea "Uso en elementos pequeños y temporales que aparecen sobre la interfaz sin inter…"
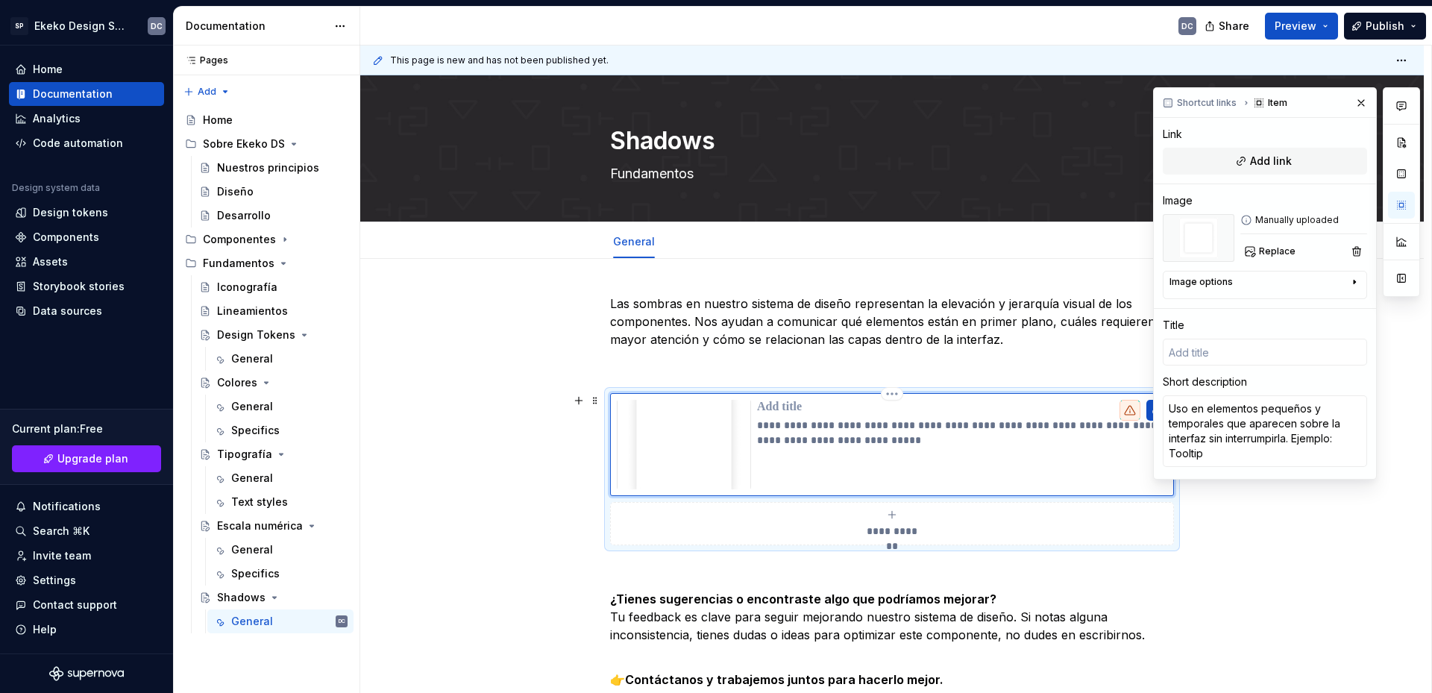
click at [793, 410] on p at bounding box center [962, 407] width 410 height 15
type textarea "*"
type input "L"
type textarea "*"
type input "Le"
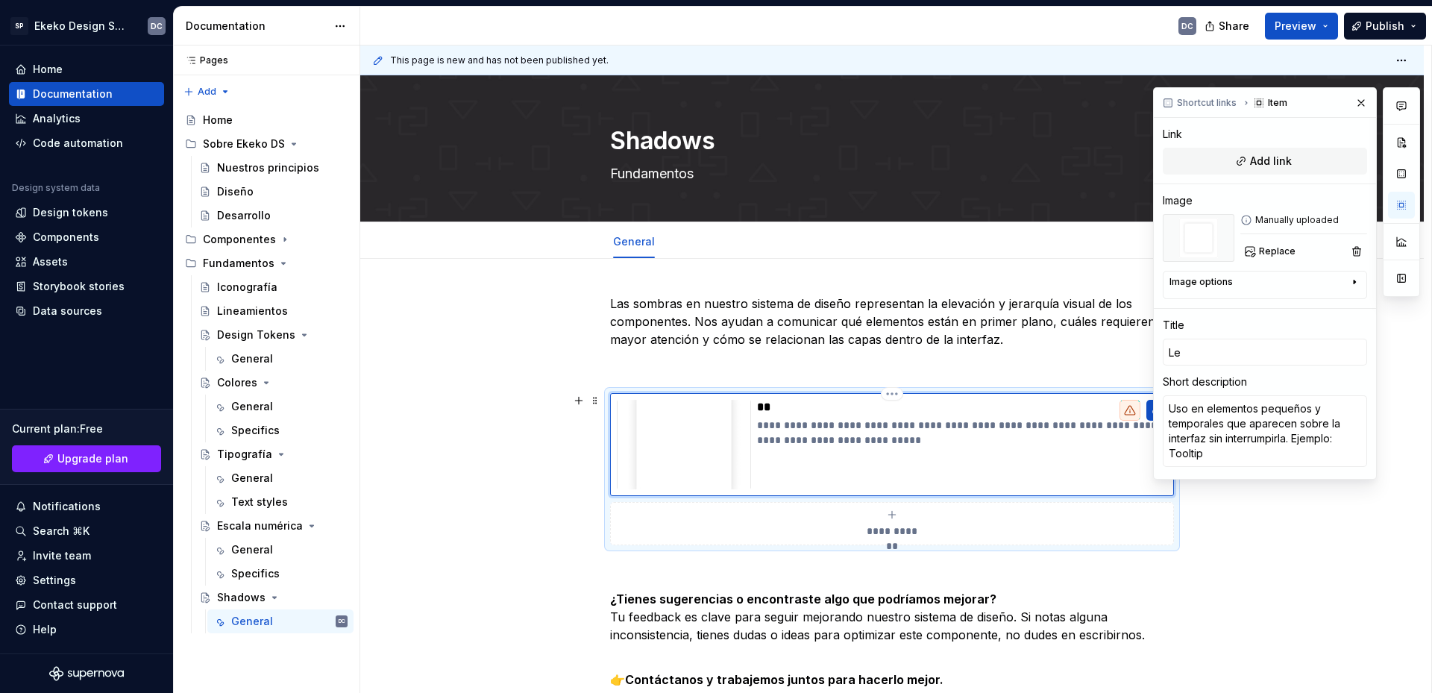
type textarea "*"
type input "Lev"
type textarea "*"
type input "Leve"
type textarea "*"
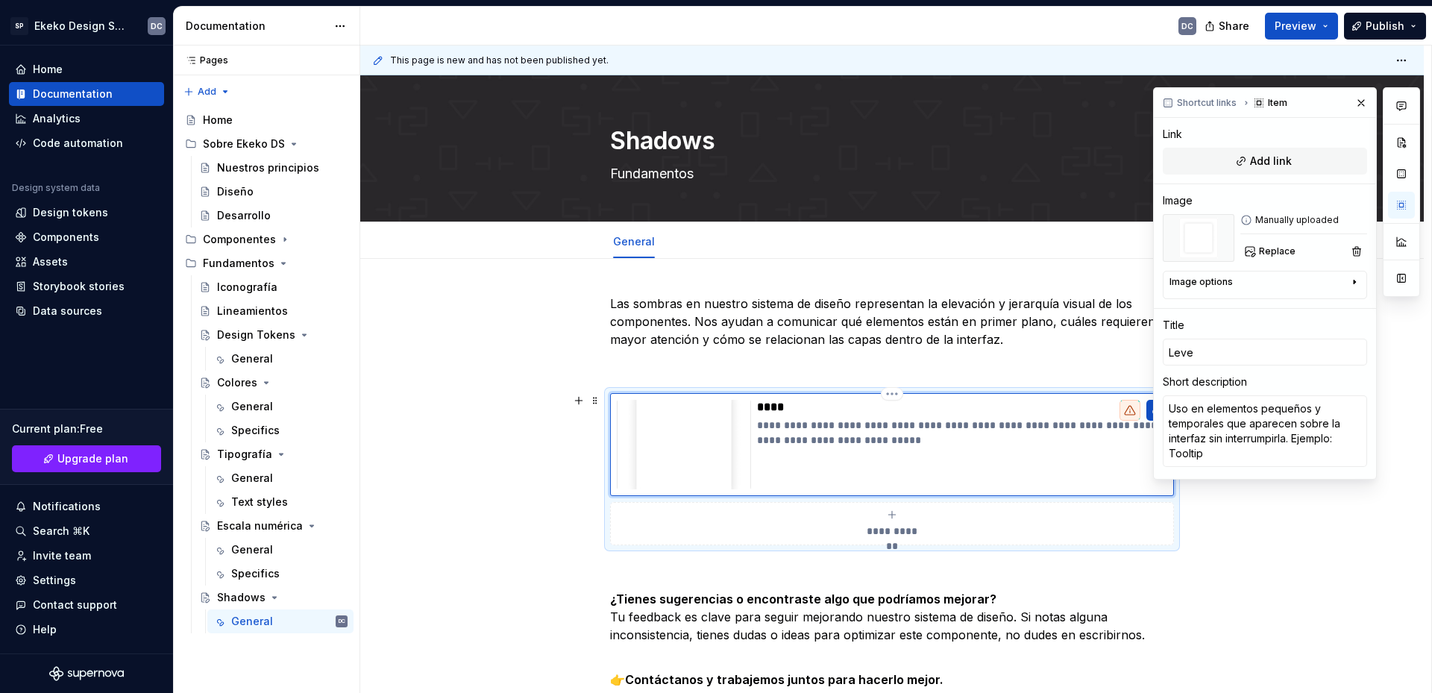
type input "Level"
type textarea "*"
type input "Level"
type textarea "*"
type input "Level 1"
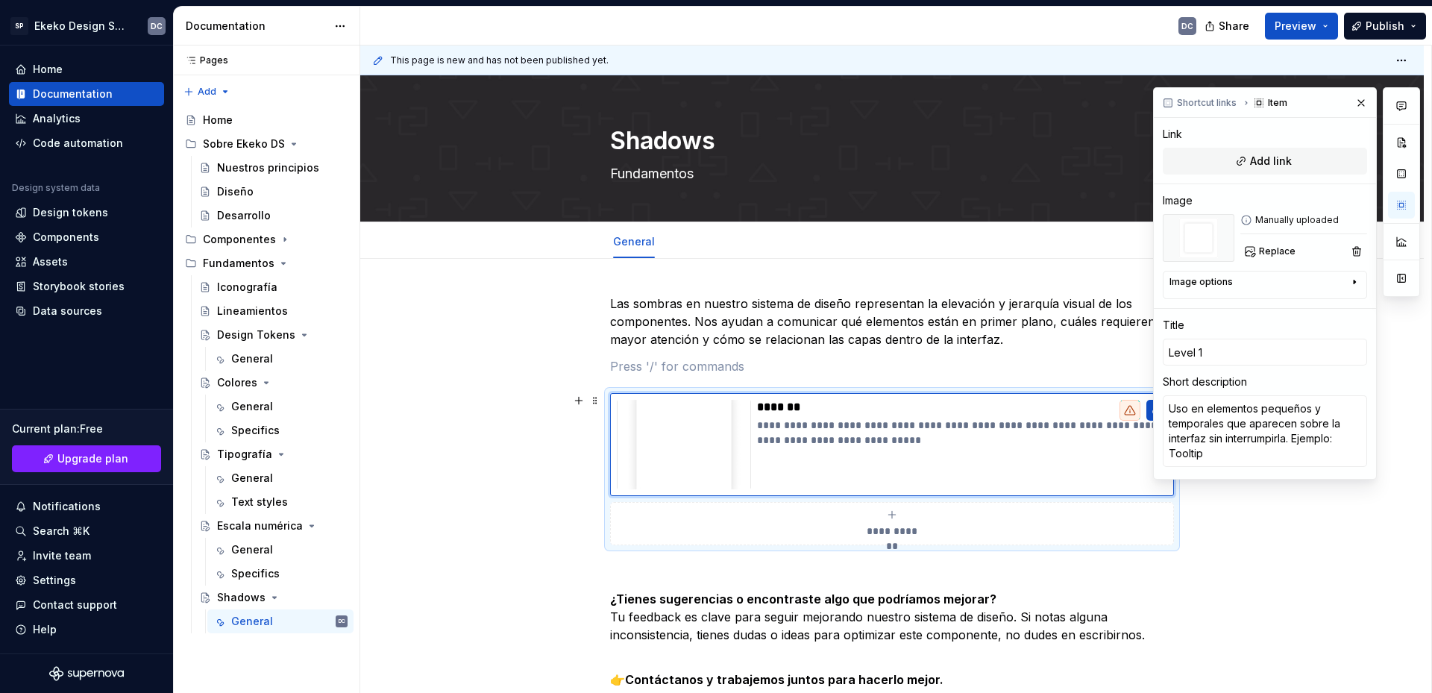
click at [968, 522] on div "**********" at bounding box center [892, 524] width 551 height 30
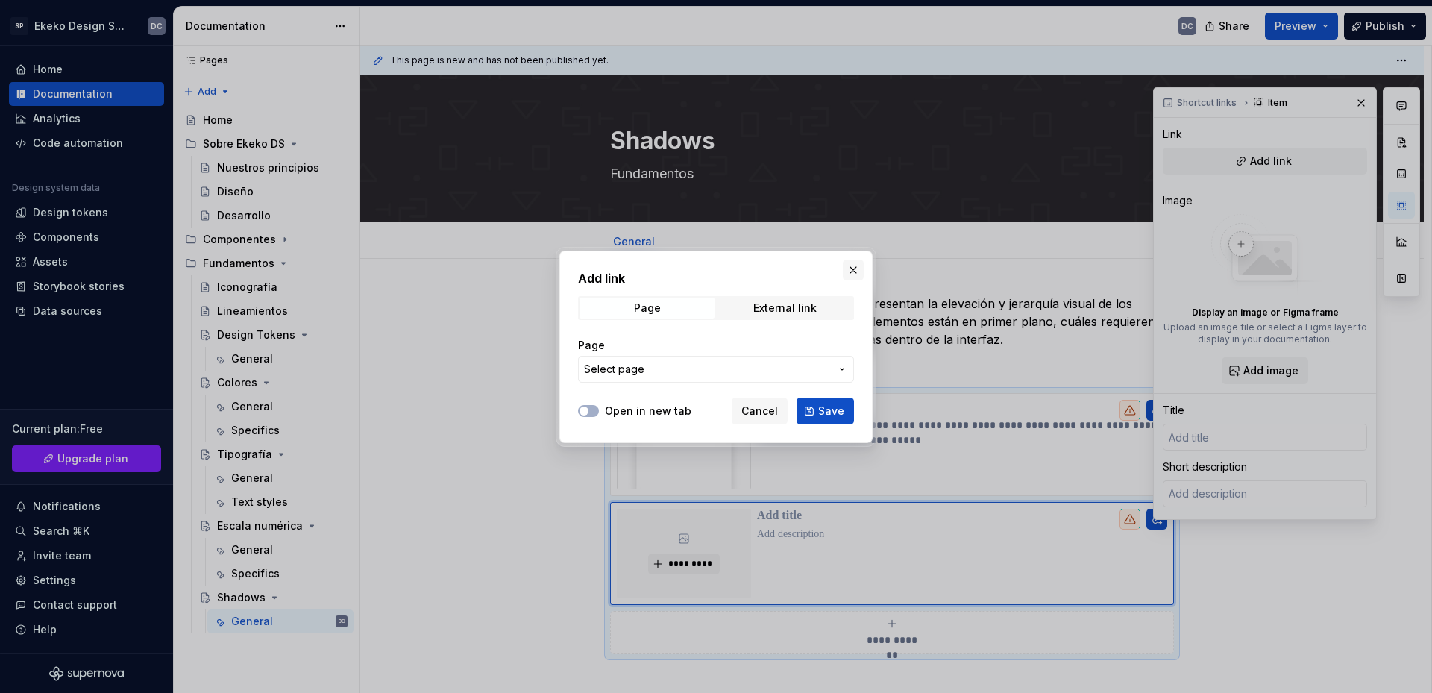
click at [848, 269] on button "button" at bounding box center [853, 270] width 21 height 21
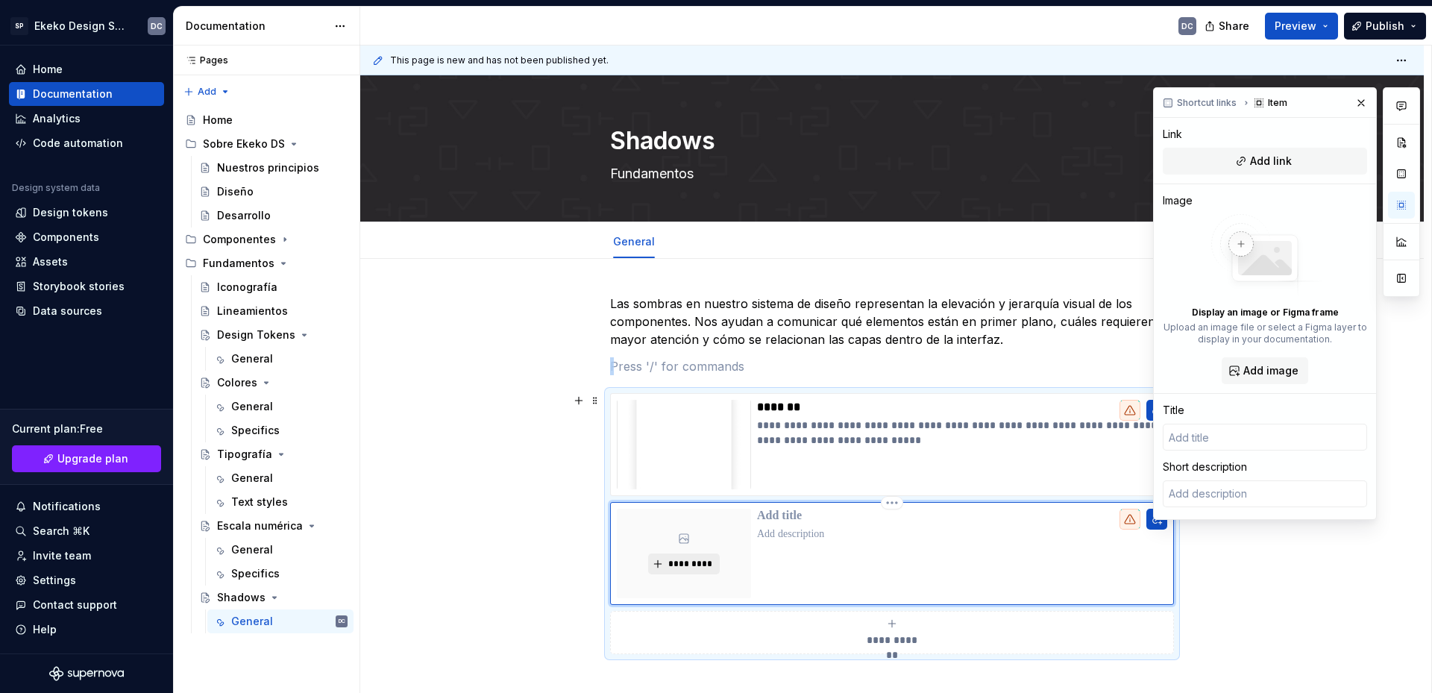
click at [701, 561] on span "*********" at bounding box center [690, 564] width 46 height 12
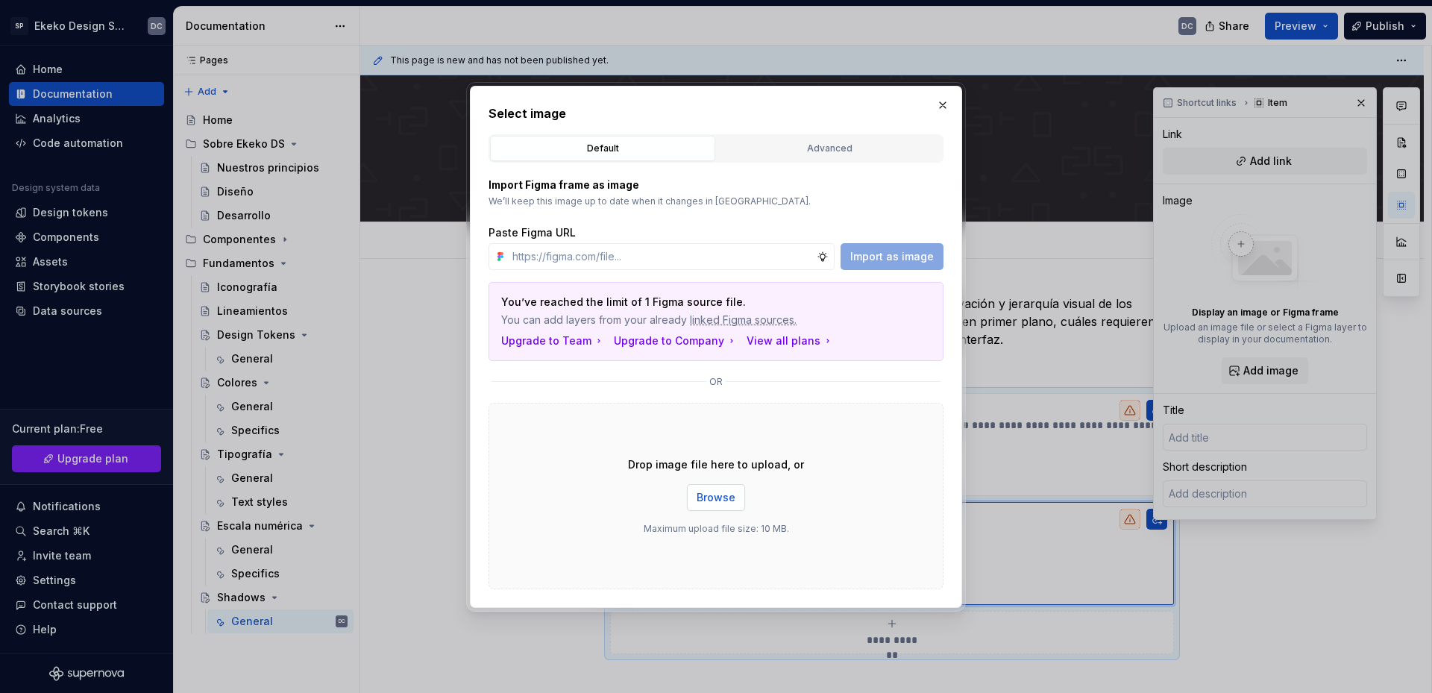
click at [719, 506] on button "Browse" at bounding box center [716, 497] width 58 height 27
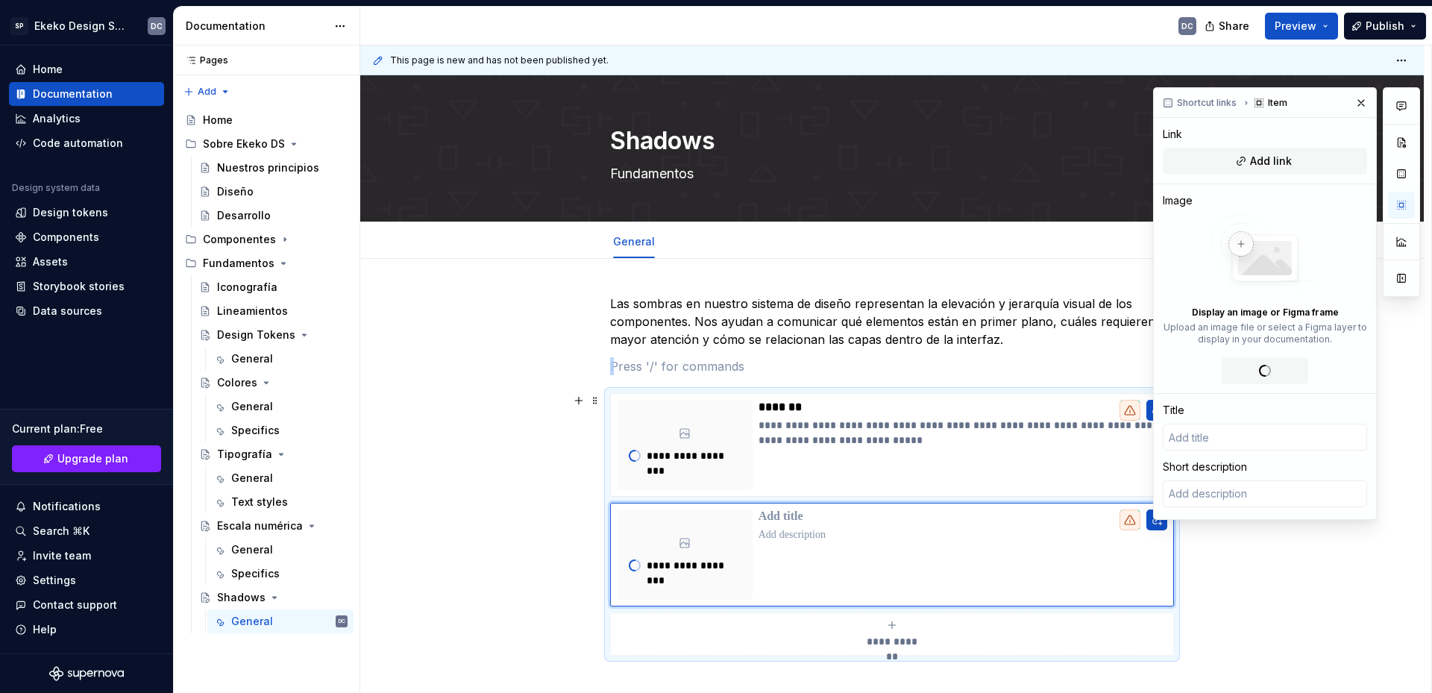
click at [890, 633] on div "**********" at bounding box center [892, 634] width 551 height 30
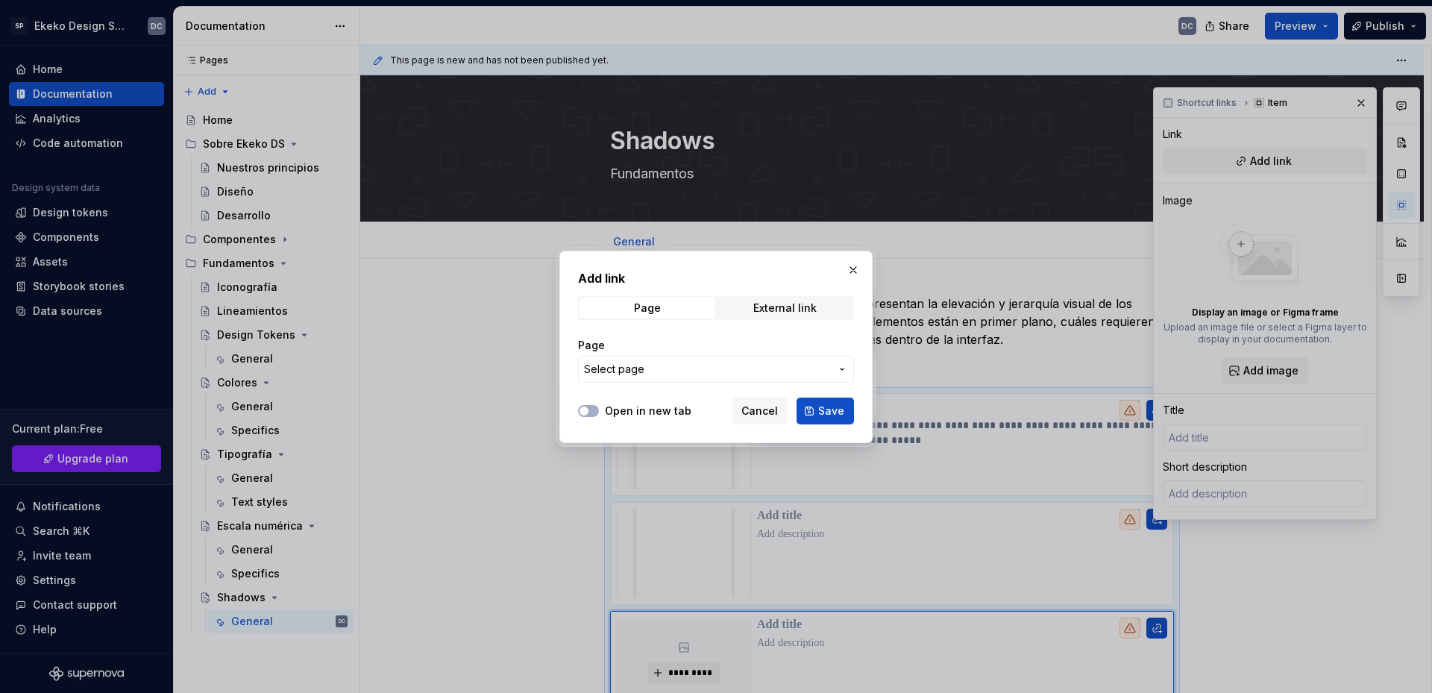
scroll to position [91, 0]
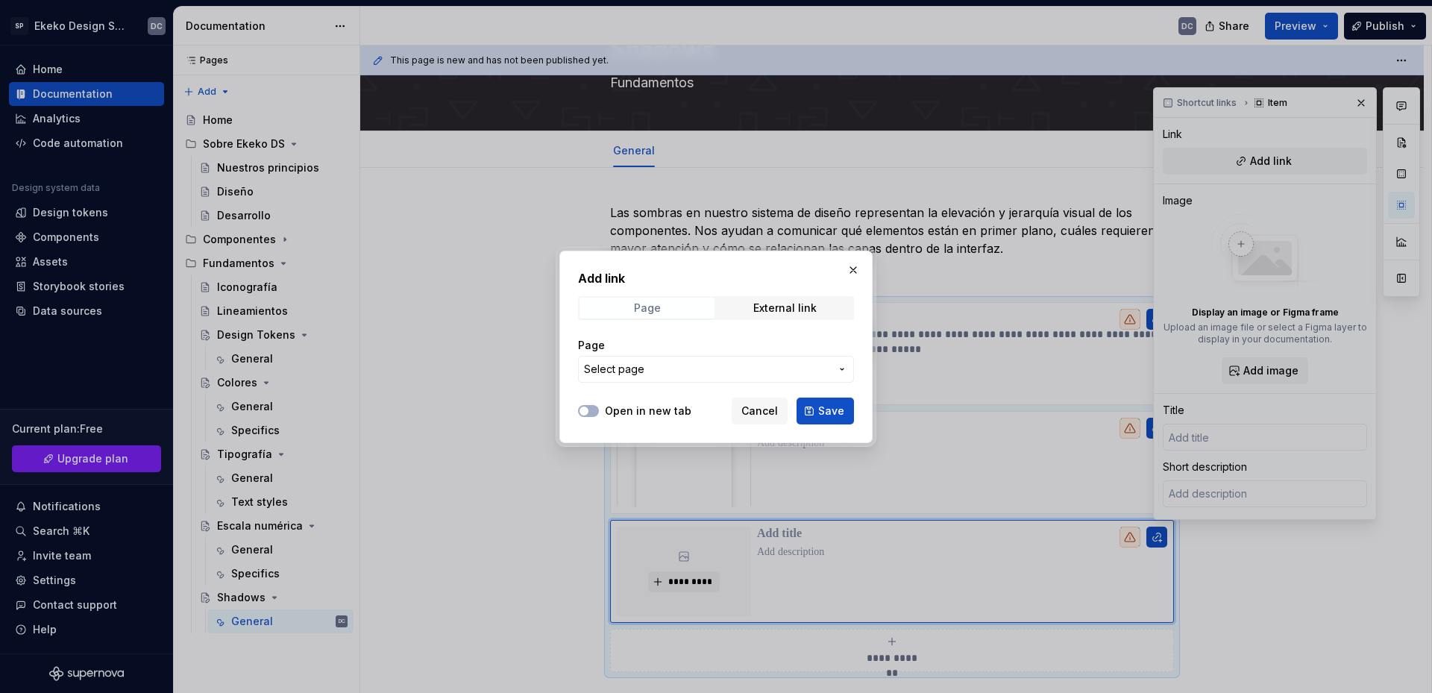
click at [679, 313] on span "Page" at bounding box center [647, 308] width 135 height 21
click at [764, 412] on span "Cancel" at bounding box center [760, 411] width 37 height 15
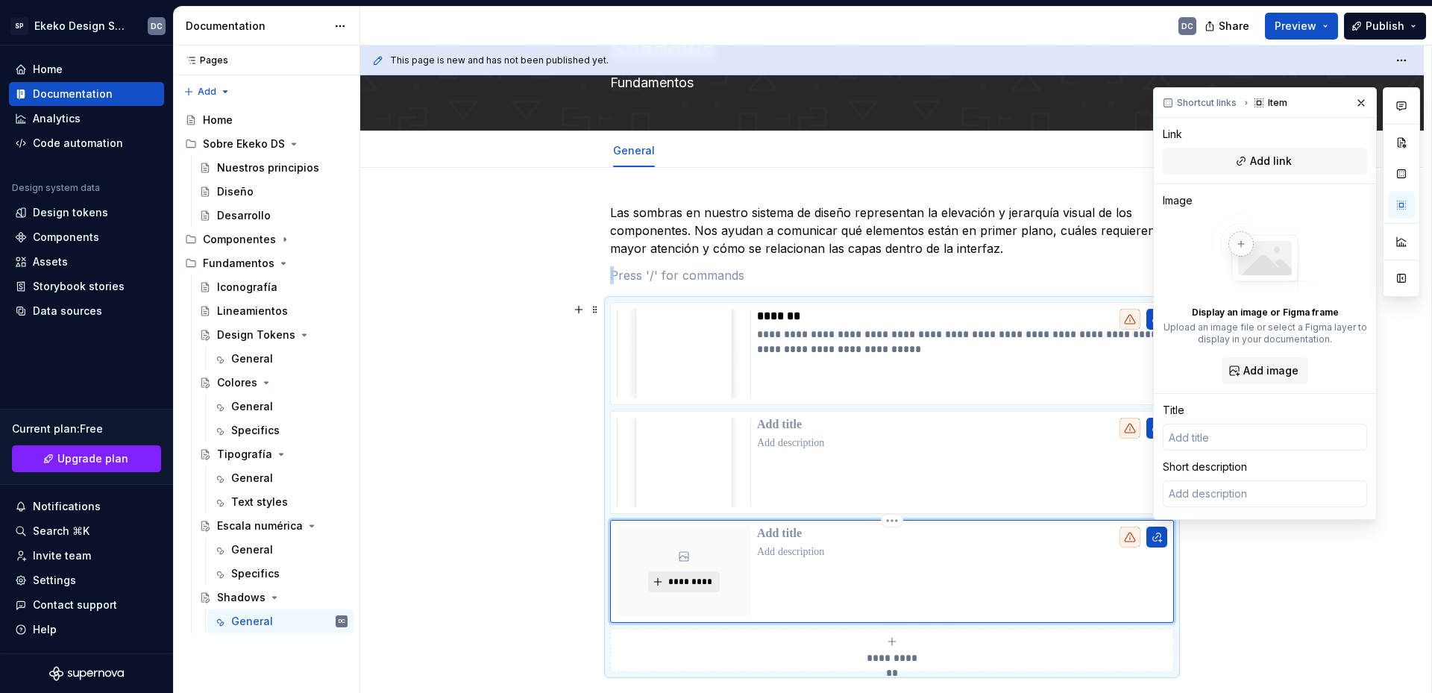
click at [698, 582] on span "*********" at bounding box center [690, 582] width 46 height 12
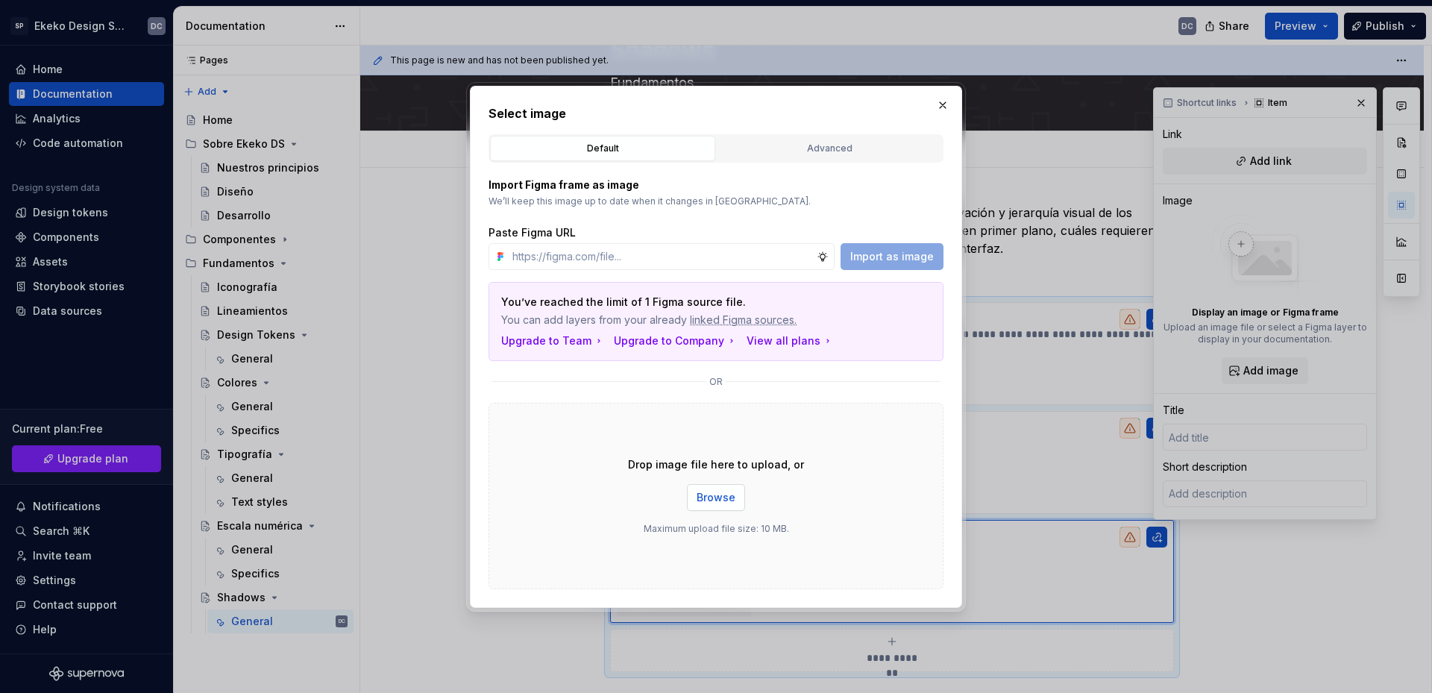
click at [718, 489] on button "Browse" at bounding box center [716, 497] width 58 height 27
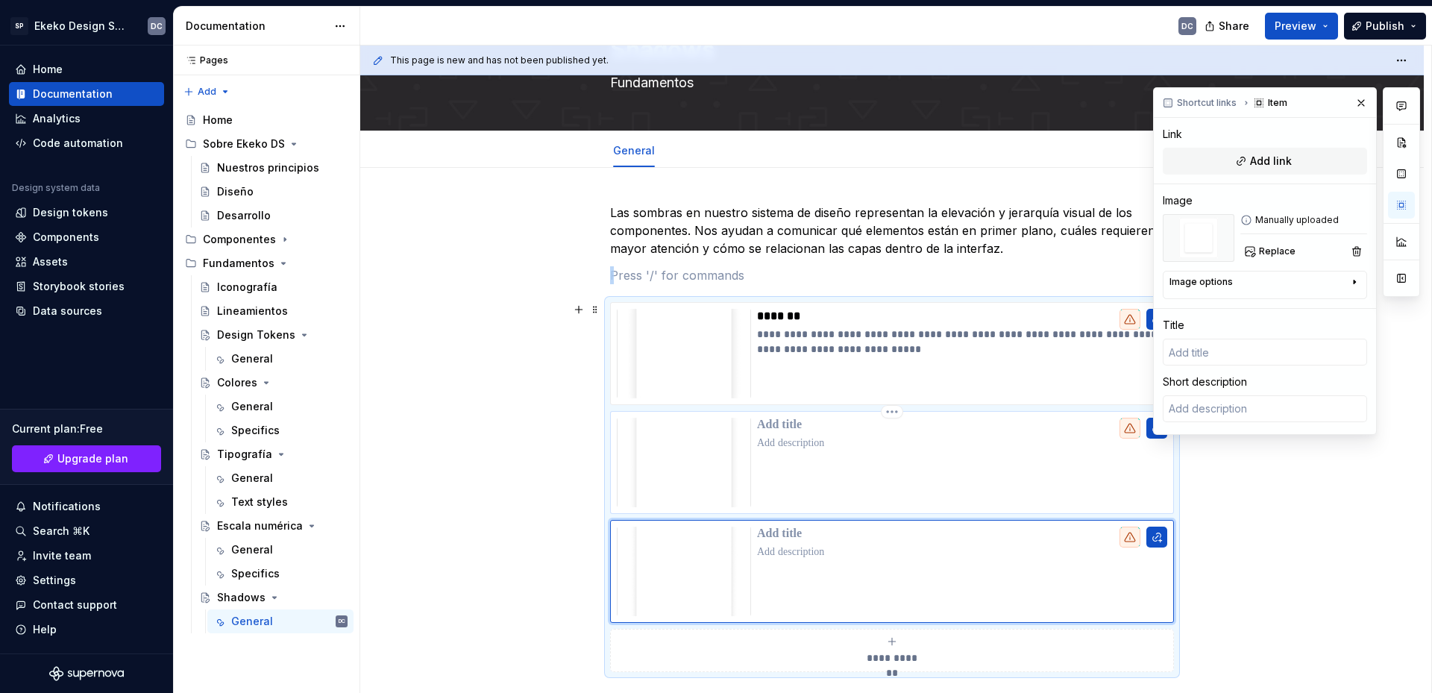
click at [810, 442] on p at bounding box center [962, 443] width 410 height 15
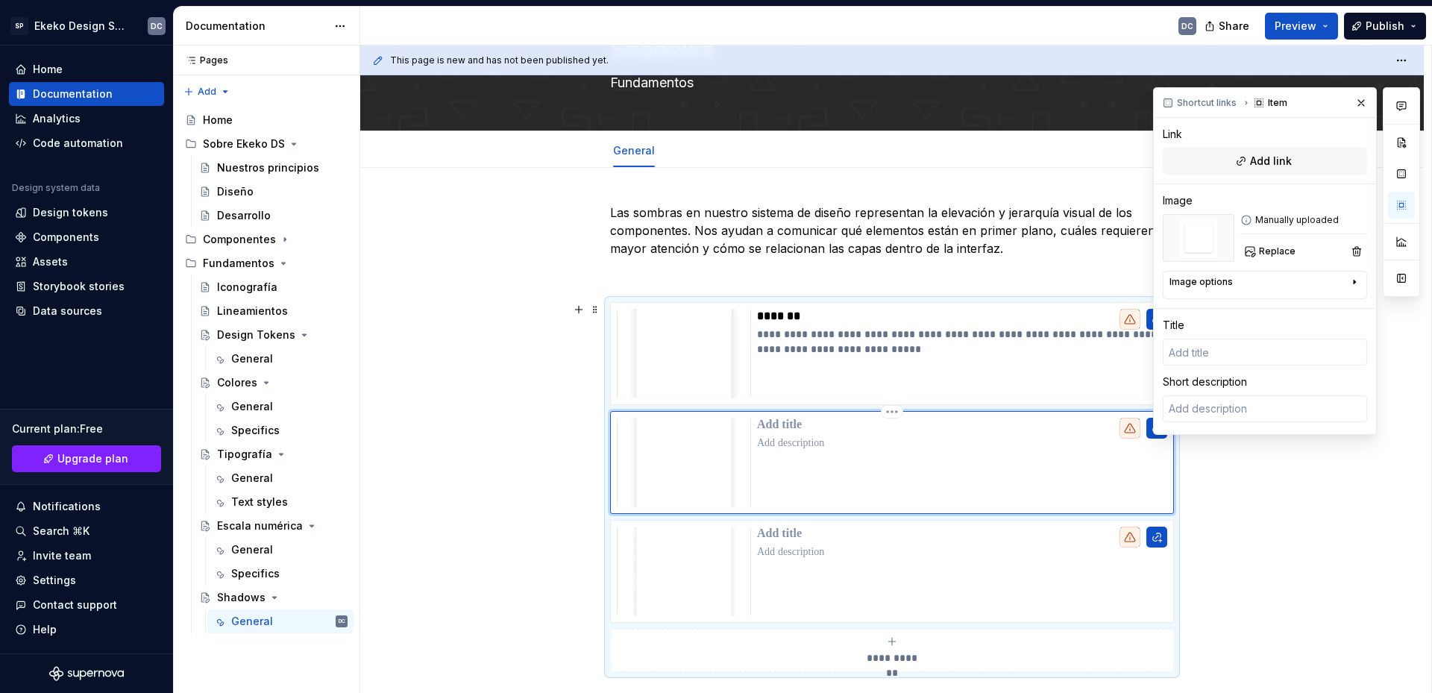
type textarea "*"
type textarea "Aporta más presencia a componentes flotantes que requieren atención pero no blo…"
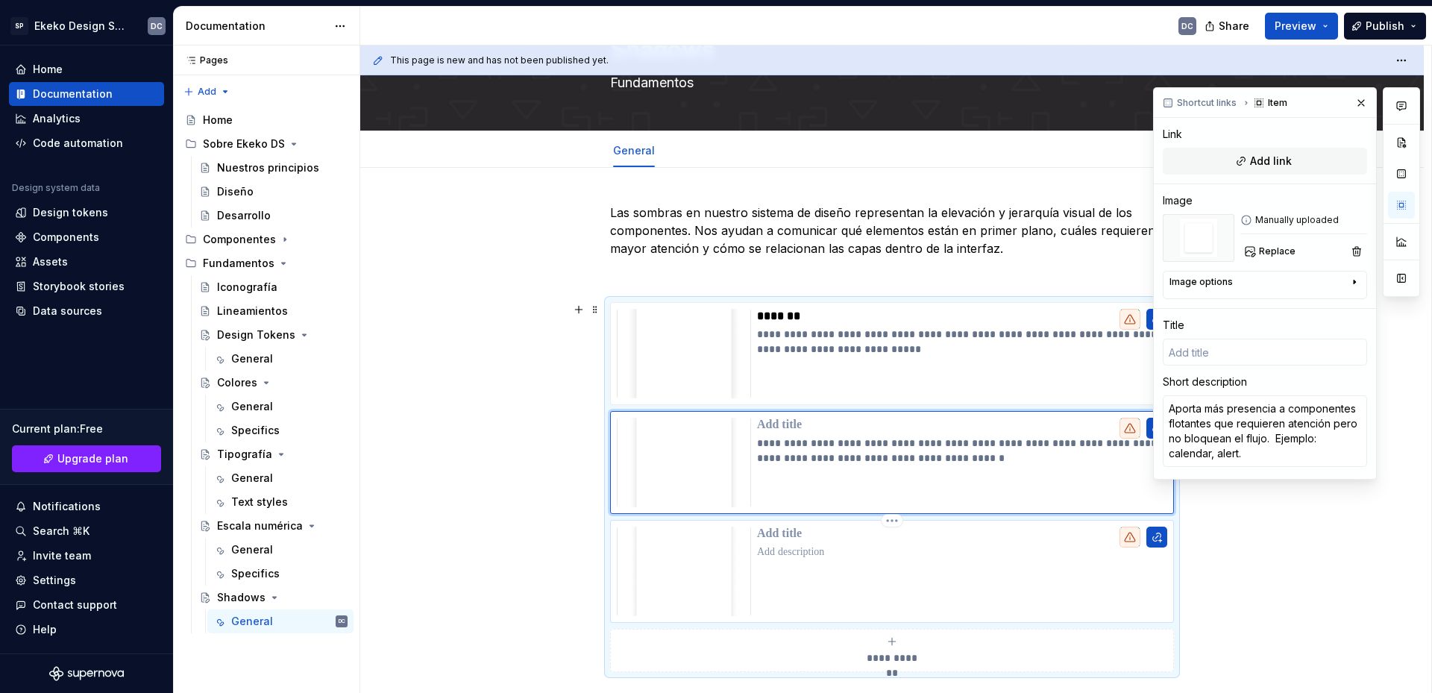
click at [807, 548] on p at bounding box center [962, 552] width 410 height 15
type textarea "*"
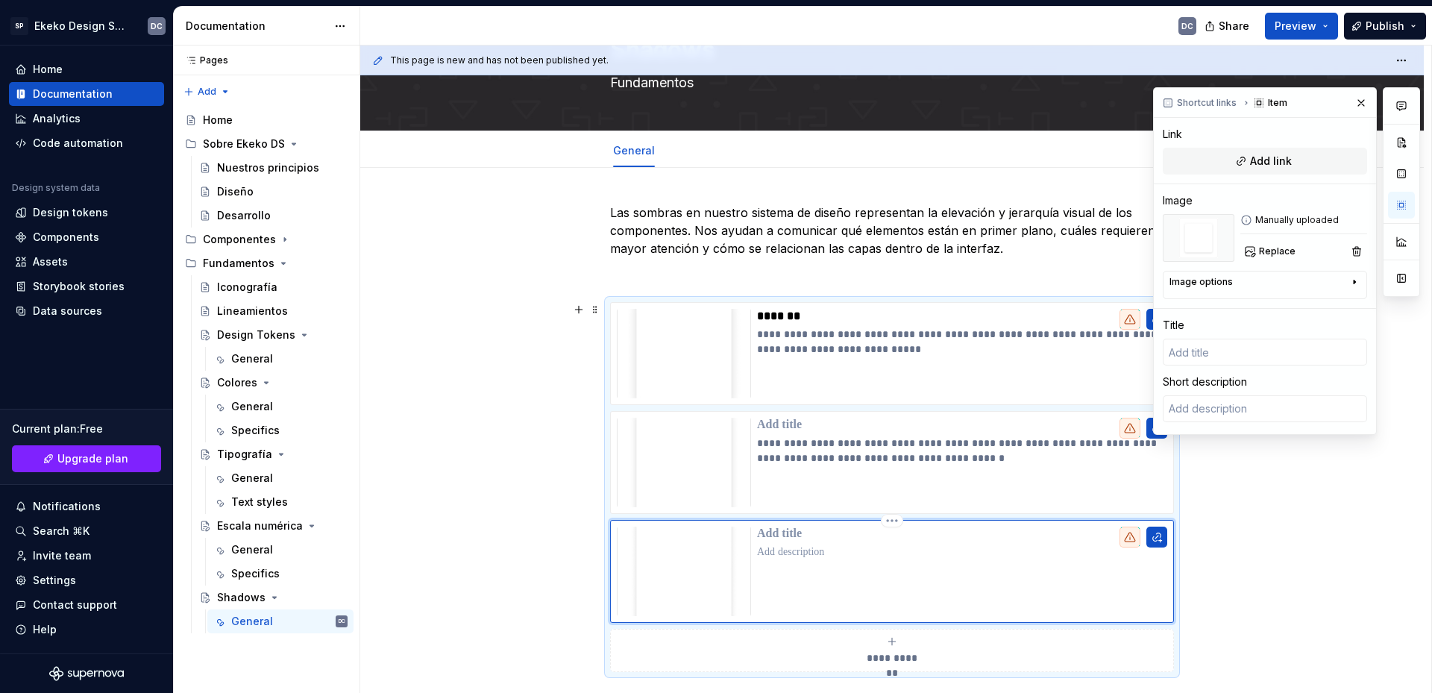
type textarea "*"
type textarea "Resalta contenido promocional o destacado, captando la atención del usuario de …"
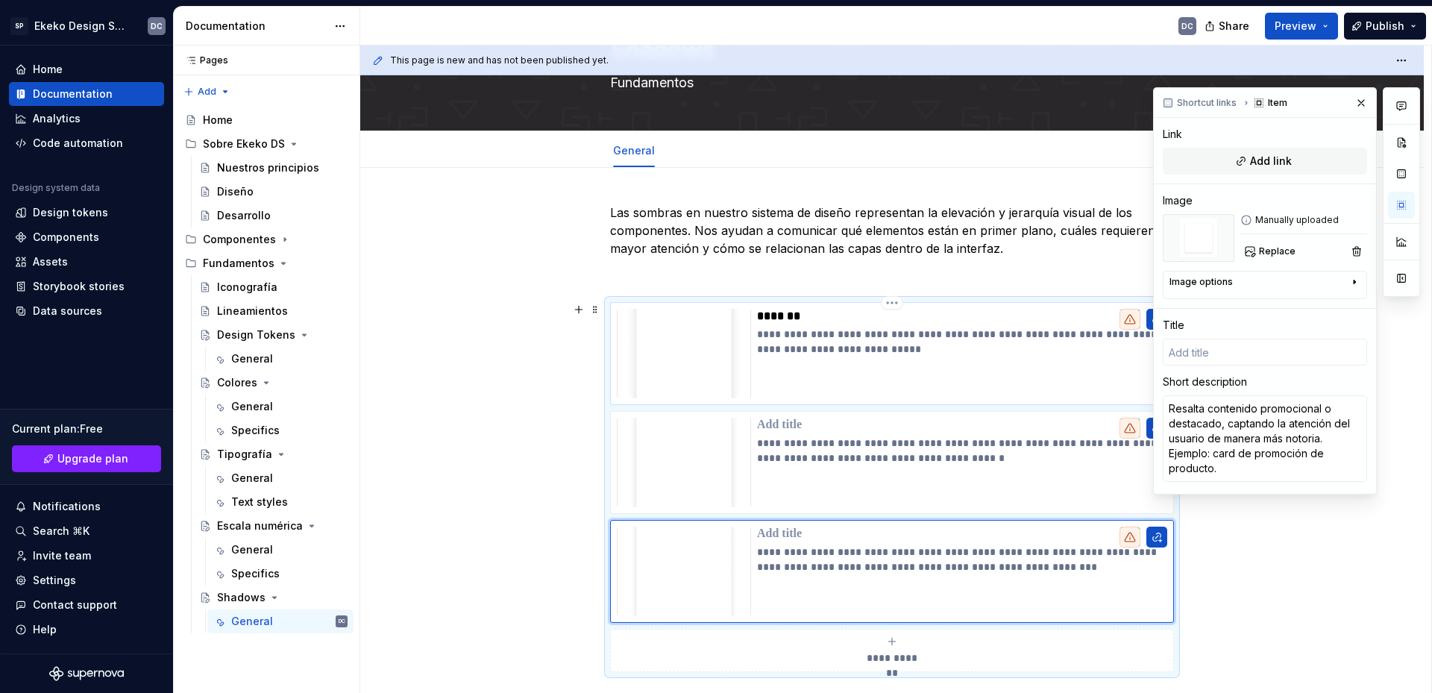
click at [780, 312] on p "*******" at bounding box center [962, 316] width 410 height 15
type textarea "*"
type input "Level 1"
type textarea "Uso en elementos pequeños y temporales que aparecen sobre la interfaz sin inter…"
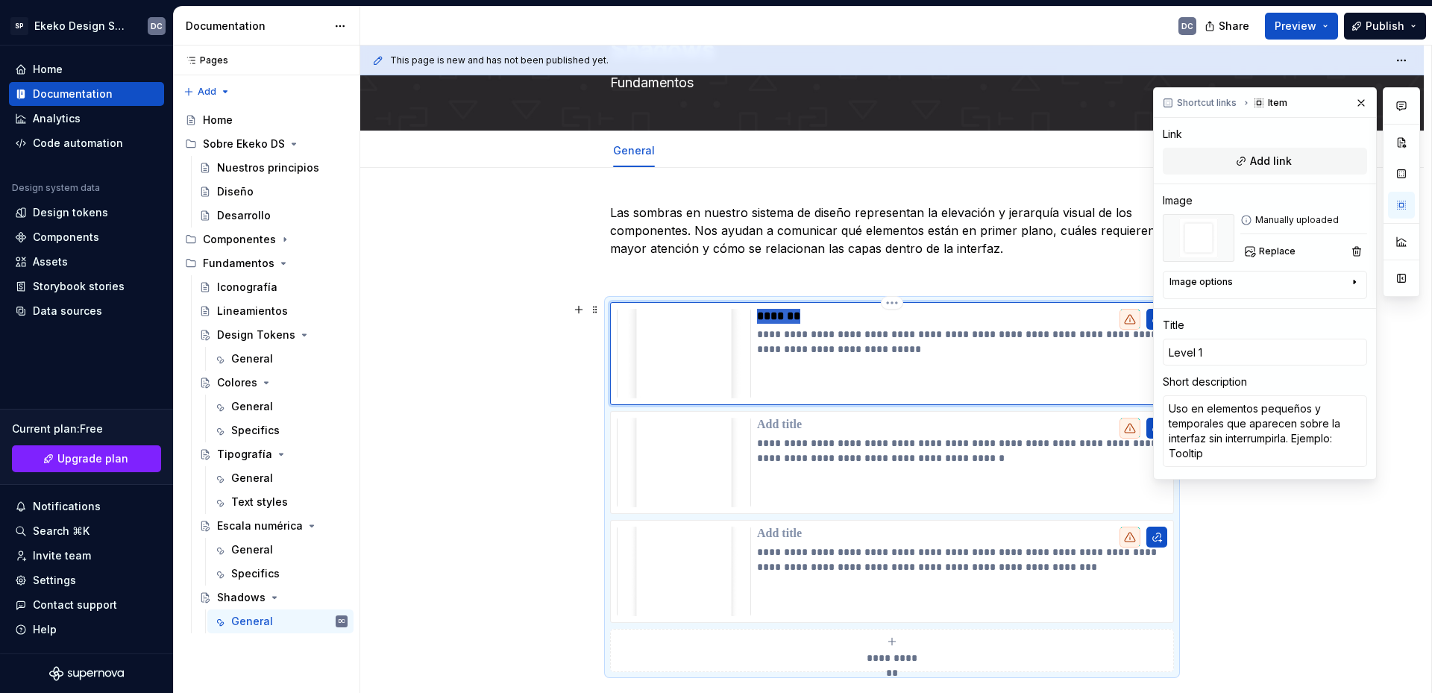
drag, startPoint x: 798, startPoint y: 317, endPoint x: 760, endPoint y: 324, distance: 38.6
click at [760, 324] on div "**********" at bounding box center [962, 354] width 410 height 90
click at [798, 426] on p at bounding box center [962, 425] width 410 height 15
type textarea "*"
type textarea "Aporta más presencia a componentes flotantes que requieren atención pero no blo…"
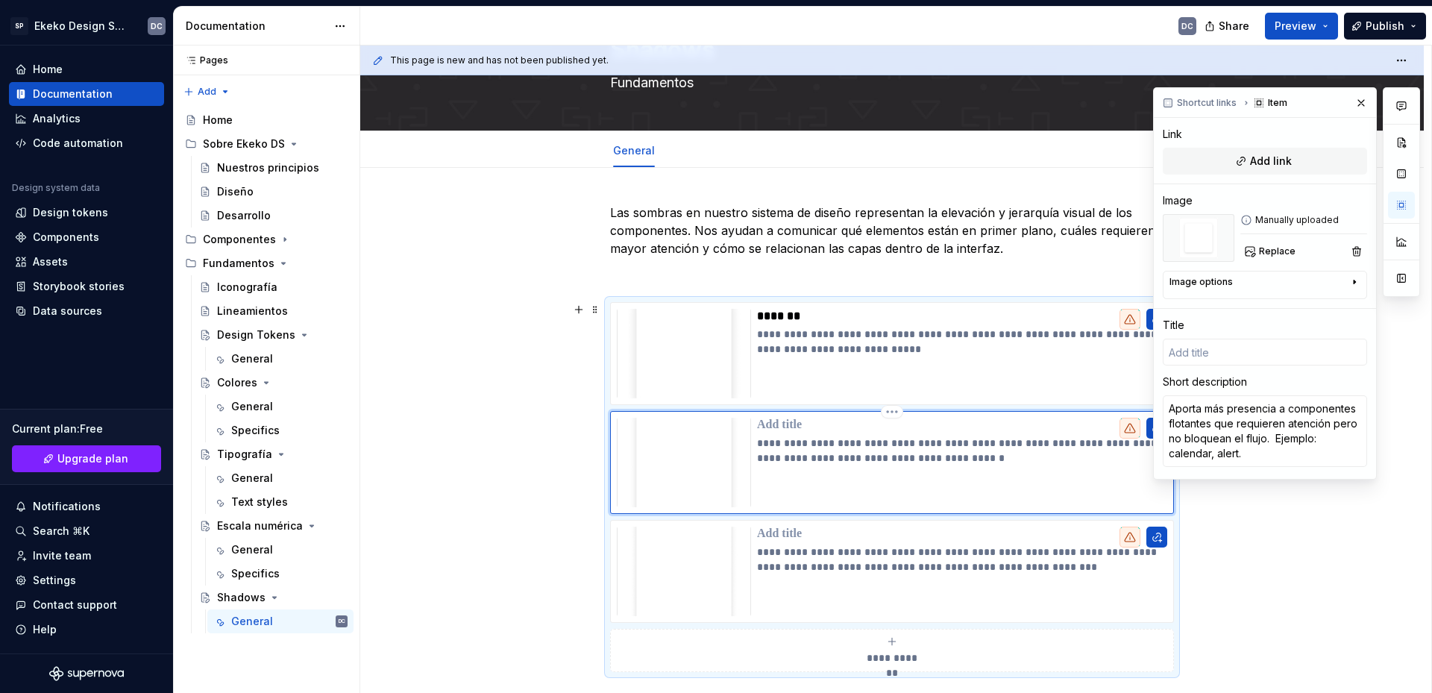
paste div
type textarea "*"
type input "Level 1"
type textarea "*"
type input "Level"
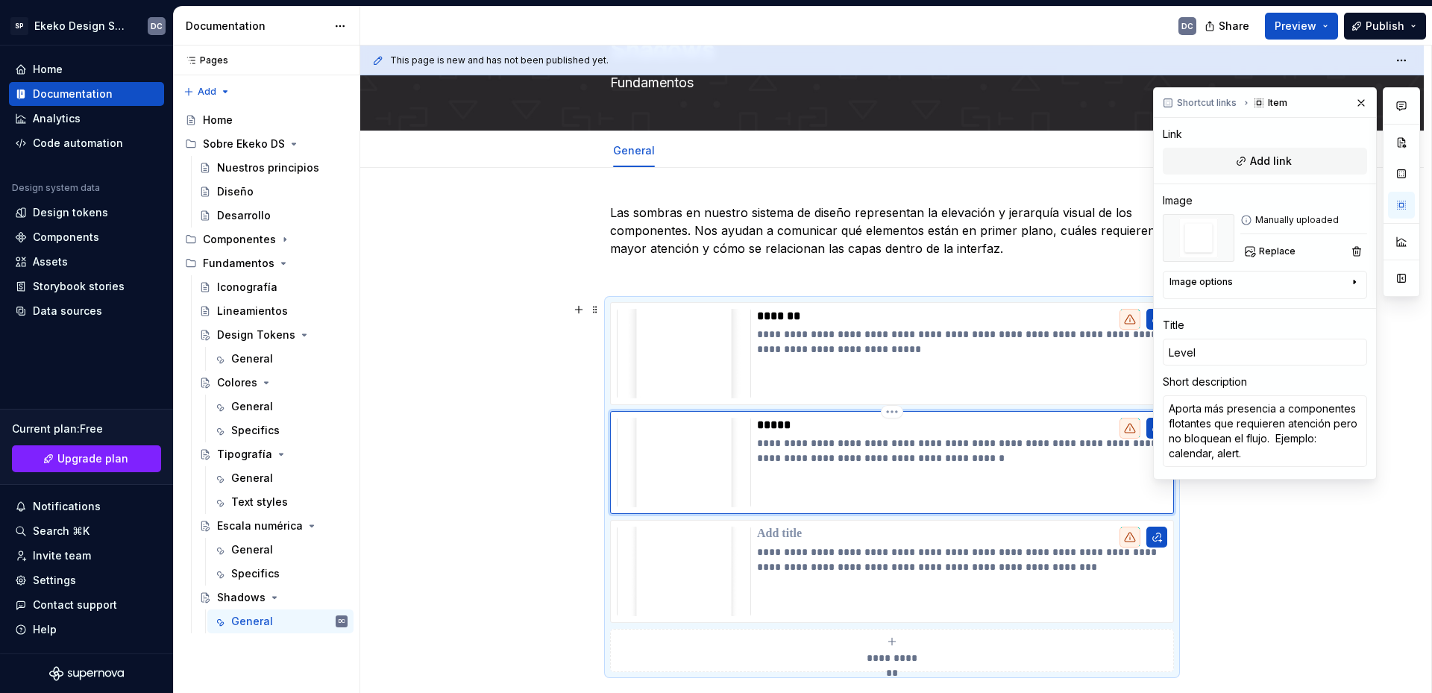
type textarea "*"
type input "Level 2"
drag, startPoint x: 801, startPoint y: 428, endPoint x: 760, endPoint y: 430, distance: 40.4
click at [760, 430] on p "*******" at bounding box center [962, 425] width 410 height 15
click at [795, 536] on p at bounding box center [962, 534] width 410 height 15
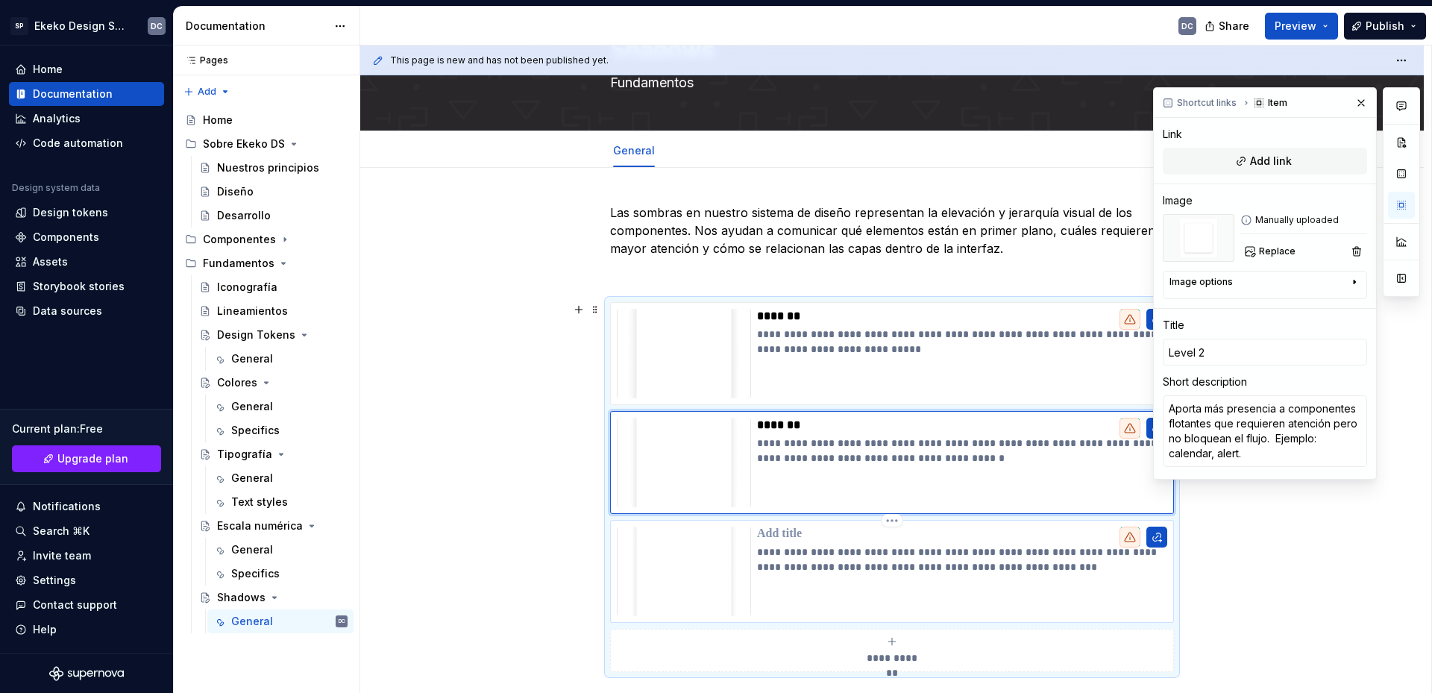
type textarea "*"
type textarea "Resalta contenido promocional o destacado, captando la atención del usuario de …"
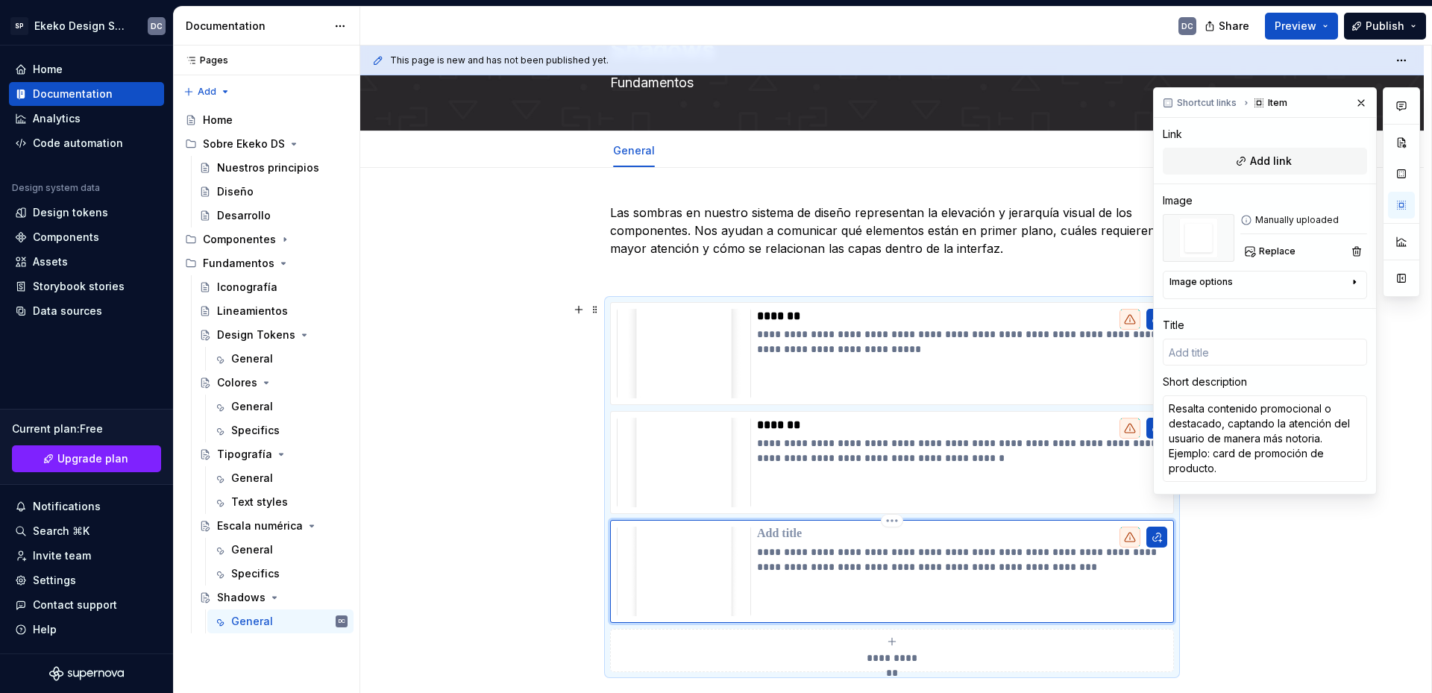
paste div
type textarea "*"
type input "Level 2"
drag, startPoint x: 803, startPoint y: 539, endPoint x: 793, endPoint y: 539, distance: 9.7
click at [793, 539] on p "*******" at bounding box center [962, 534] width 410 height 15
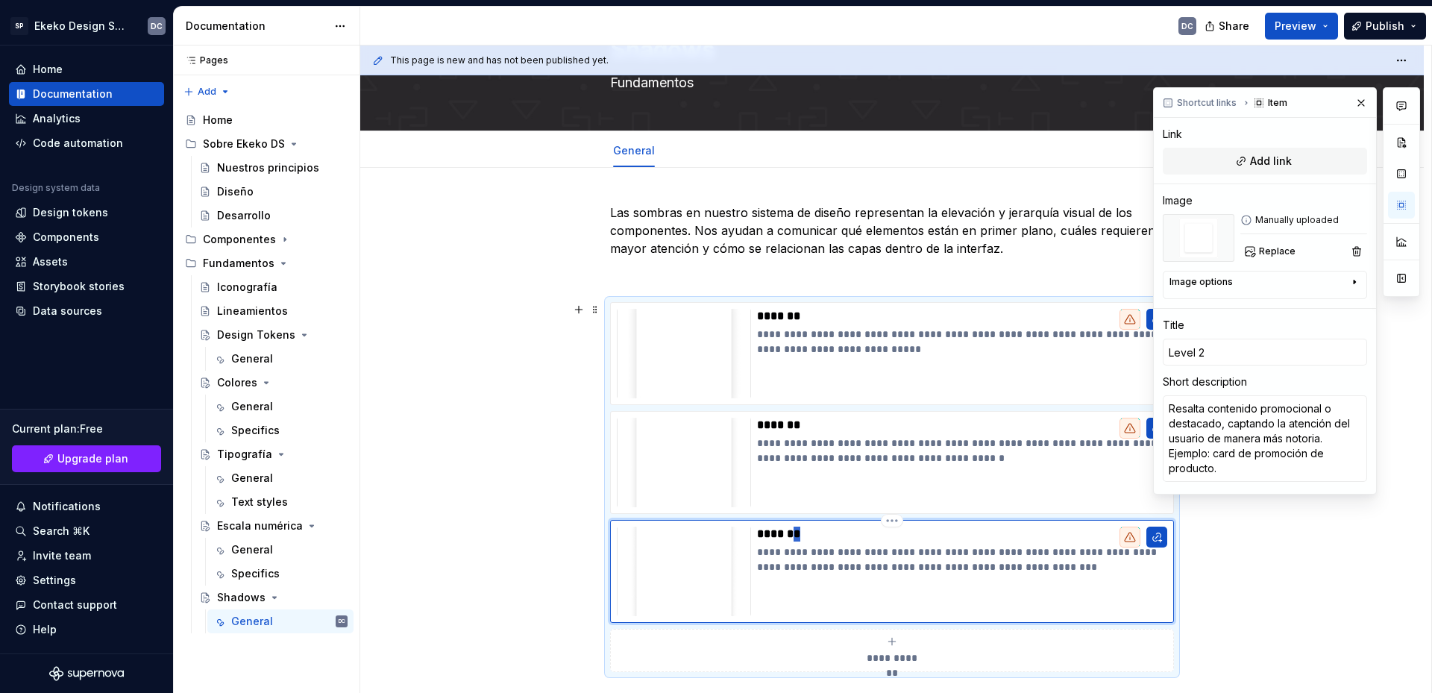
type textarea "*"
type input "Level 3"
drag, startPoint x: 547, startPoint y: 477, endPoint x: 628, endPoint y: 452, distance: 85.2
click at [547, 478] on div "**********" at bounding box center [895, 370] width 1071 height 648
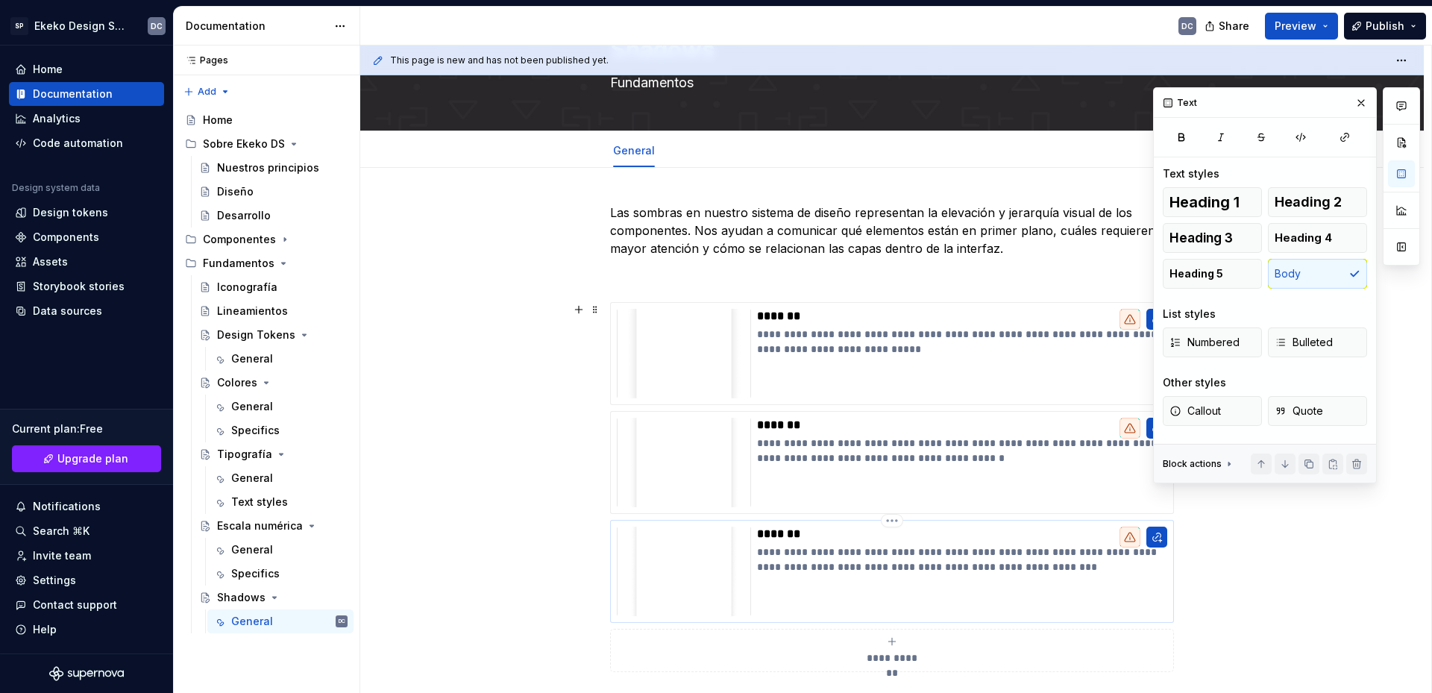
click at [738, 604] on img at bounding box center [684, 572] width 134 height 90
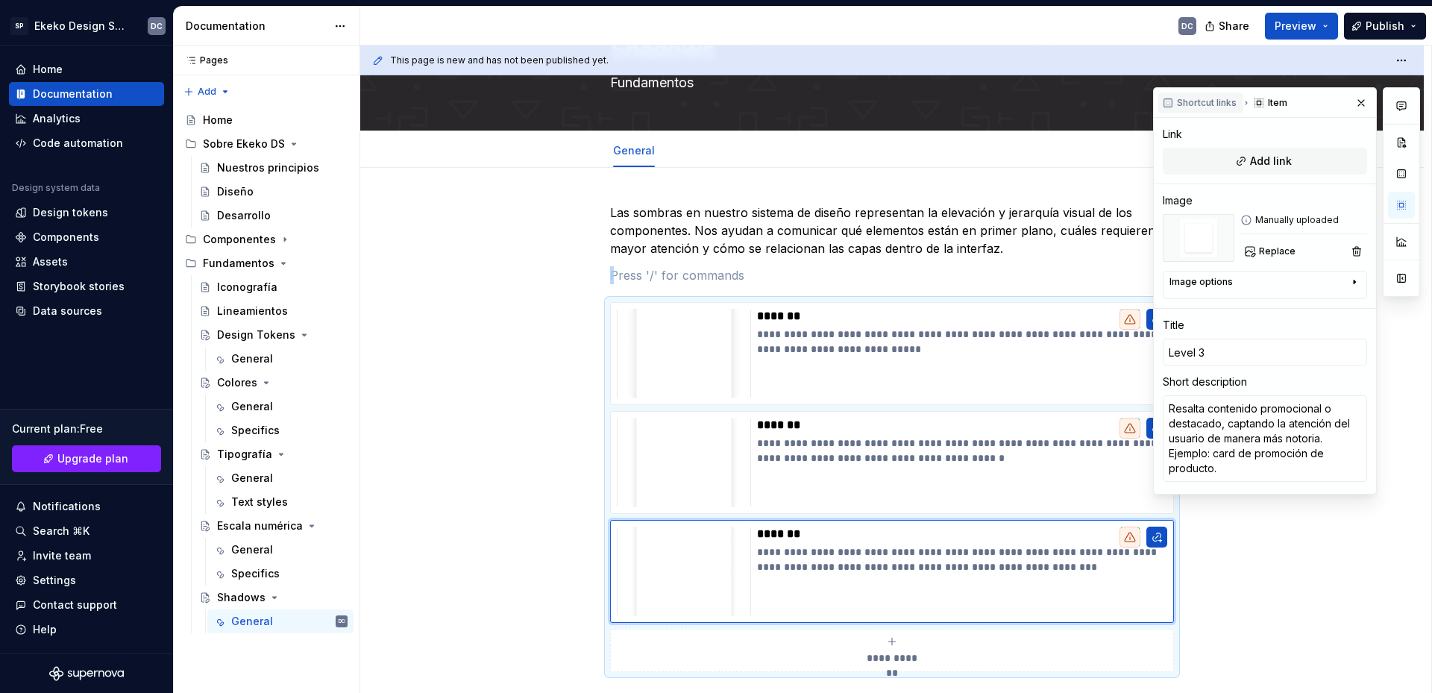
click at [1203, 101] on span "Shortcut links" at bounding box center [1207, 103] width 60 height 12
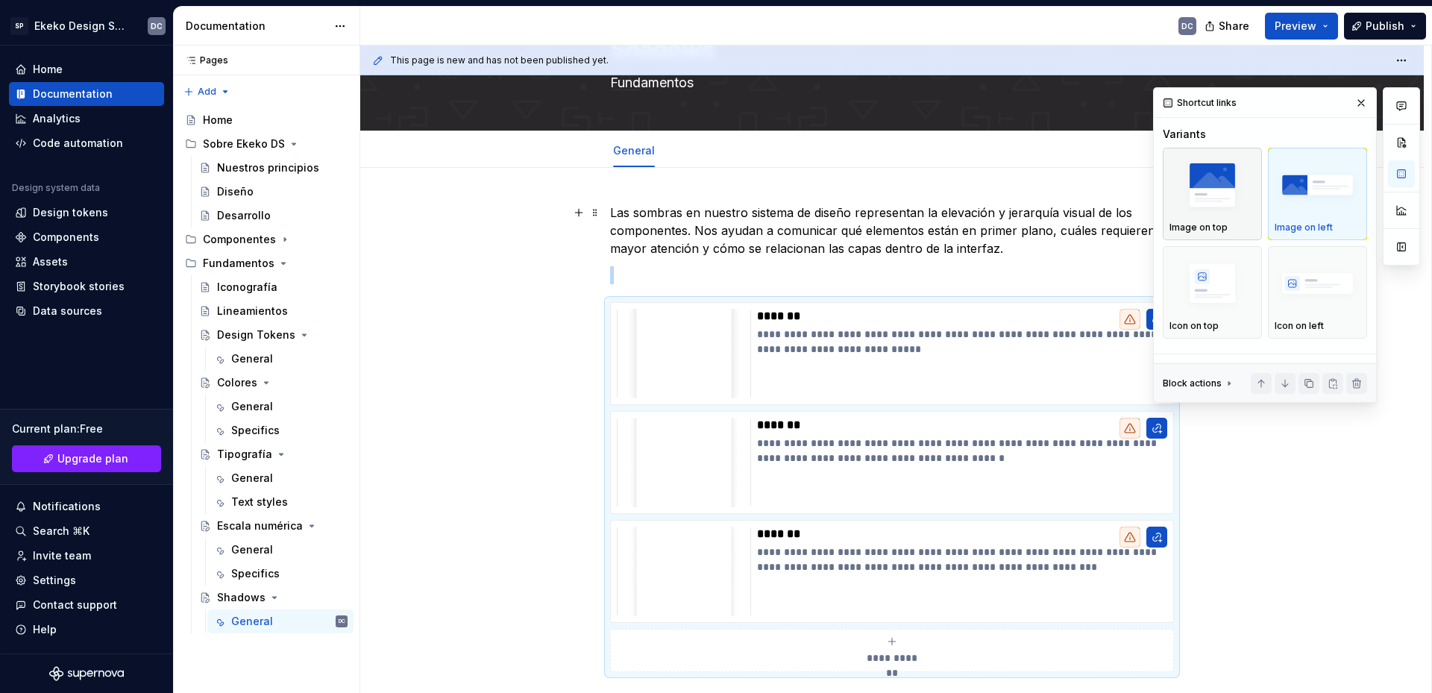
click at [1220, 208] on img "button" at bounding box center [1213, 185] width 86 height 54
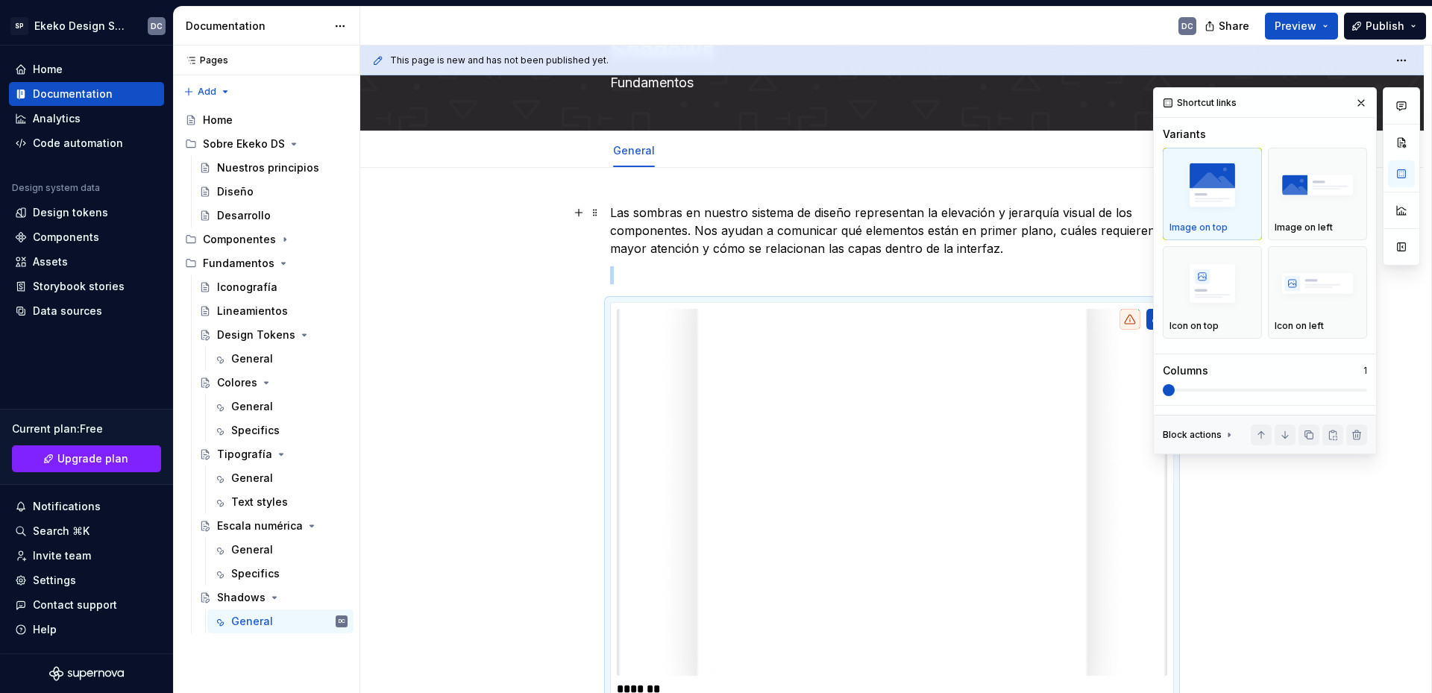
scroll to position [348, 0]
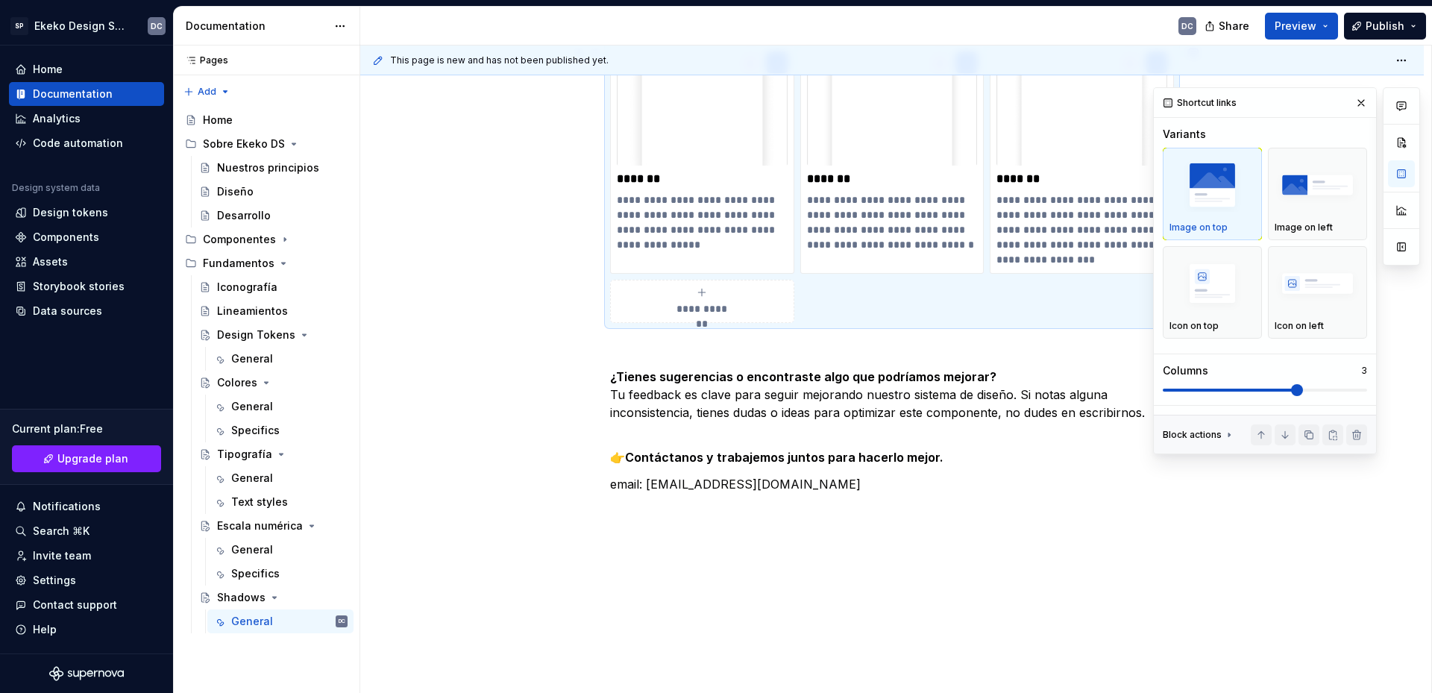
click at [1291, 384] on span at bounding box center [1297, 390] width 12 height 12
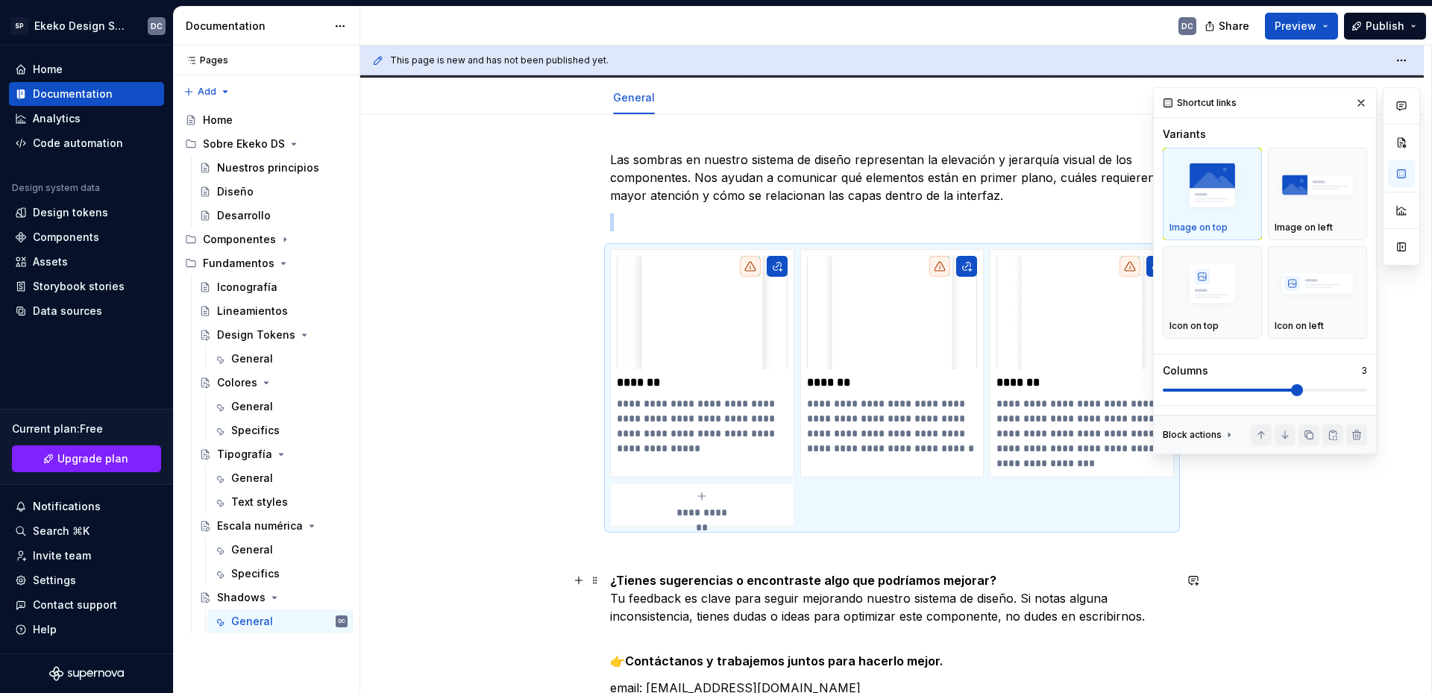
scroll to position [124, 0]
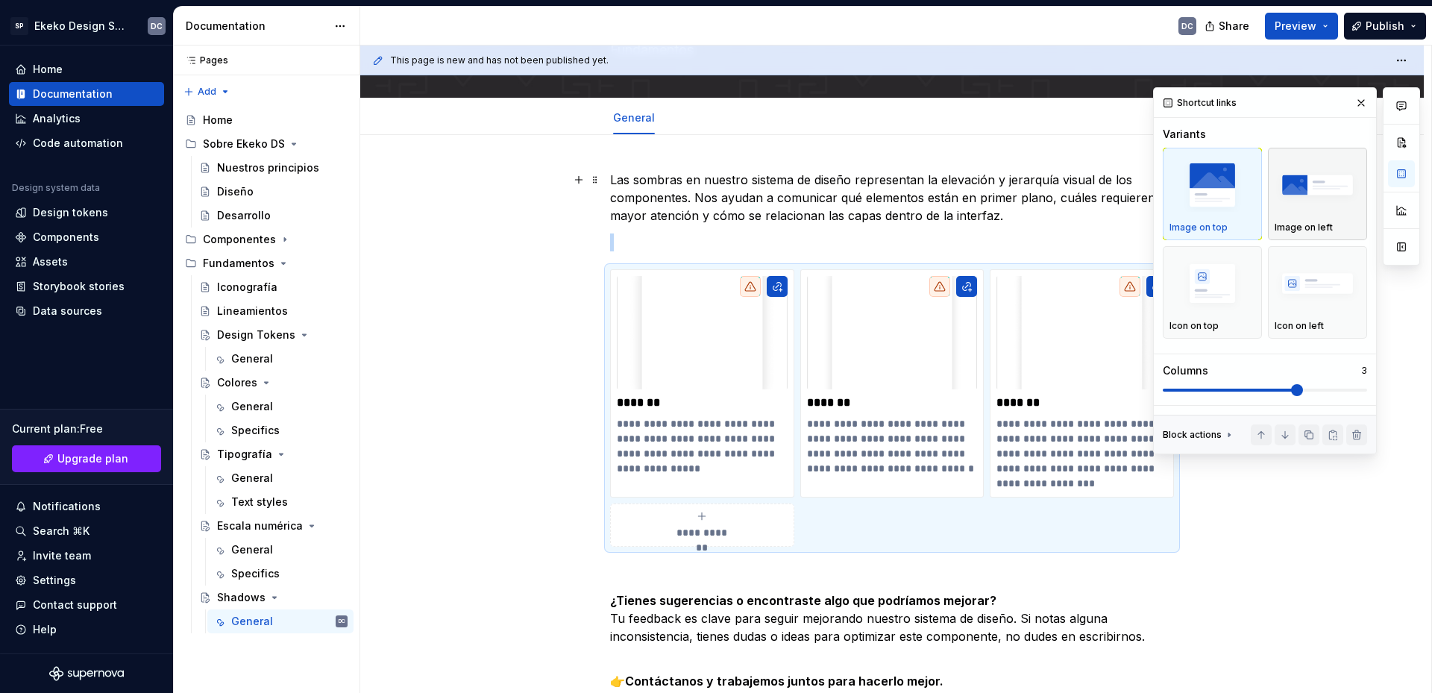
click at [1307, 185] on img "button" at bounding box center [1318, 185] width 86 height 54
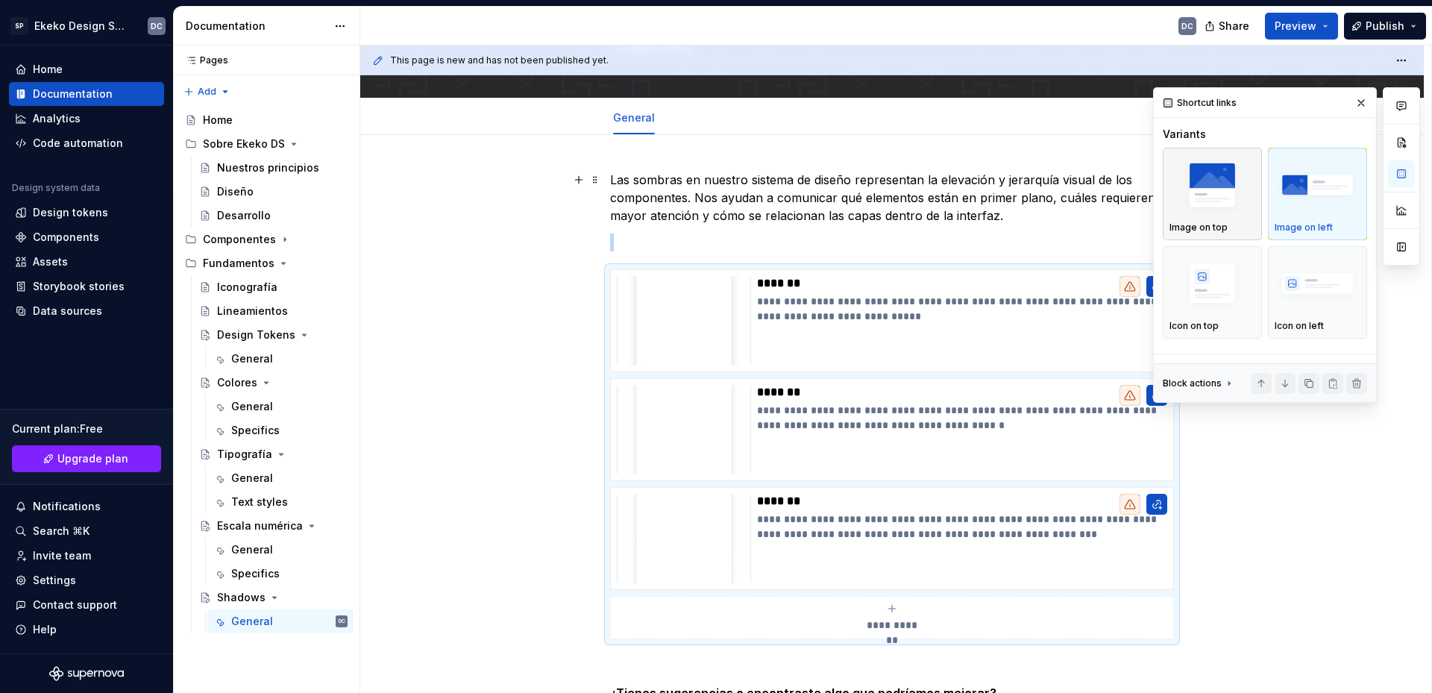
click at [1227, 212] on img "button" at bounding box center [1213, 185] width 86 height 54
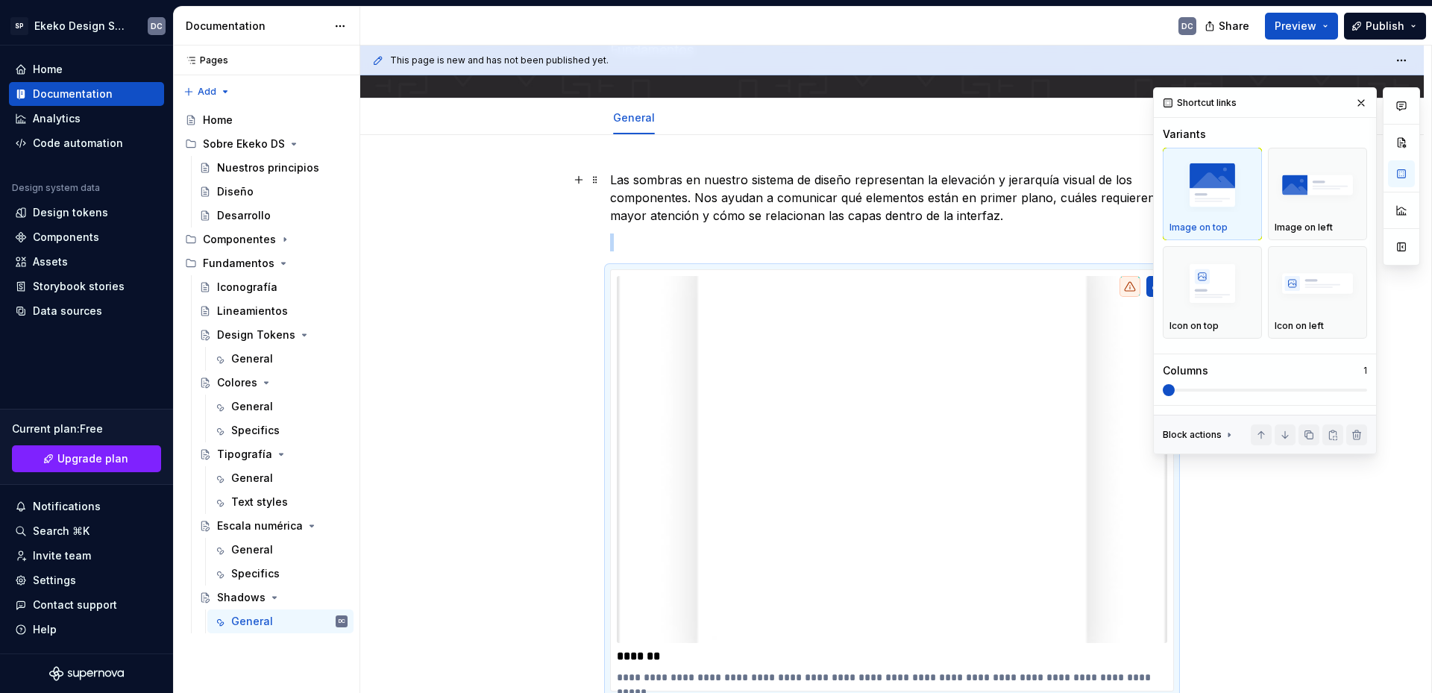
scroll to position [348, 0]
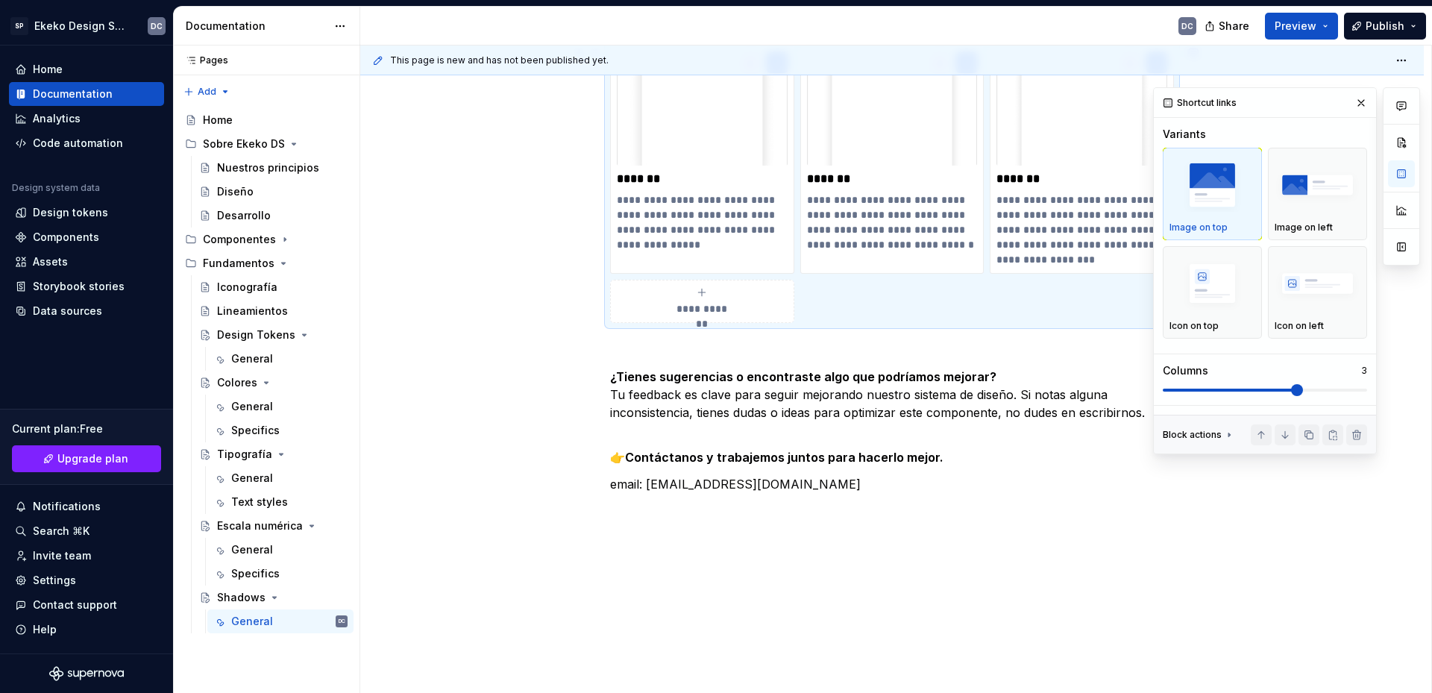
click at [1291, 384] on span at bounding box center [1297, 390] width 12 height 12
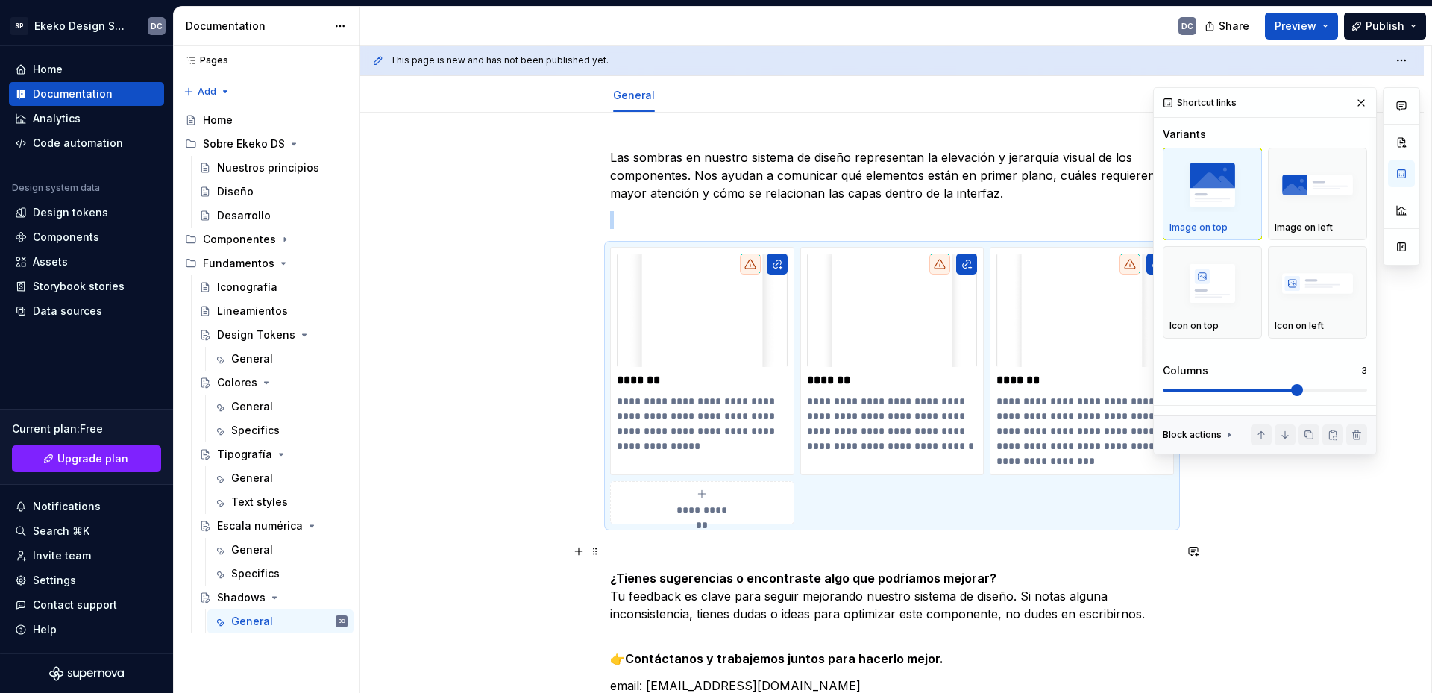
scroll to position [124, 0]
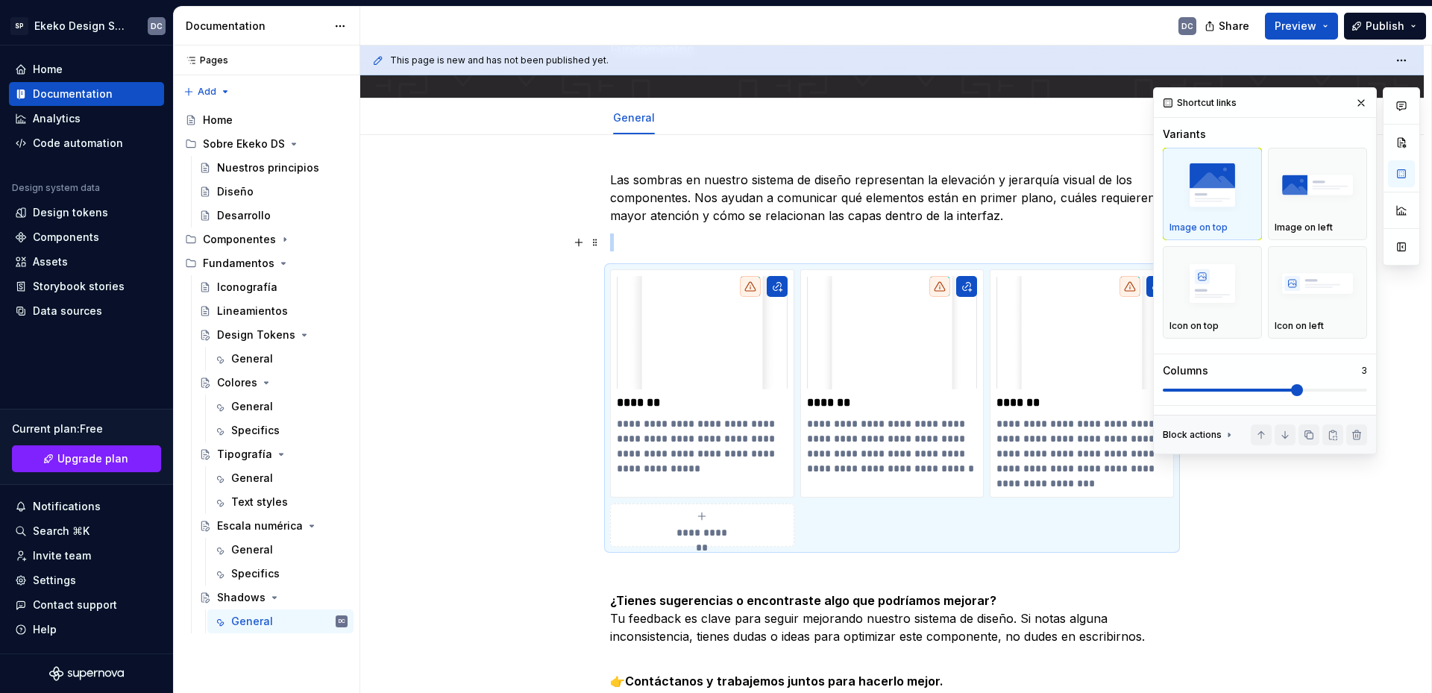
click at [935, 248] on p at bounding box center [892, 243] width 564 height 18
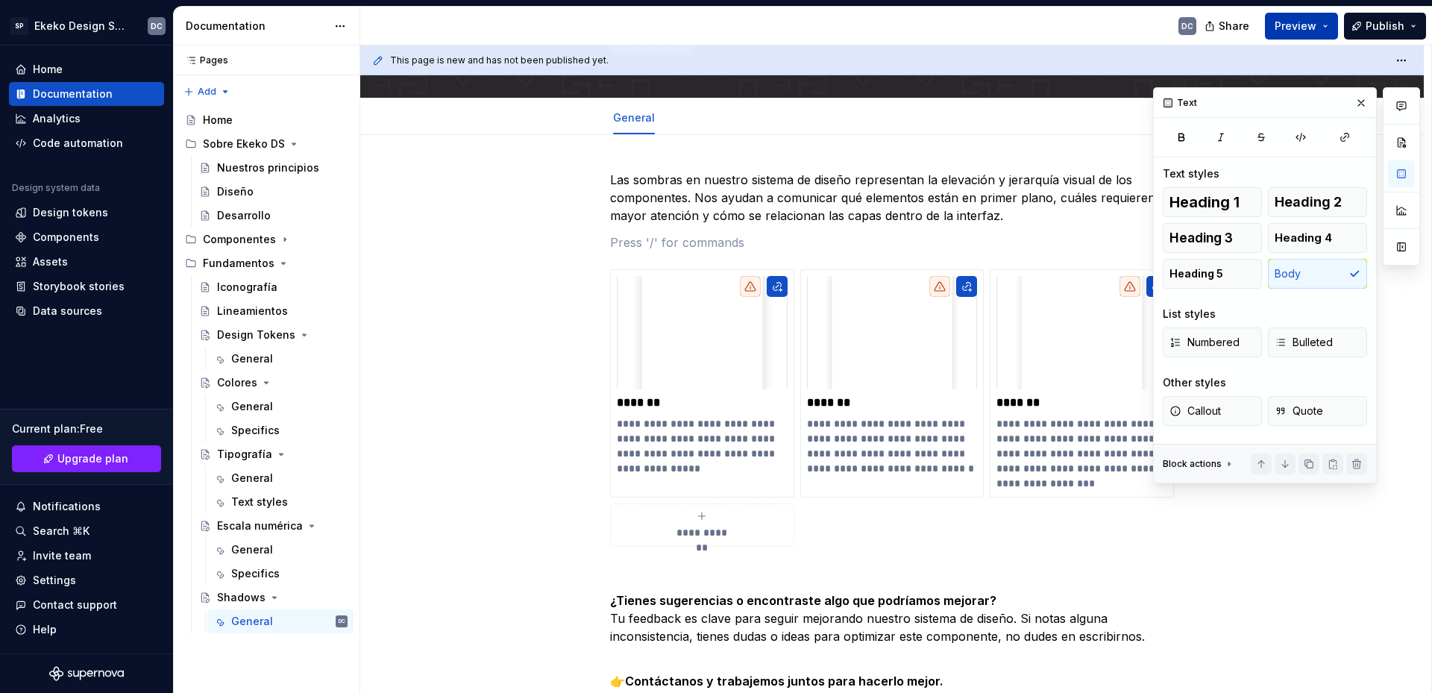
click at [1327, 28] on button "Preview" at bounding box center [1301, 26] width 73 height 27
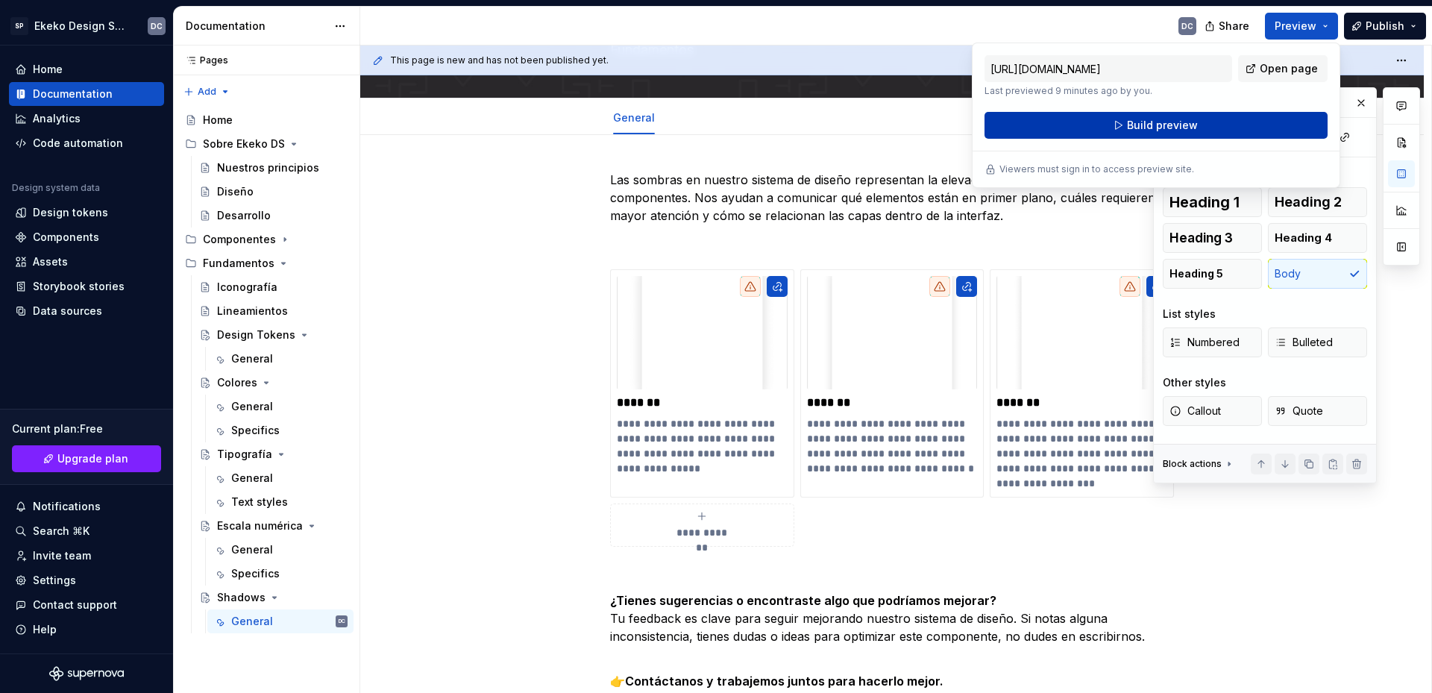
click at [1218, 123] on button "Build preview" at bounding box center [1156, 125] width 343 height 27
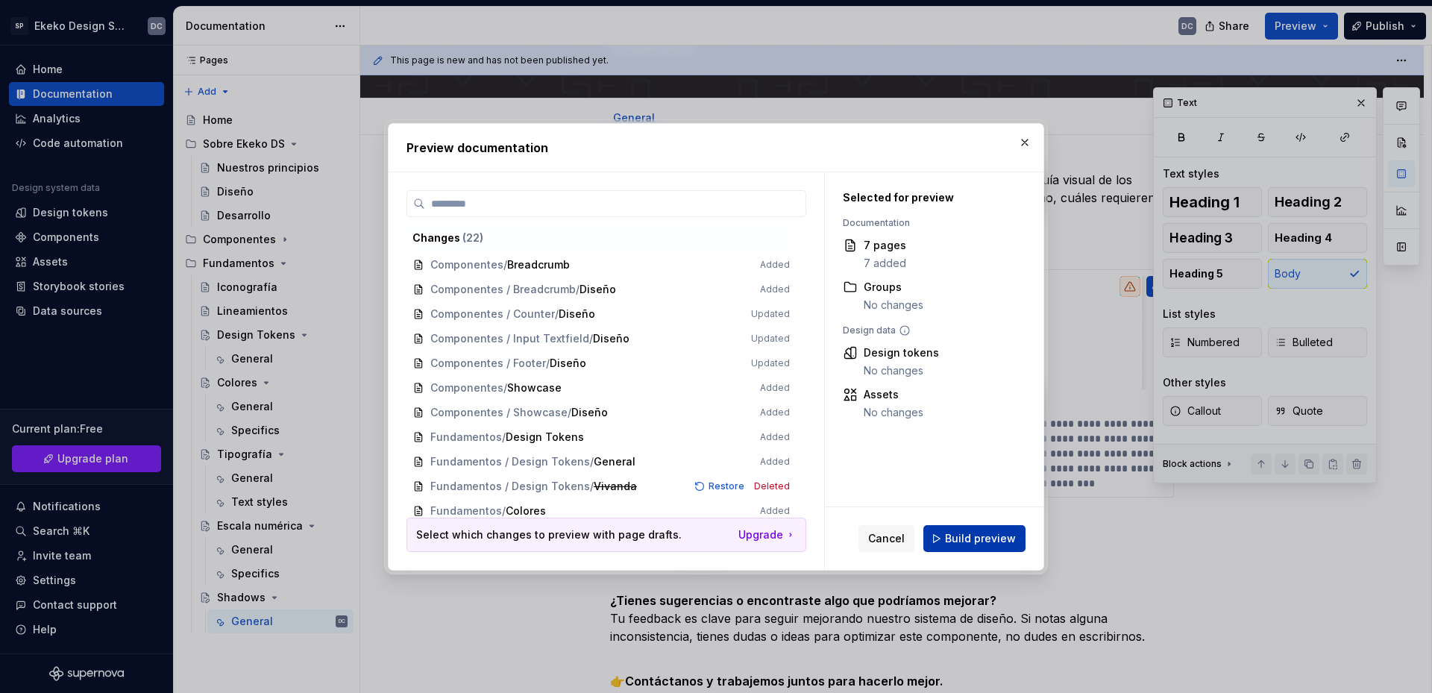
click at [984, 544] on span "Build preview" at bounding box center [980, 538] width 71 height 15
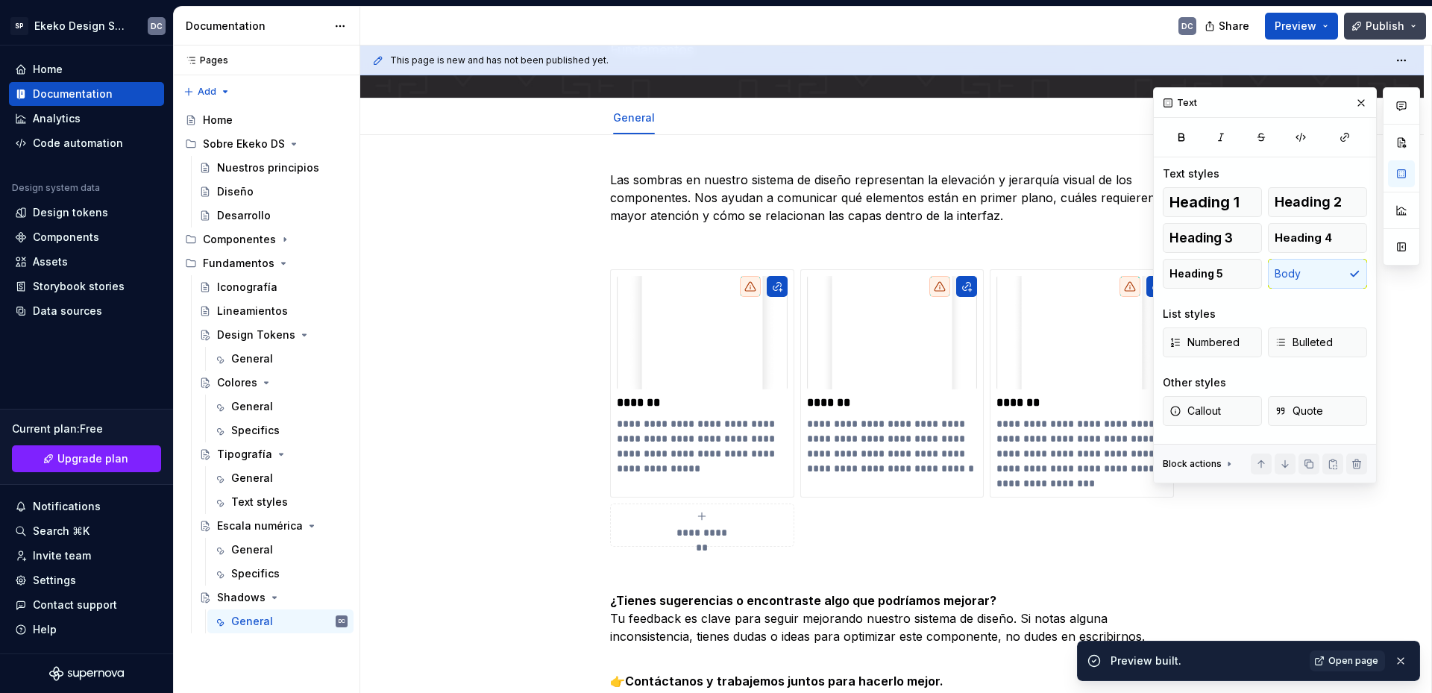
click at [1391, 31] on span "Publish" at bounding box center [1385, 26] width 39 height 15
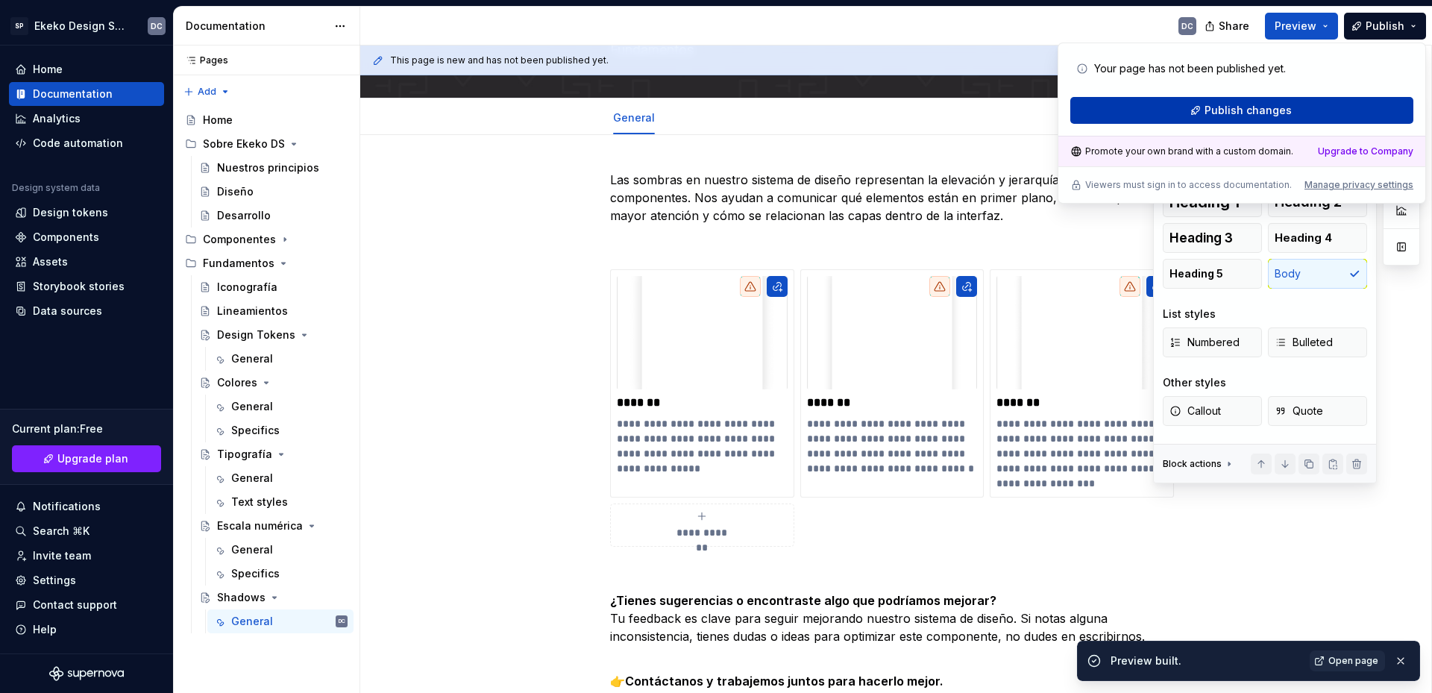
click at [1295, 113] on button "Publish changes" at bounding box center [1242, 110] width 343 height 27
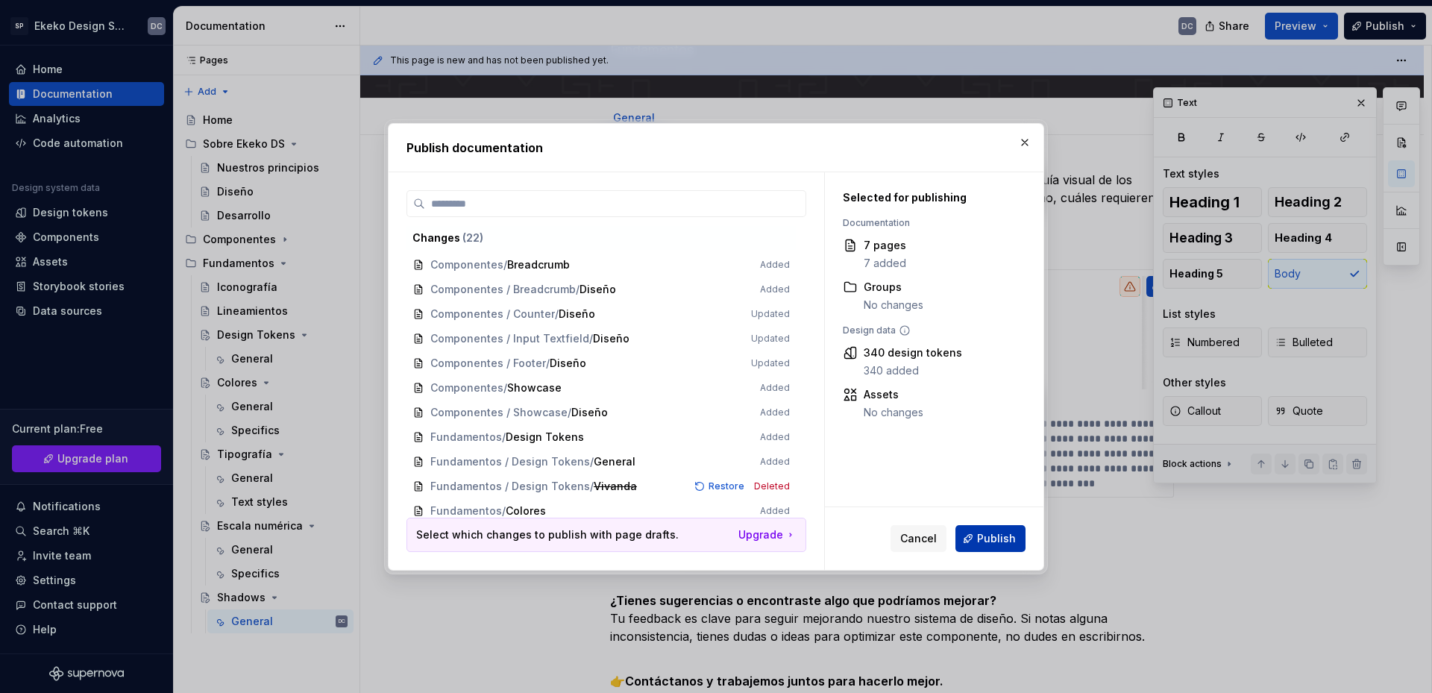
click at [995, 529] on button "Publish" at bounding box center [991, 538] width 70 height 27
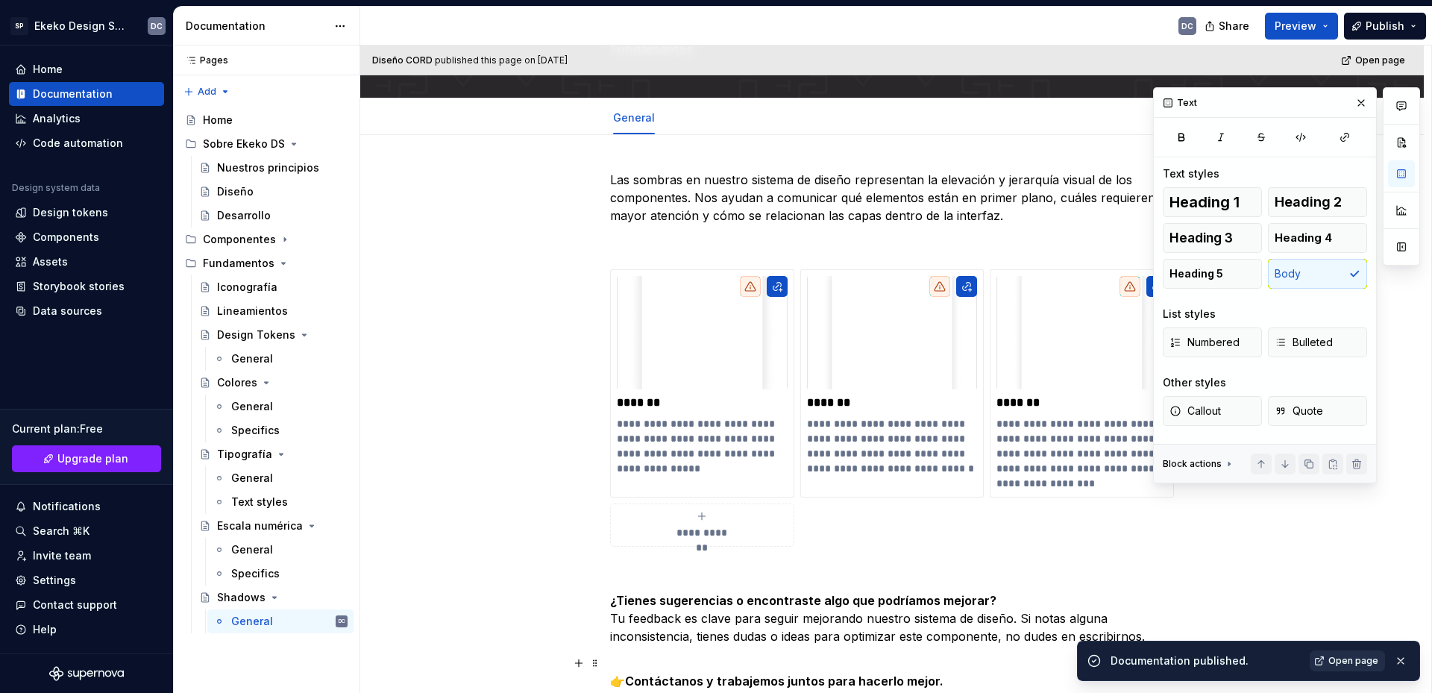
click at [1333, 659] on span "Open page" at bounding box center [1354, 661] width 50 height 12
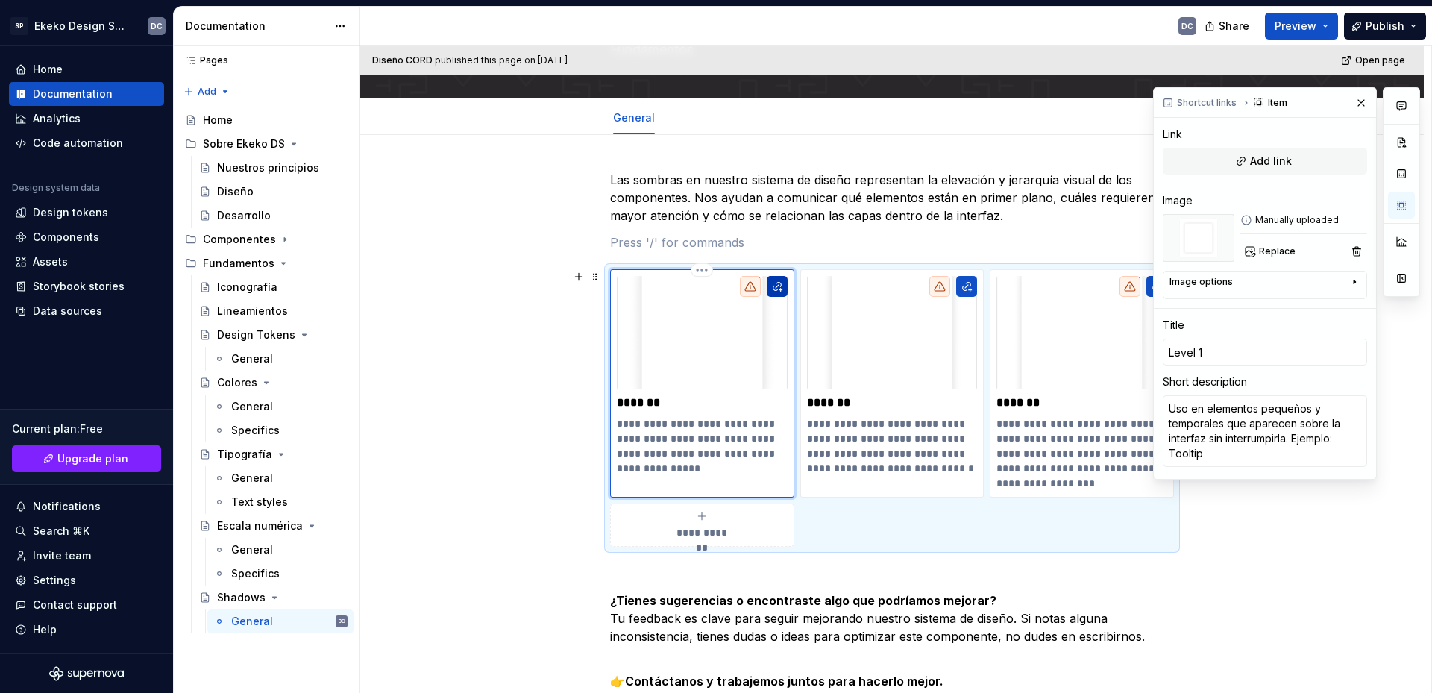
click at [783, 289] on button "button" at bounding box center [777, 286] width 21 height 21
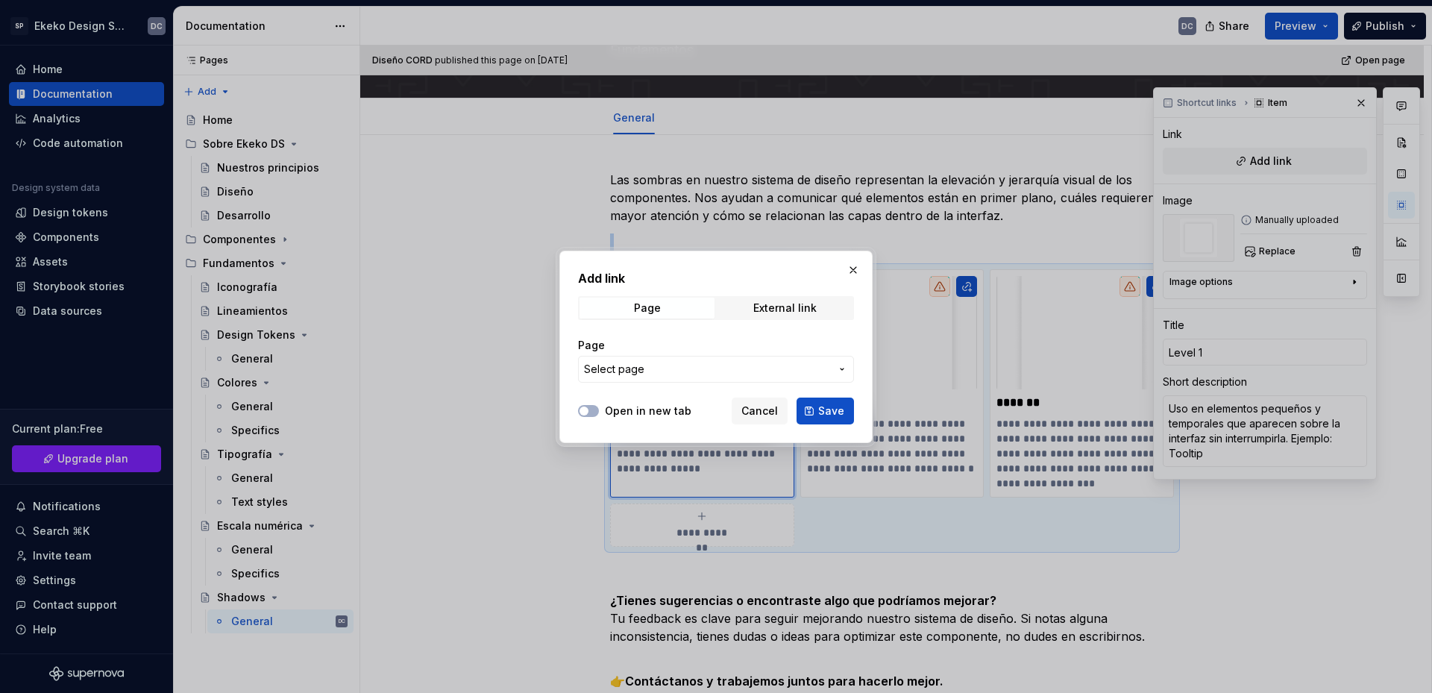
click at [703, 360] on button "Select page" at bounding box center [716, 369] width 276 height 27
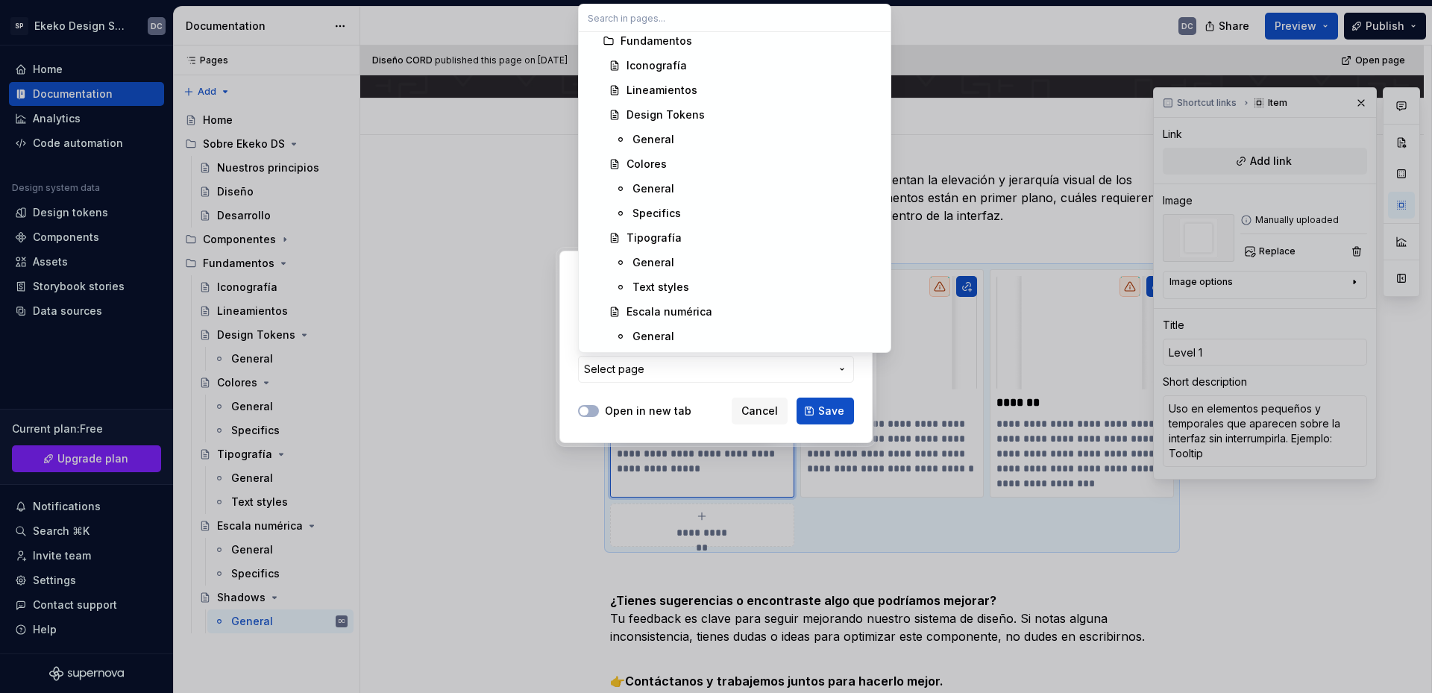
scroll to position [670, 0]
click at [672, 310] on div "Shadows" at bounding box center [651, 312] width 48 height 15
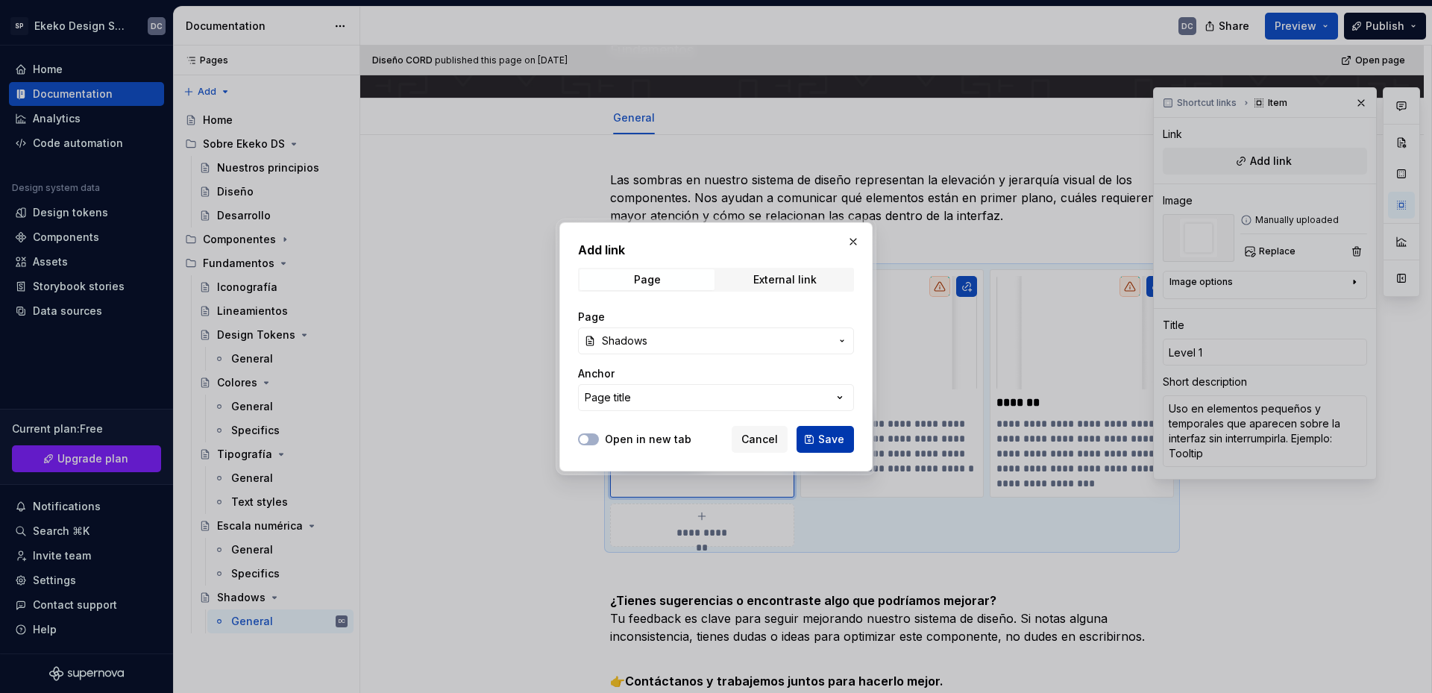
click at [839, 441] on span "Save" at bounding box center [831, 439] width 26 height 15
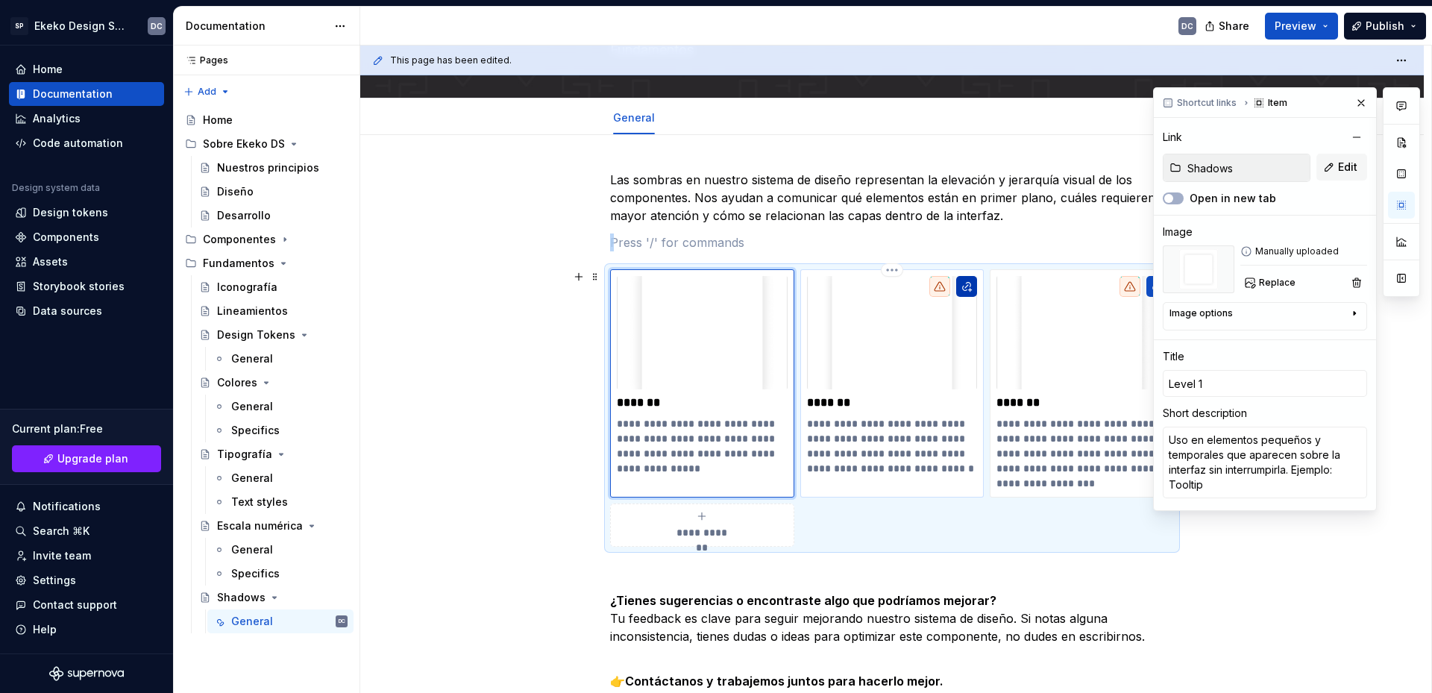
type textarea "*"
type input "Level 2"
type textarea "Aporta más presencia a componentes flotantes que requieren atención pero no blo…"
click at [967, 287] on button "button" at bounding box center [966, 286] width 21 height 21
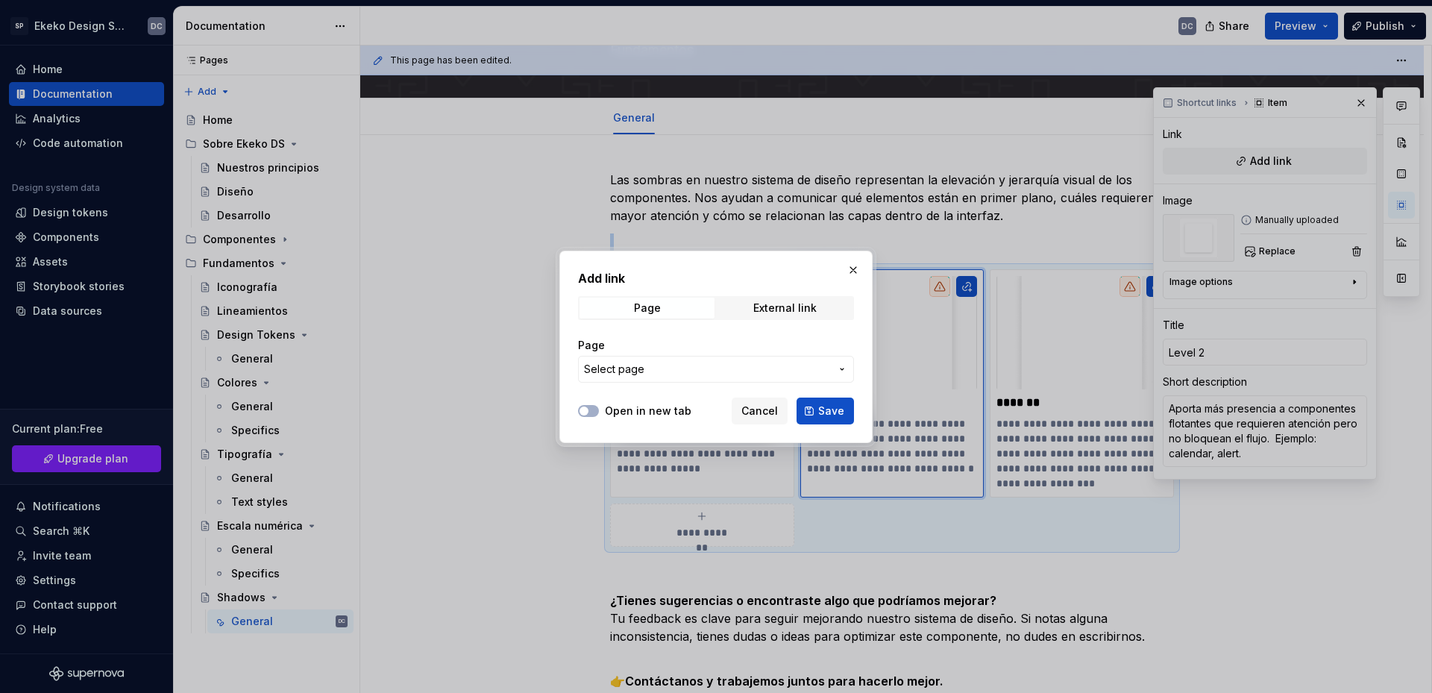
click at [733, 366] on span "Select page" at bounding box center [707, 369] width 246 height 15
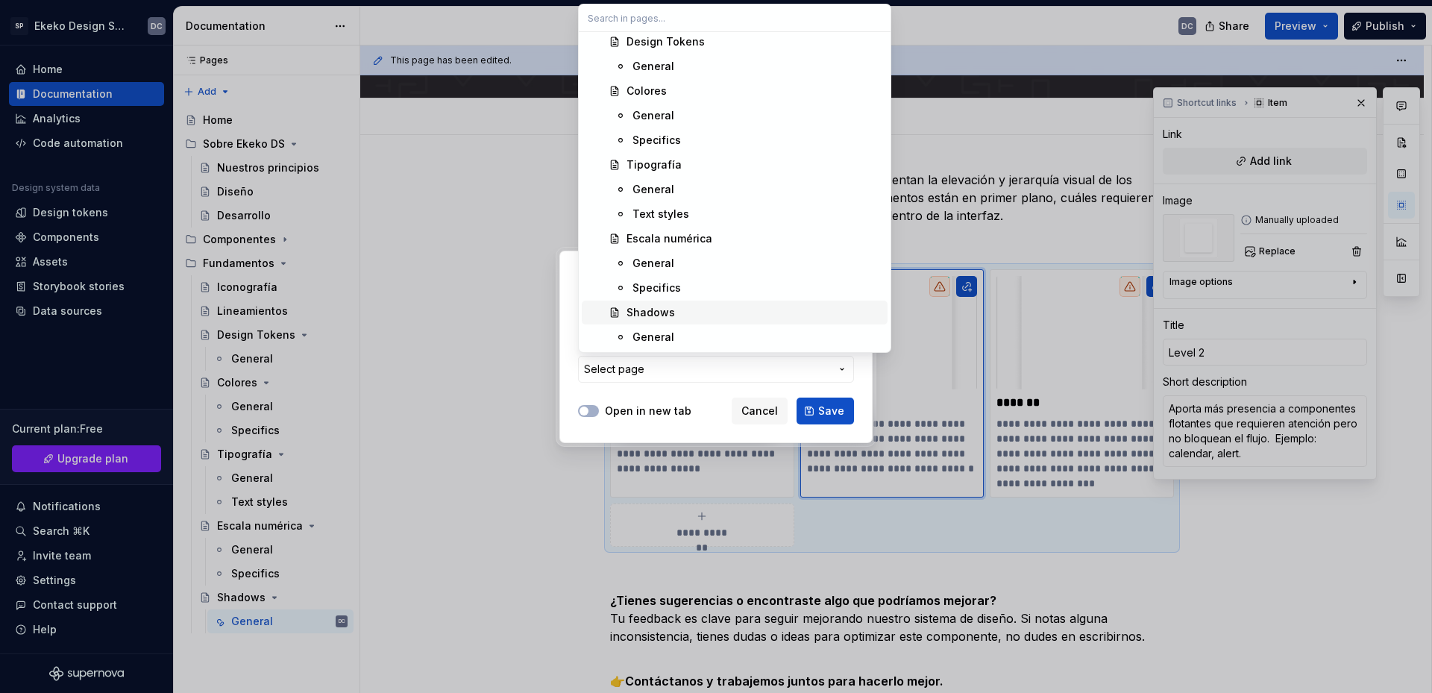
click at [680, 313] on div "Shadows" at bounding box center [754, 312] width 255 height 15
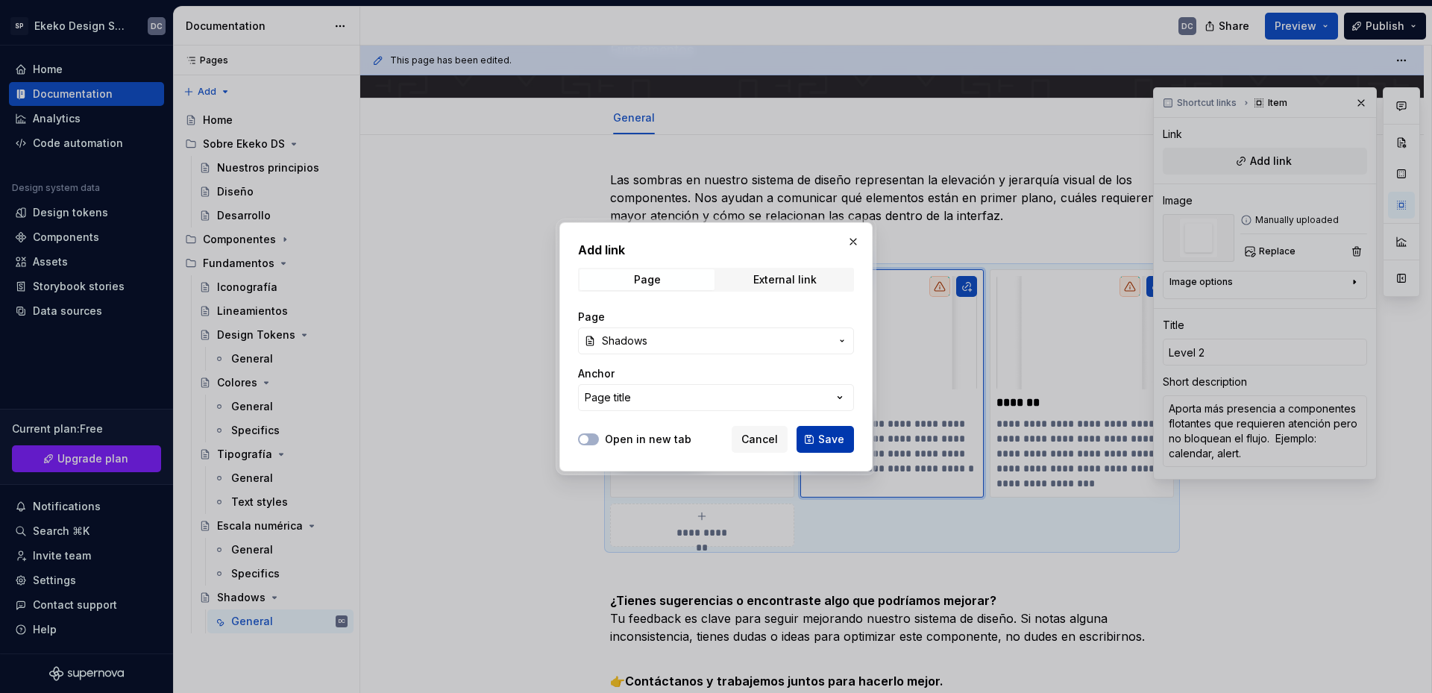
click at [824, 431] on button "Save" at bounding box center [825, 439] width 57 height 27
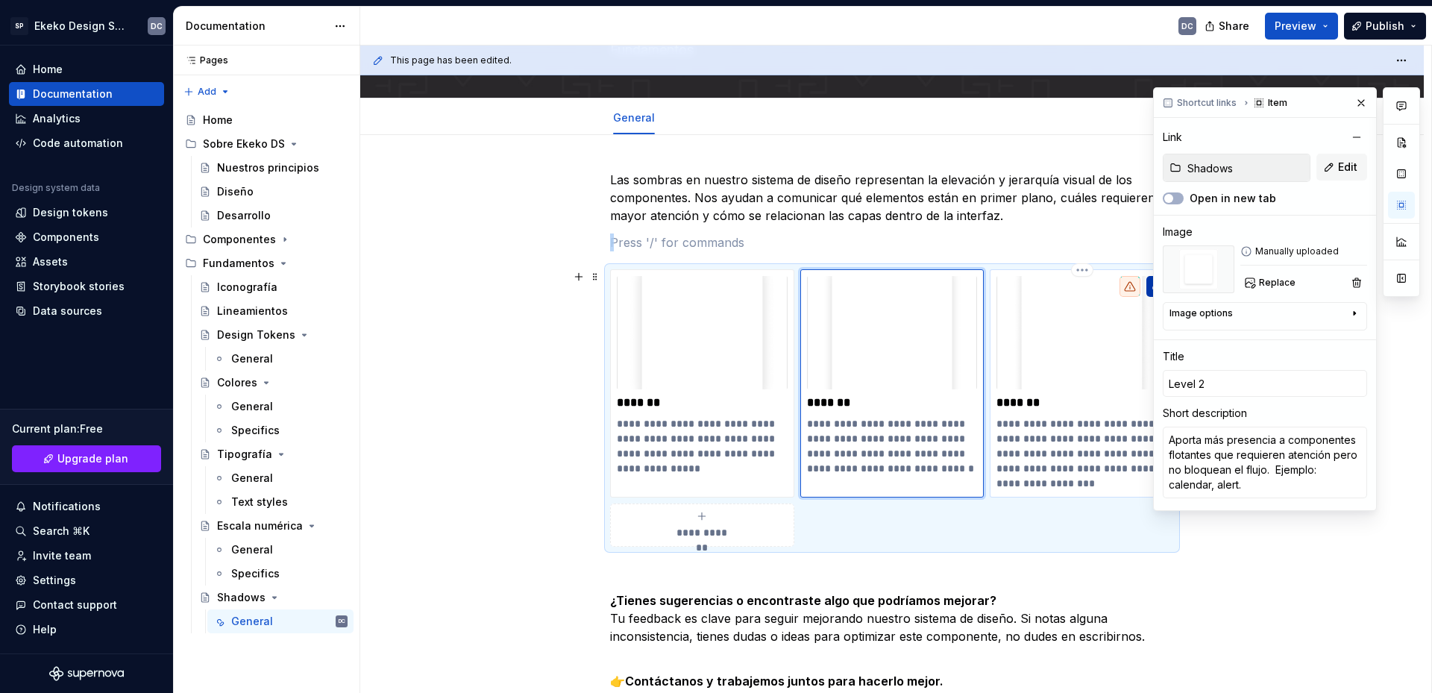
type textarea "*"
type input "Level 3"
type textarea "Resalta contenido promocional o destacado, captando la atención del usuario de …"
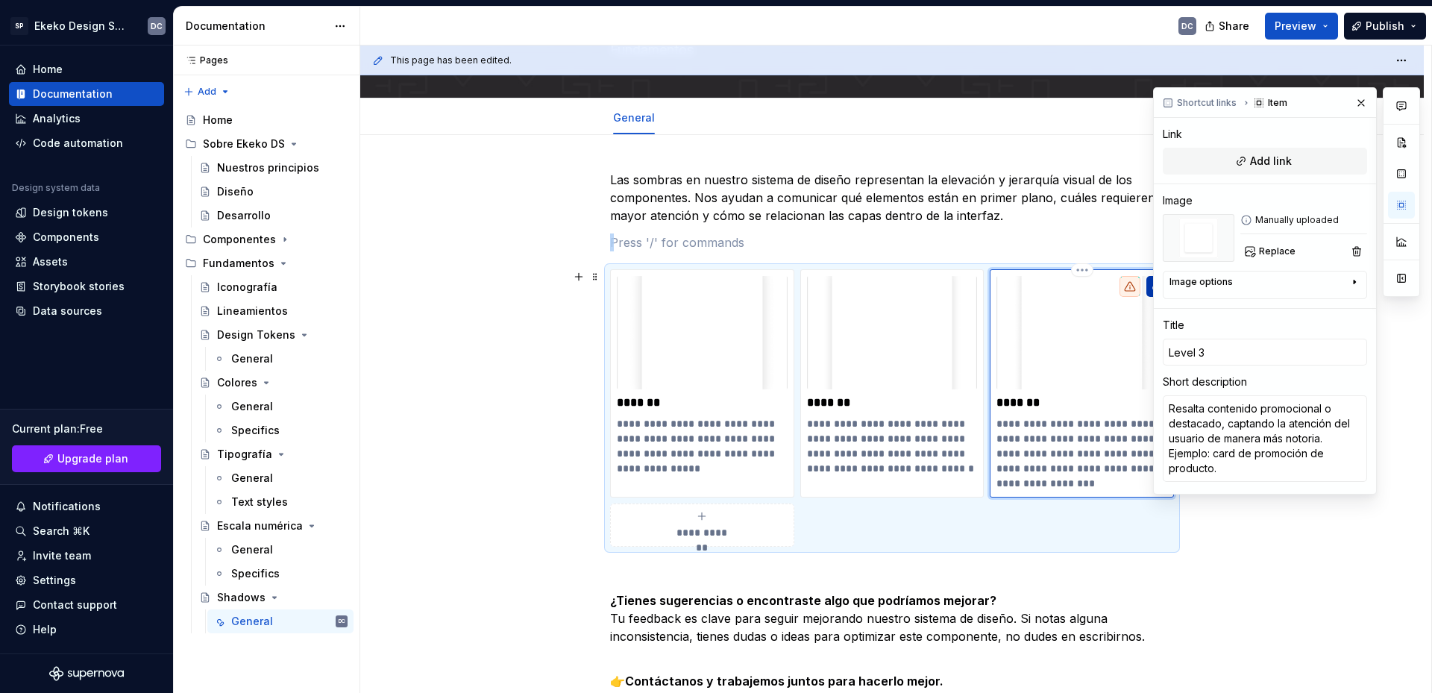
click at [1147, 292] on button "button" at bounding box center [1157, 286] width 21 height 21
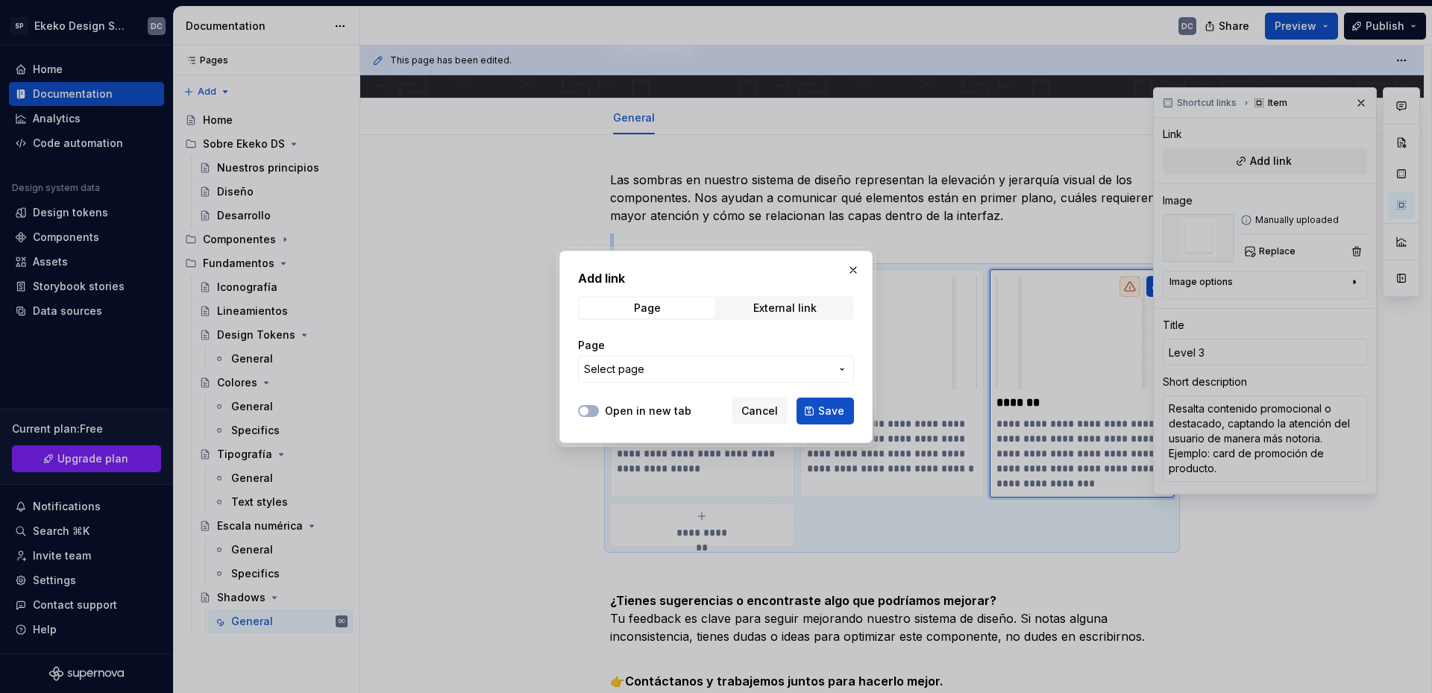
click at [771, 363] on span "Select page" at bounding box center [707, 369] width 246 height 15
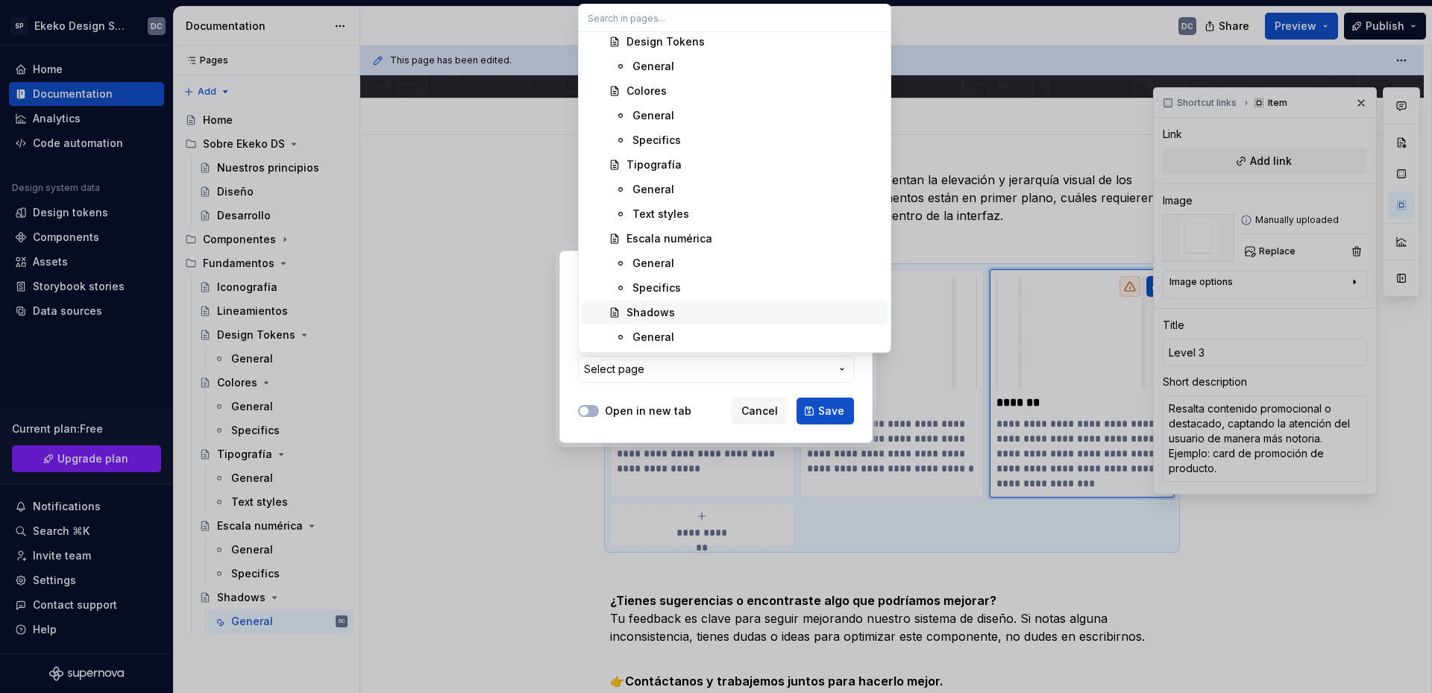
click at [667, 316] on div "Shadows" at bounding box center [651, 312] width 48 height 15
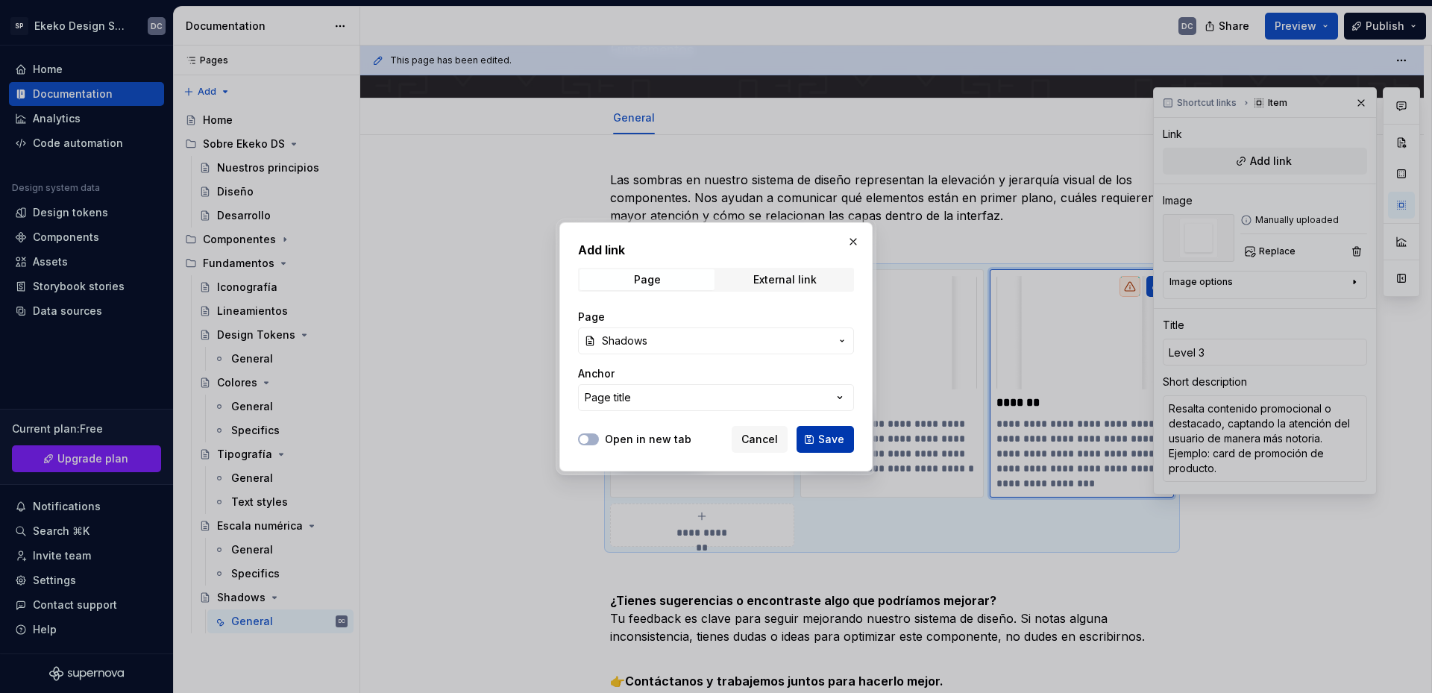
click at [822, 433] on span "Save" at bounding box center [831, 439] width 26 height 15
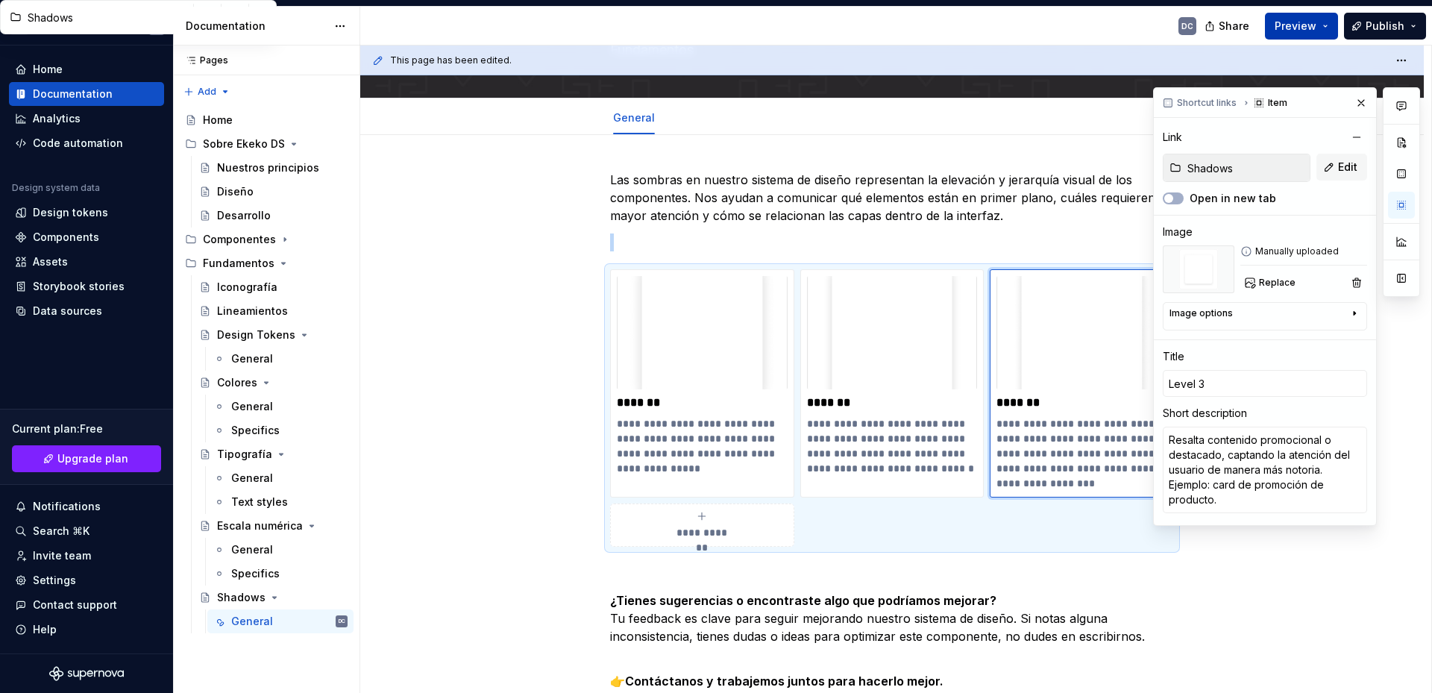
click at [1286, 25] on span "Preview" at bounding box center [1296, 26] width 42 height 15
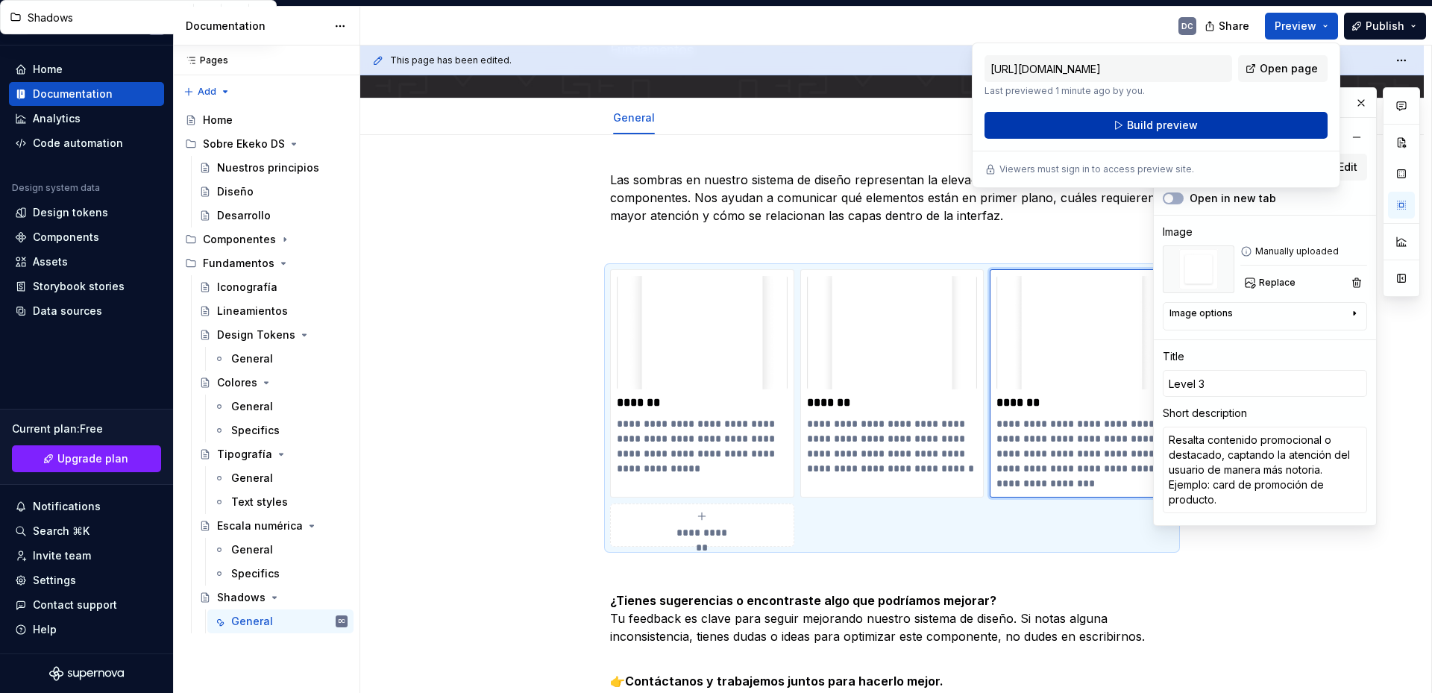
click at [1197, 121] on button "Build preview" at bounding box center [1156, 125] width 343 height 27
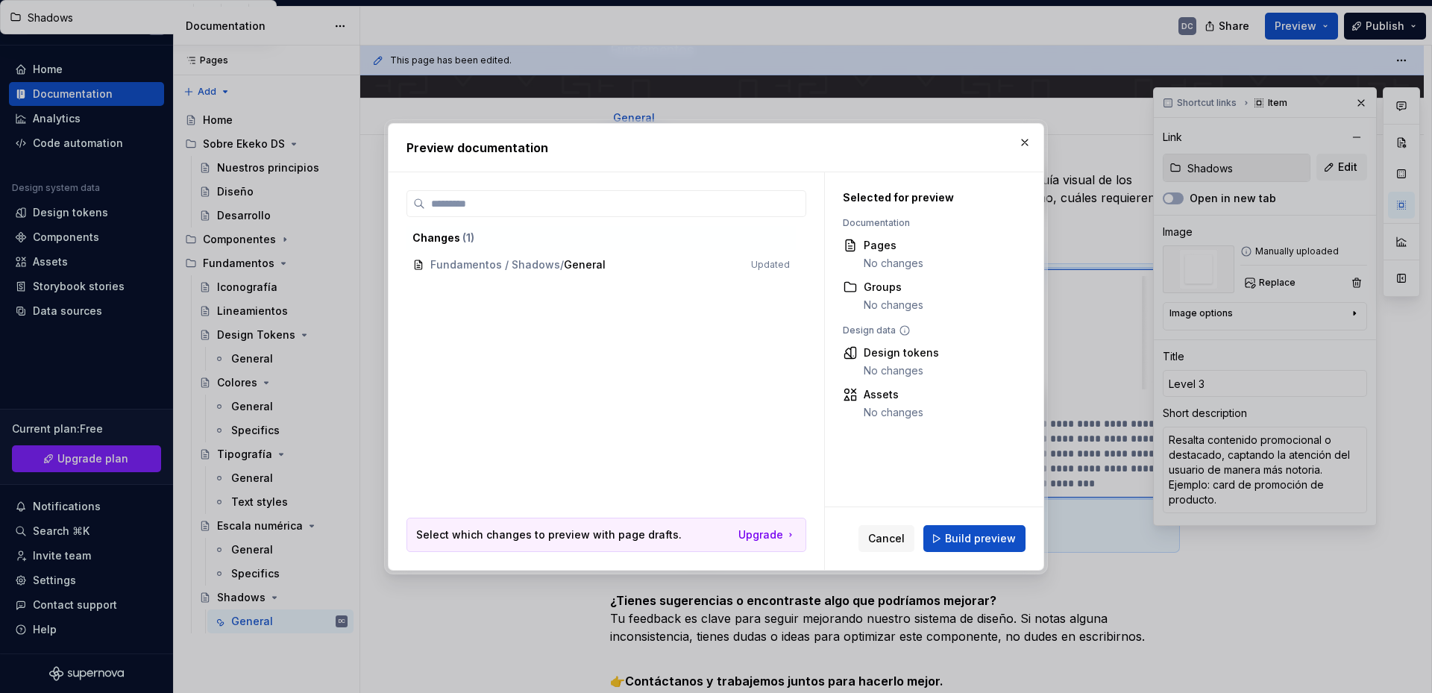
click at [986, 534] on span "Build preview" at bounding box center [980, 538] width 71 height 15
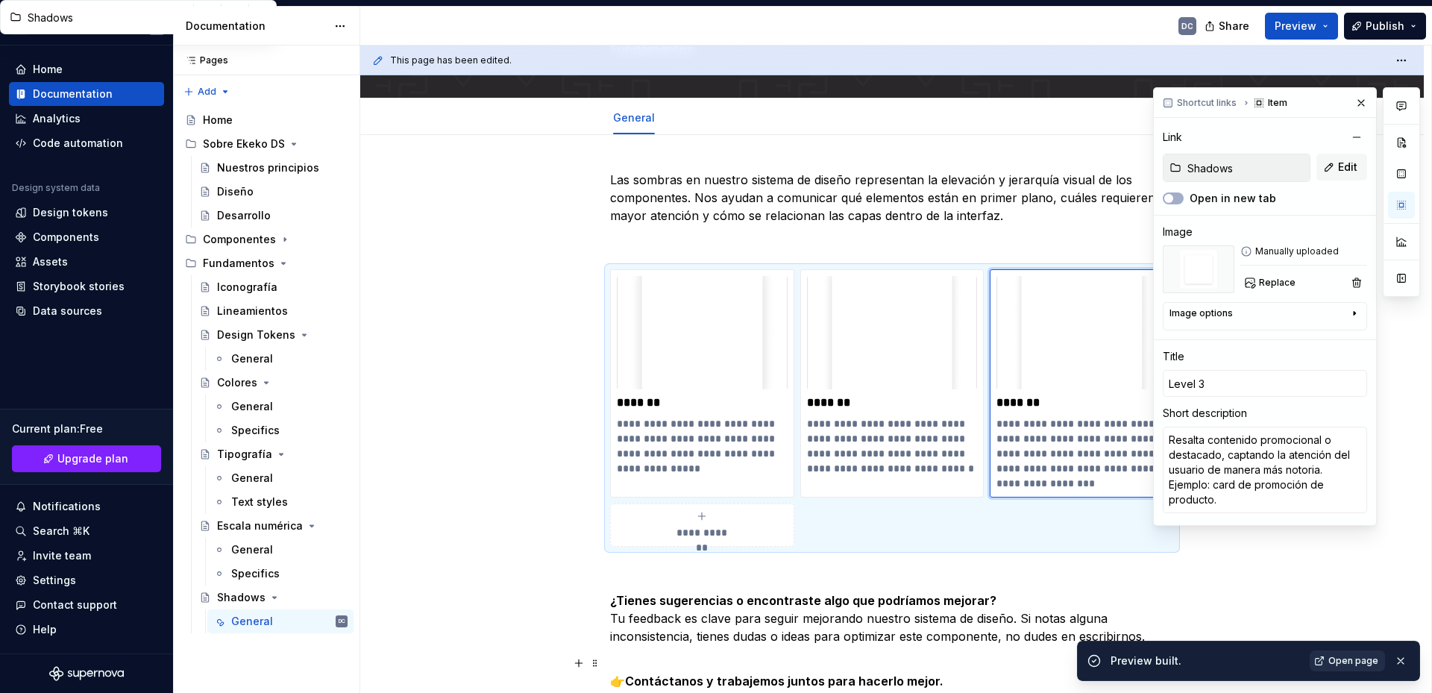
click at [1335, 662] on span "Open page" at bounding box center [1354, 661] width 50 height 12
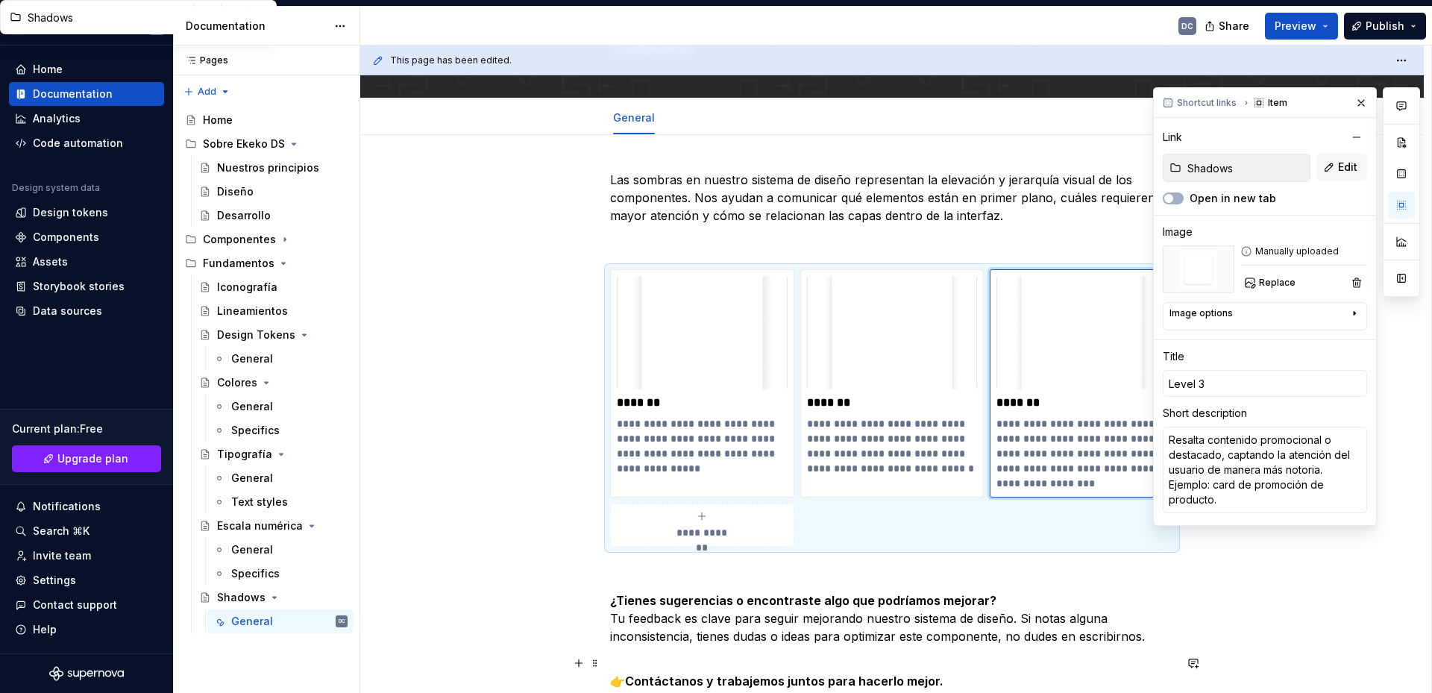
type textarea "*"
